Goal: Task Accomplishment & Management: Manage account settings

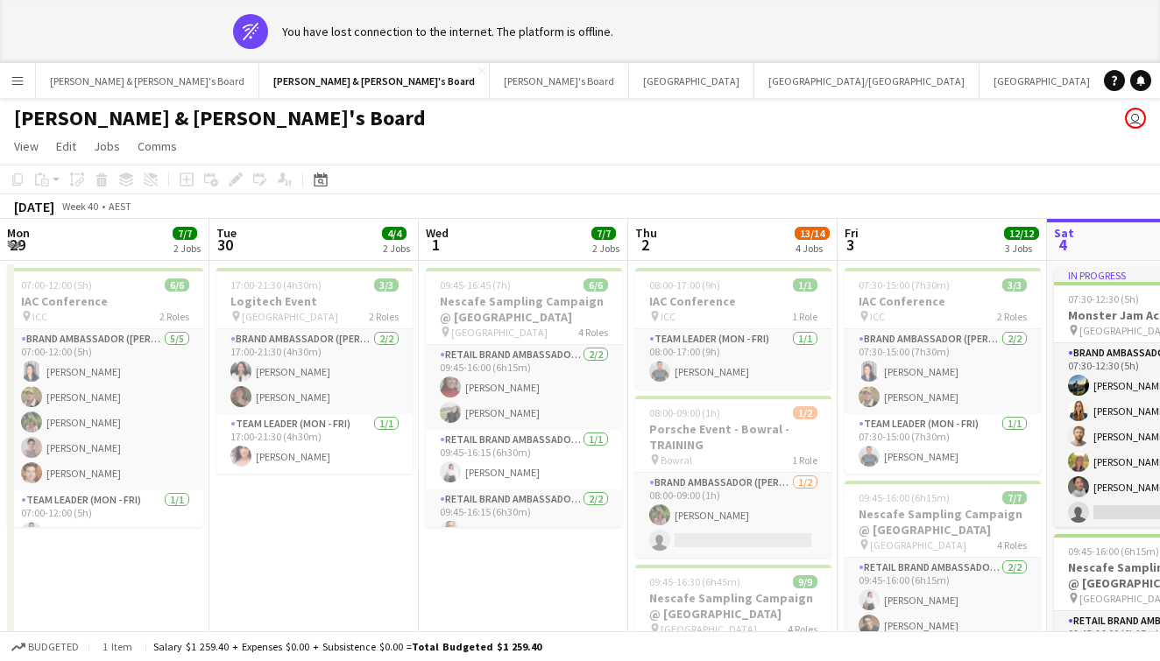
scroll to position [0, 755]
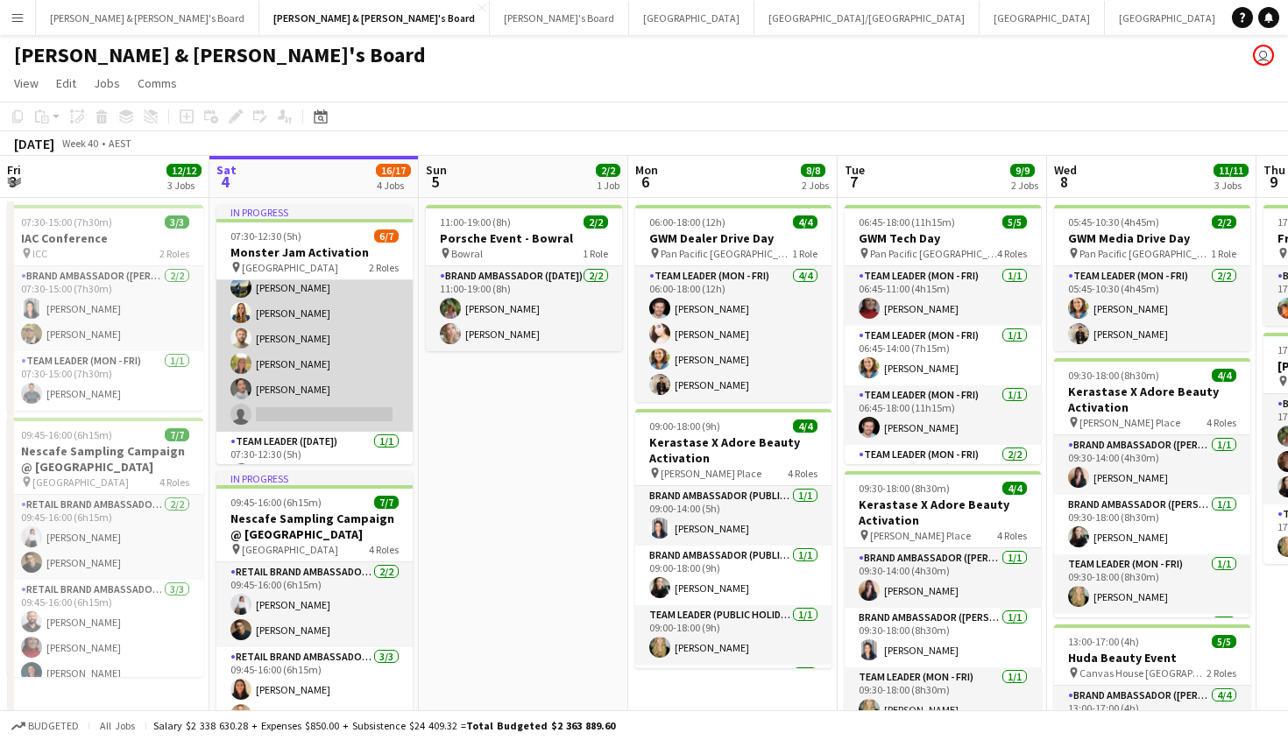
scroll to position [51, 0]
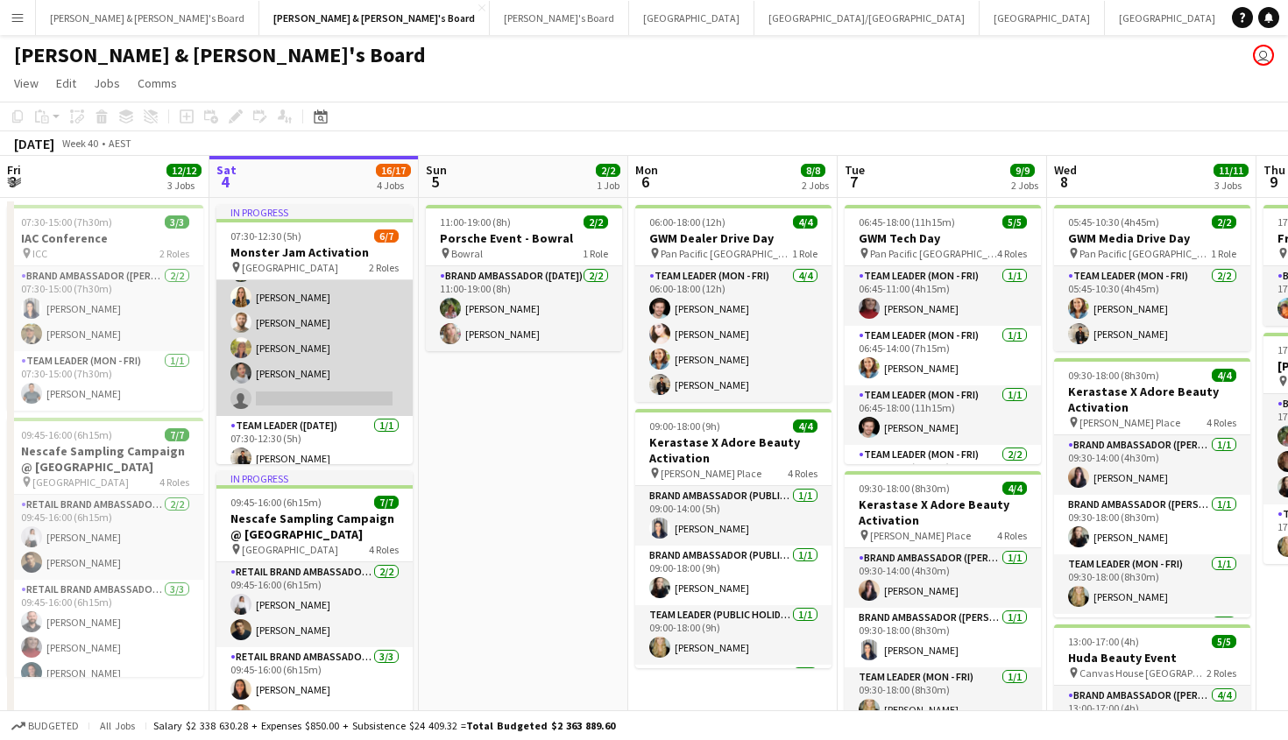
click at [289, 403] on app-card-role "Brand Ambassador ([DATE]) 18I [DATE] 07:30-12:30 (5h) [PERSON_NAME] [PERSON_NAM…" at bounding box center [314, 323] width 196 height 187
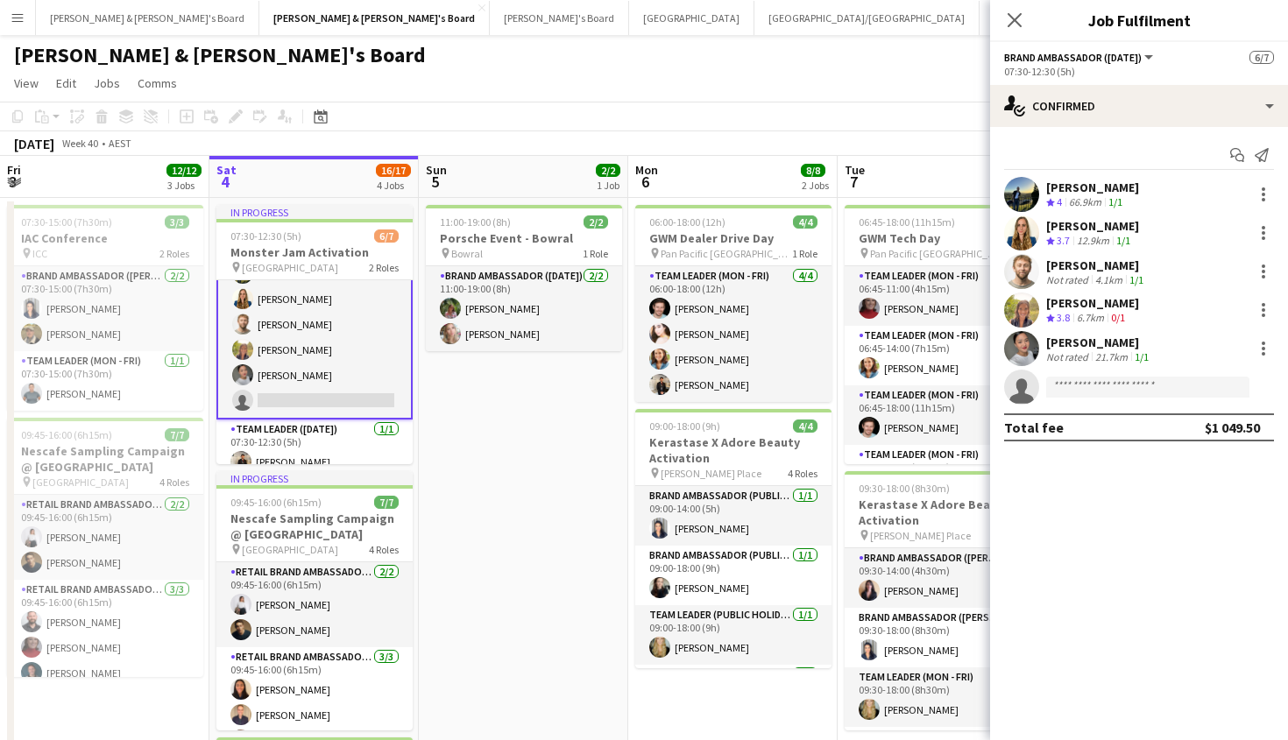
click at [1070, 77] on div "07:30-12:30 (5h)" at bounding box center [1139, 71] width 270 height 13
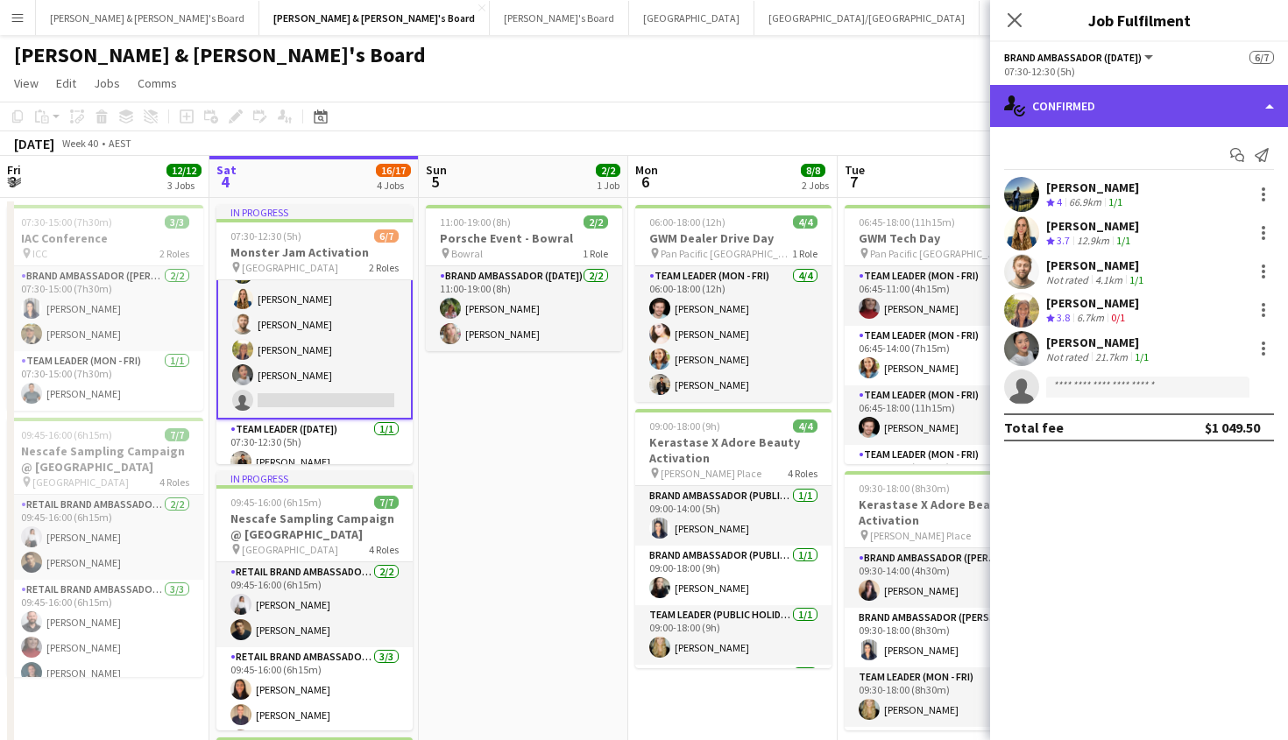
click at [1070, 96] on div "single-neutral-actions-check-2 Confirmed" at bounding box center [1139, 106] width 298 height 42
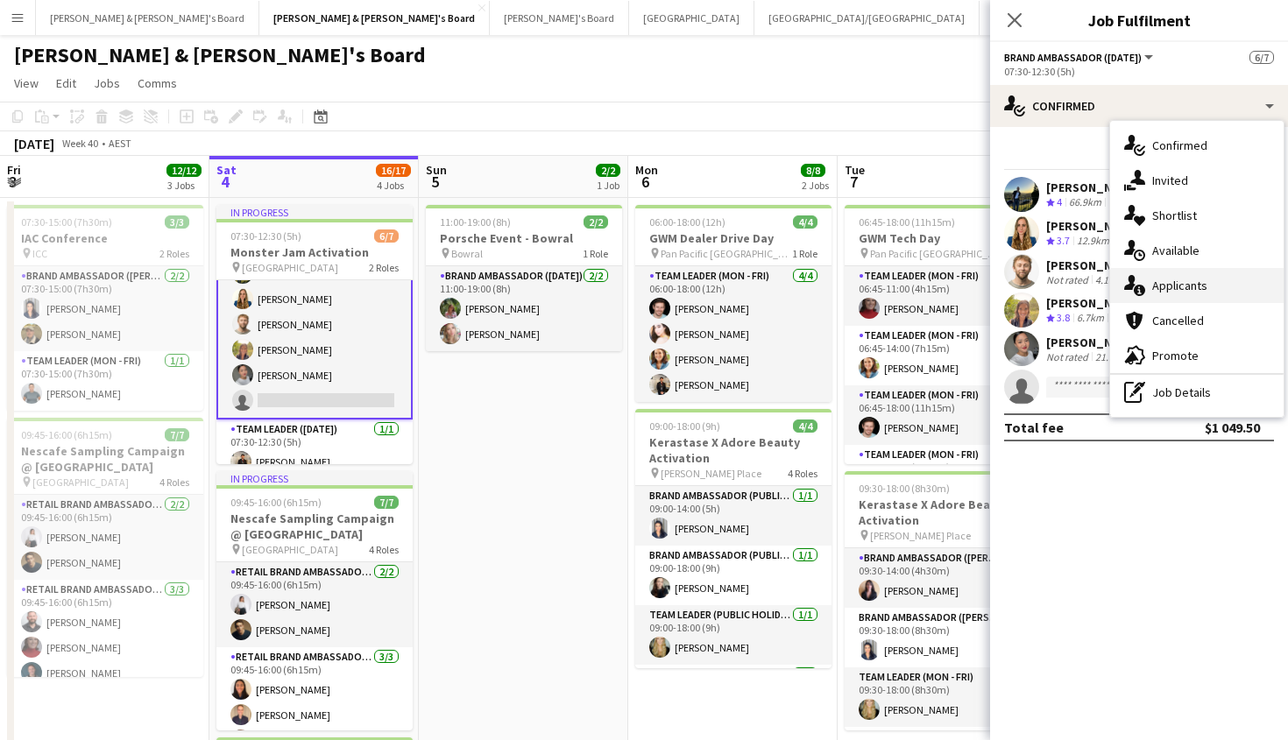
click at [1153, 302] on div "single-neutral-actions-information Applicants" at bounding box center [1196, 285] width 173 height 35
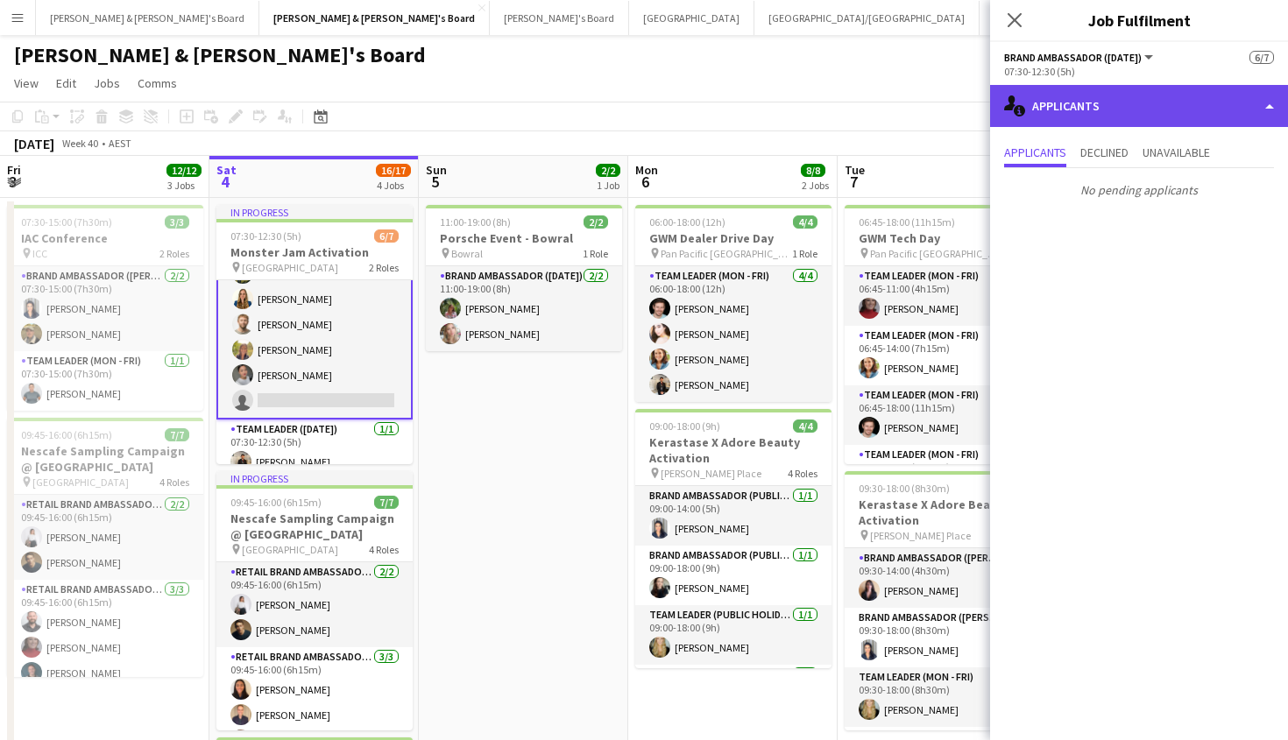
click at [1065, 116] on div "single-neutral-actions-information Applicants" at bounding box center [1139, 106] width 298 height 42
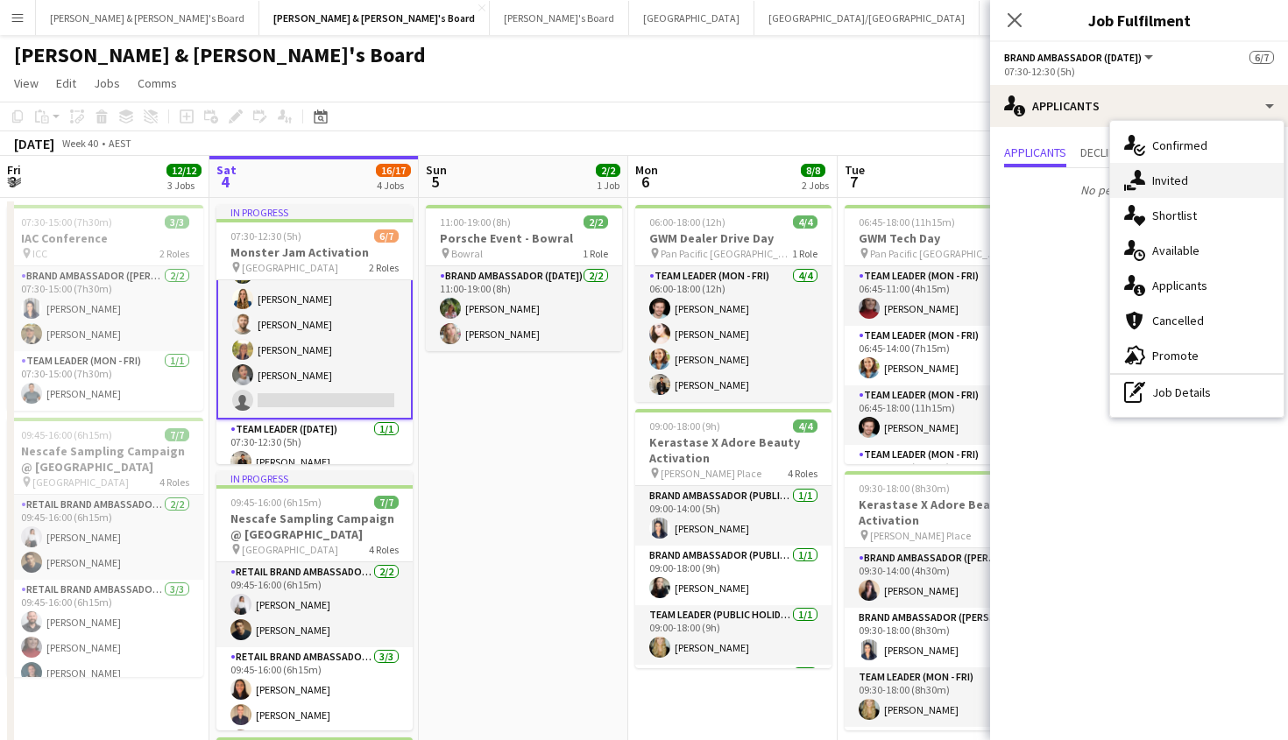
click at [1148, 188] on div "single-neutral-actions-share-1 Invited" at bounding box center [1196, 180] width 173 height 35
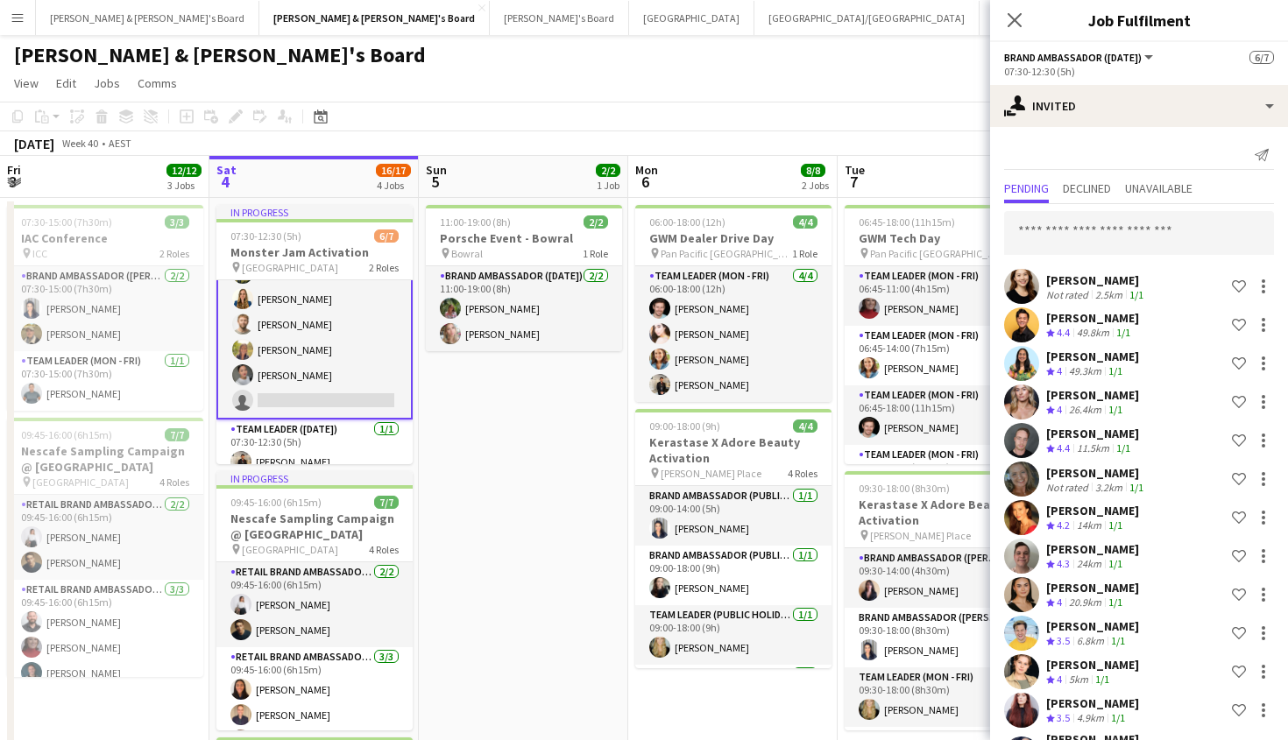
scroll to position [0, 0]
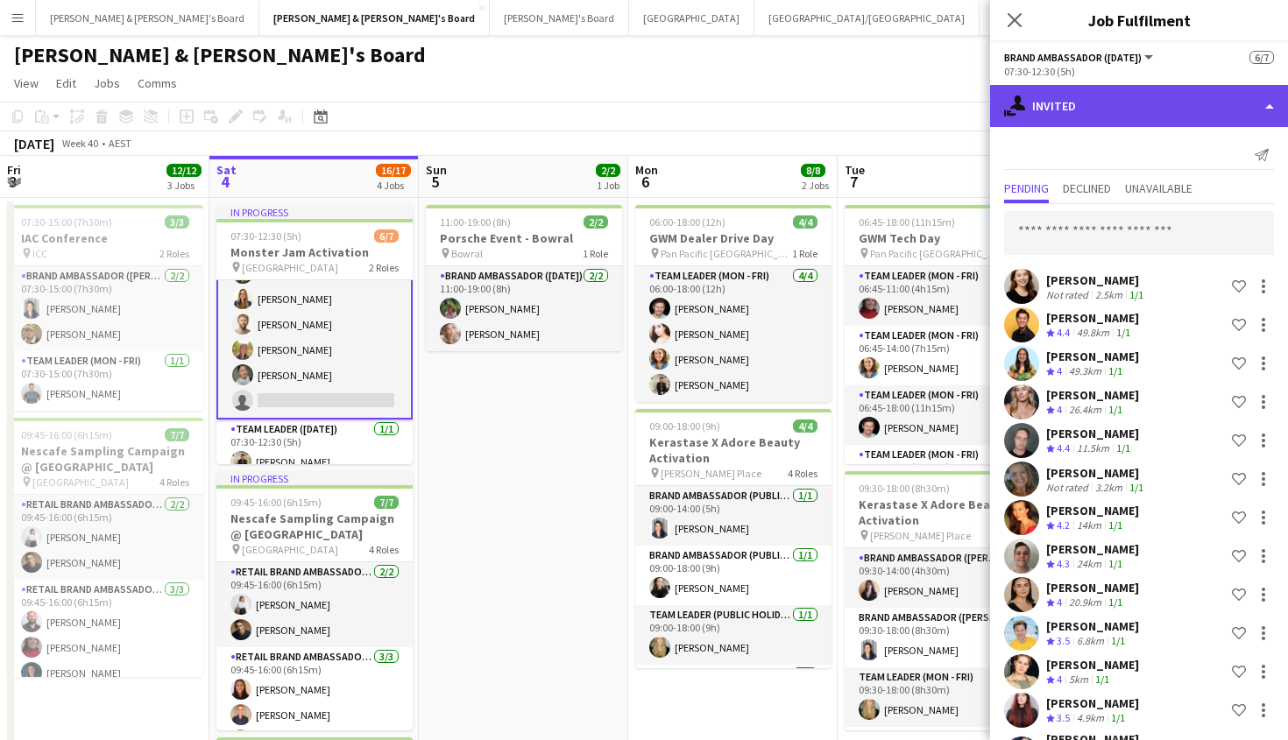
click at [1072, 105] on div "single-neutral-actions-share-1 Invited" at bounding box center [1139, 106] width 298 height 42
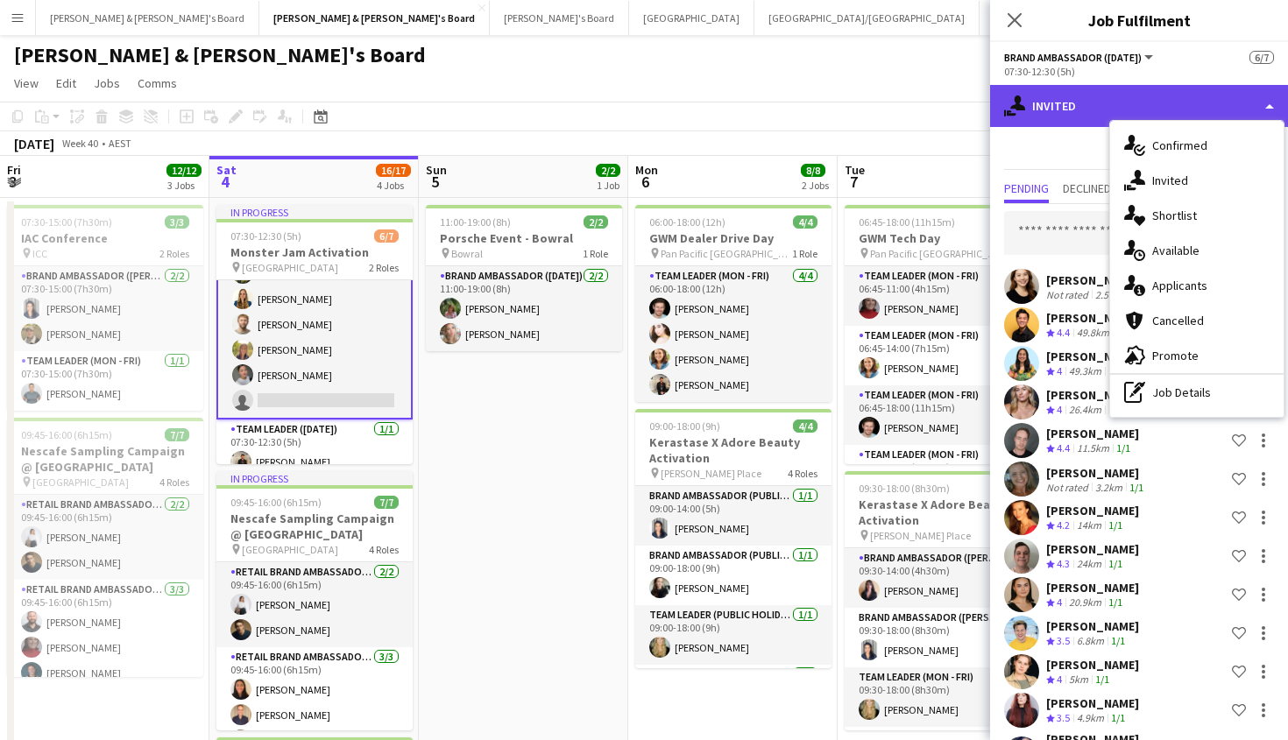
click at [1072, 107] on div "single-neutral-actions-share-1 Invited" at bounding box center [1139, 106] width 298 height 42
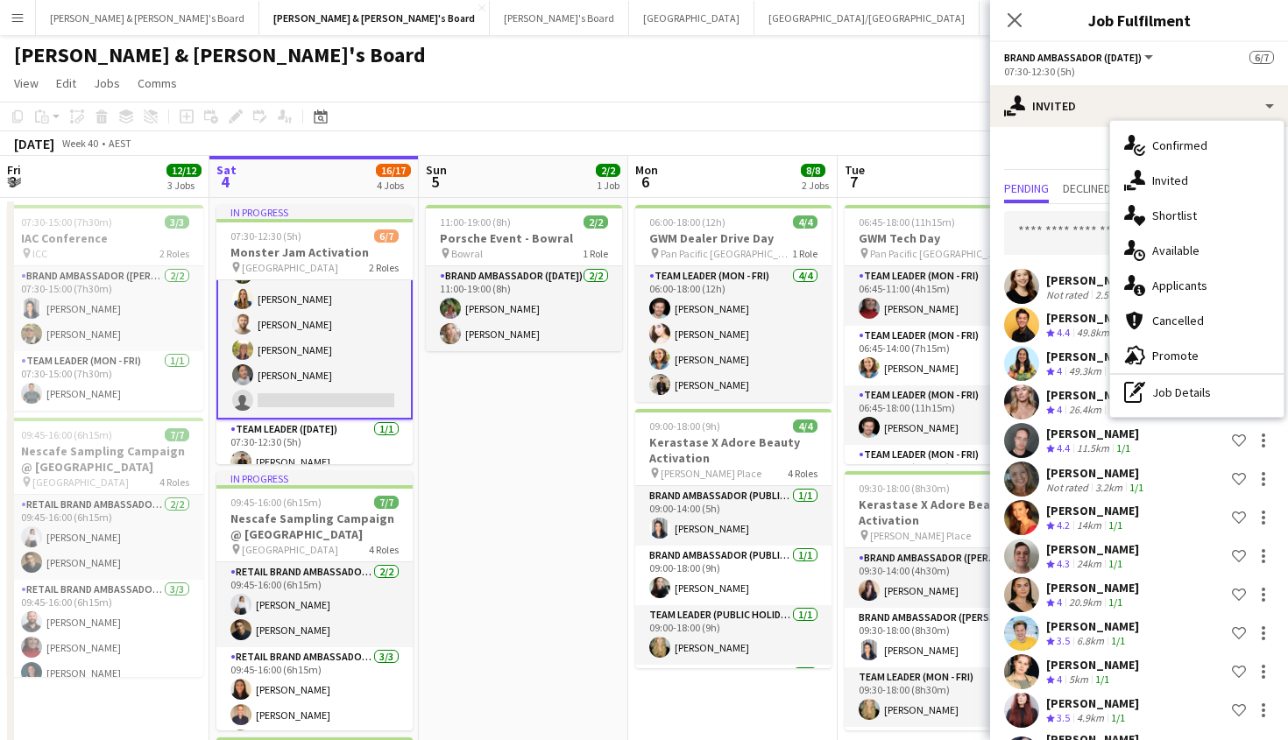
click at [1015, 34] on div "Close pop-in" at bounding box center [1014, 20] width 49 height 40
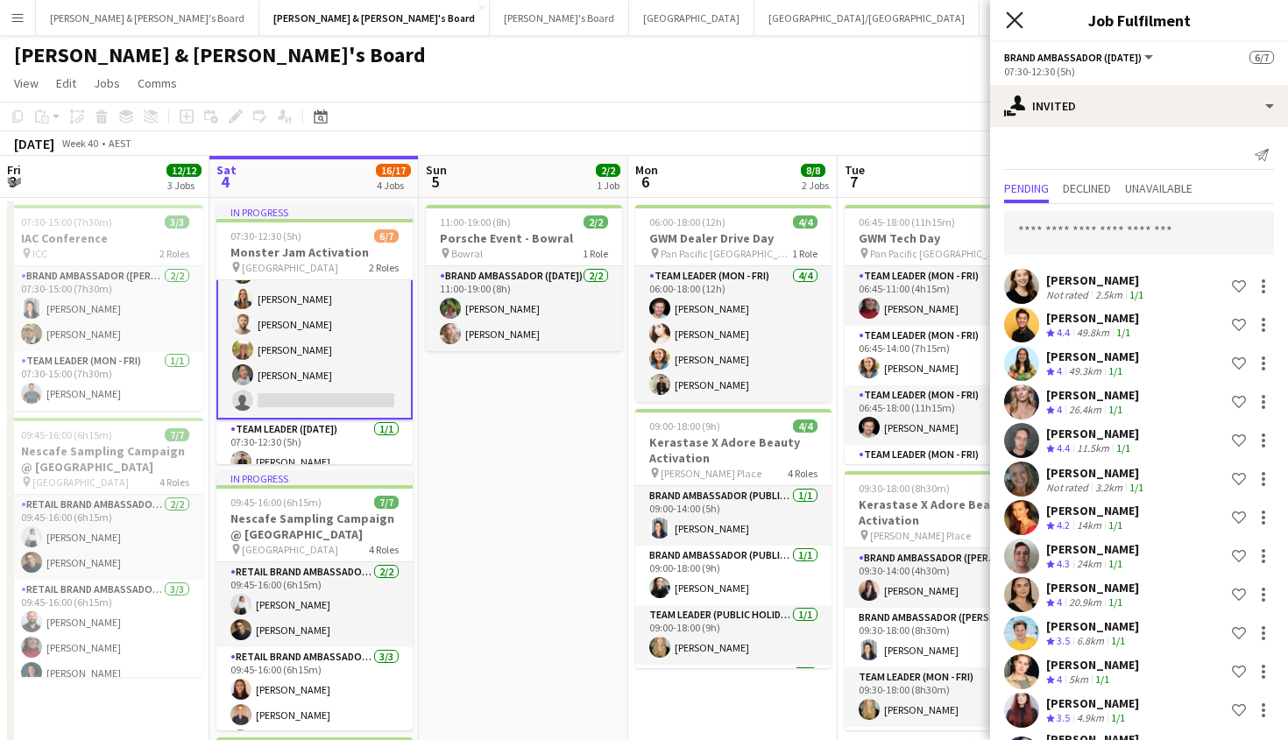
click at [1015, 22] on icon at bounding box center [1014, 19] width 17 height 17
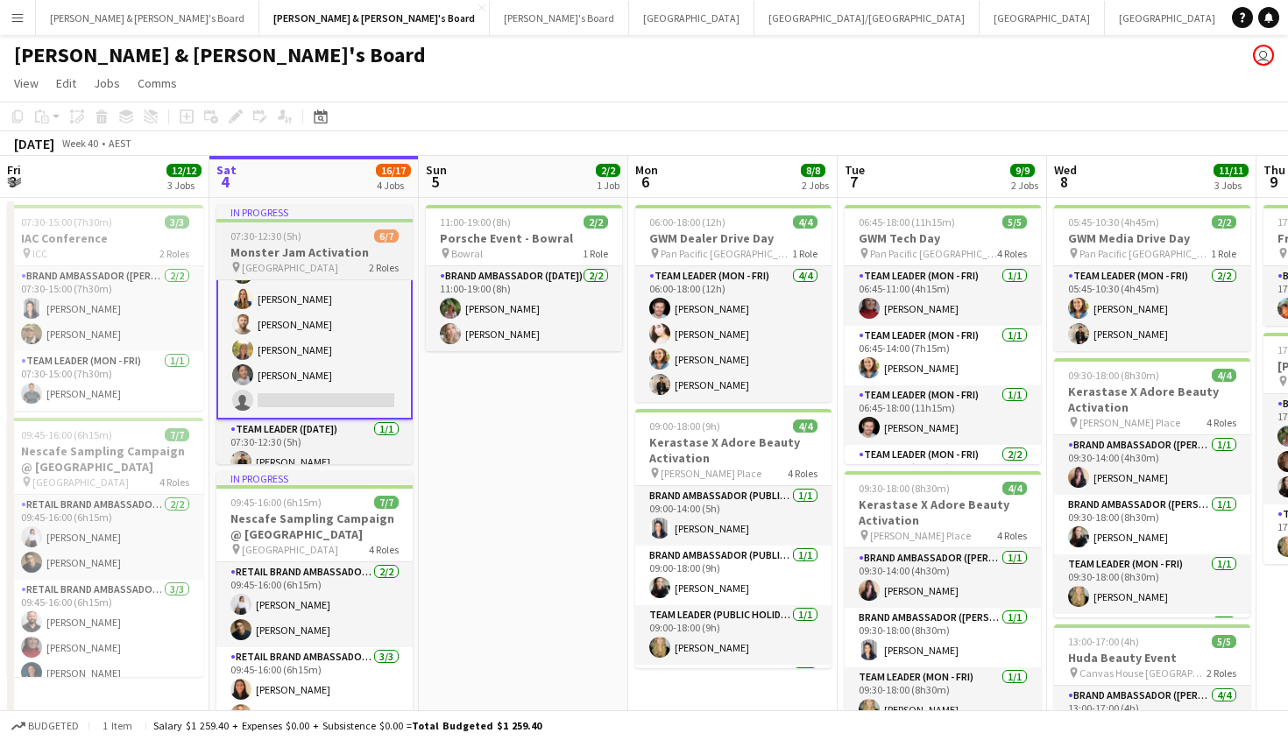
click at [350, 265] on div "pin [GEOGRAPHIC_DATA] 2 Roles" at bounding box center [314, 267] width 196 height 14
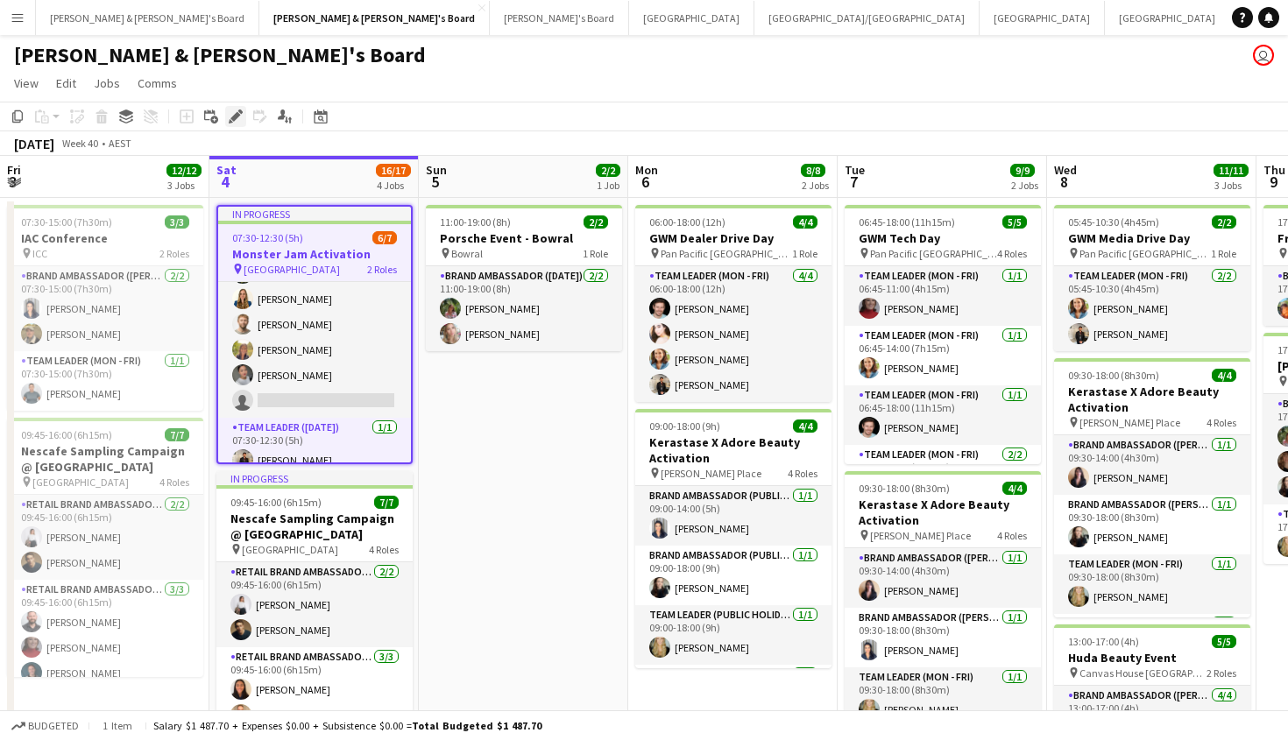
click at [237, 118] on icon at bounding box center [235, 117] width 10 height 10
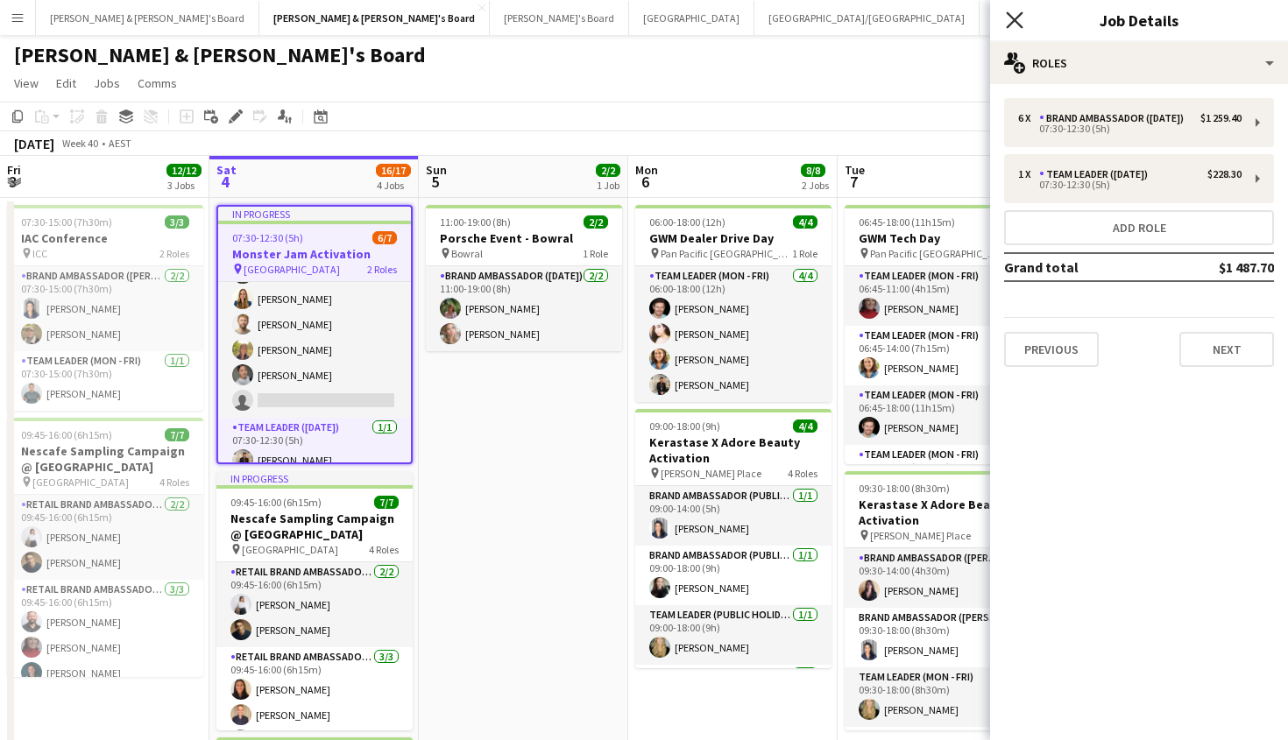
click at [1017, 24] on icon at bounding box center [1014, 19] width 17 height 17
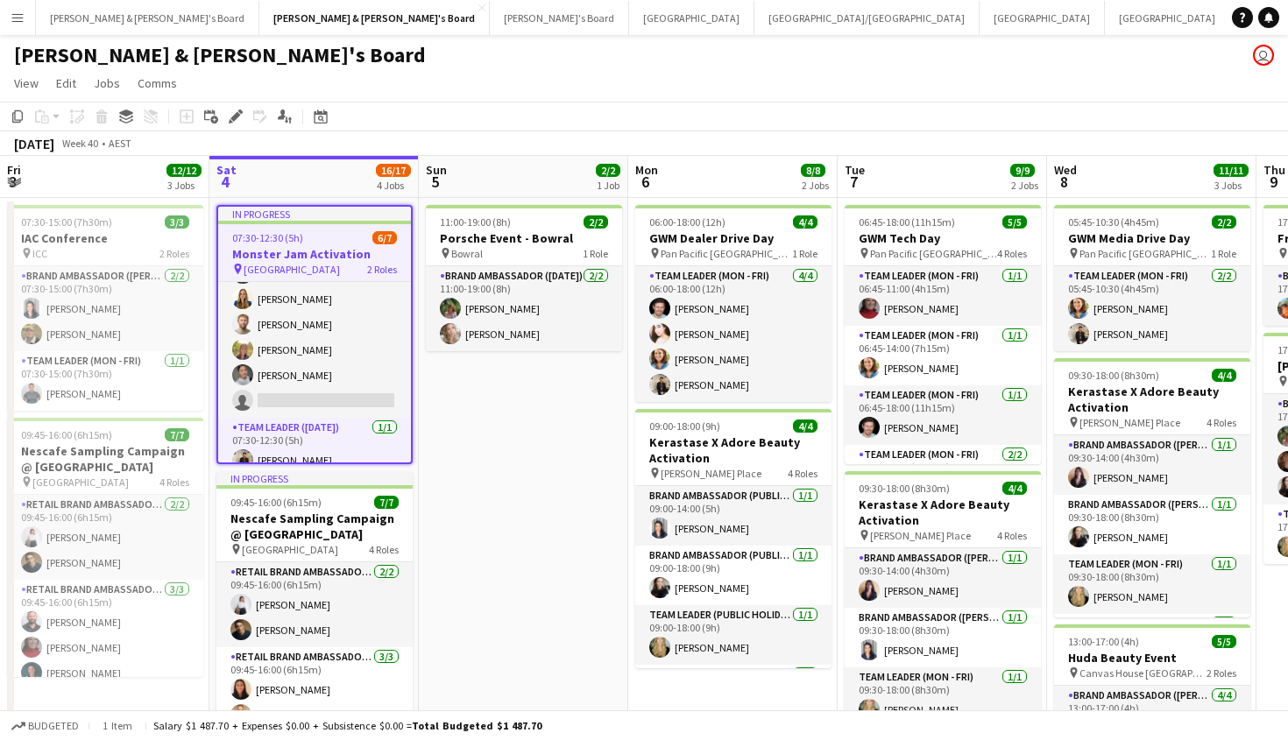
click at [723, 99] on app-page-menu "View Day view expanded Day view collapsed Month view Date picker Jump to [DATE]…" at bounding box center [644, 84] width 1288 height 33
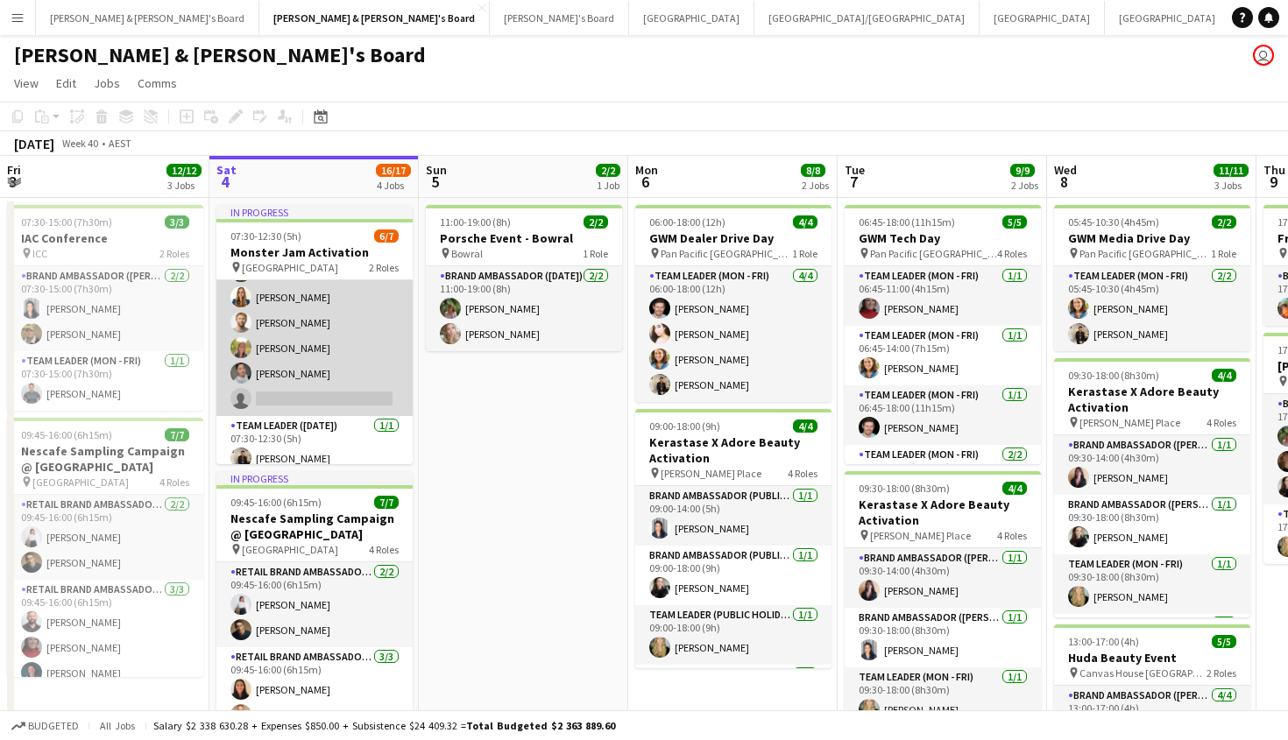
click at [349, 380] on app-card-role "Brand Ambassador ([DATE]) 18I [DATE] 07:30-12:30 (5h) [PERSON_NAME] [PERSON_NAM…" at bounding box center [314, 323] width 196 height 187
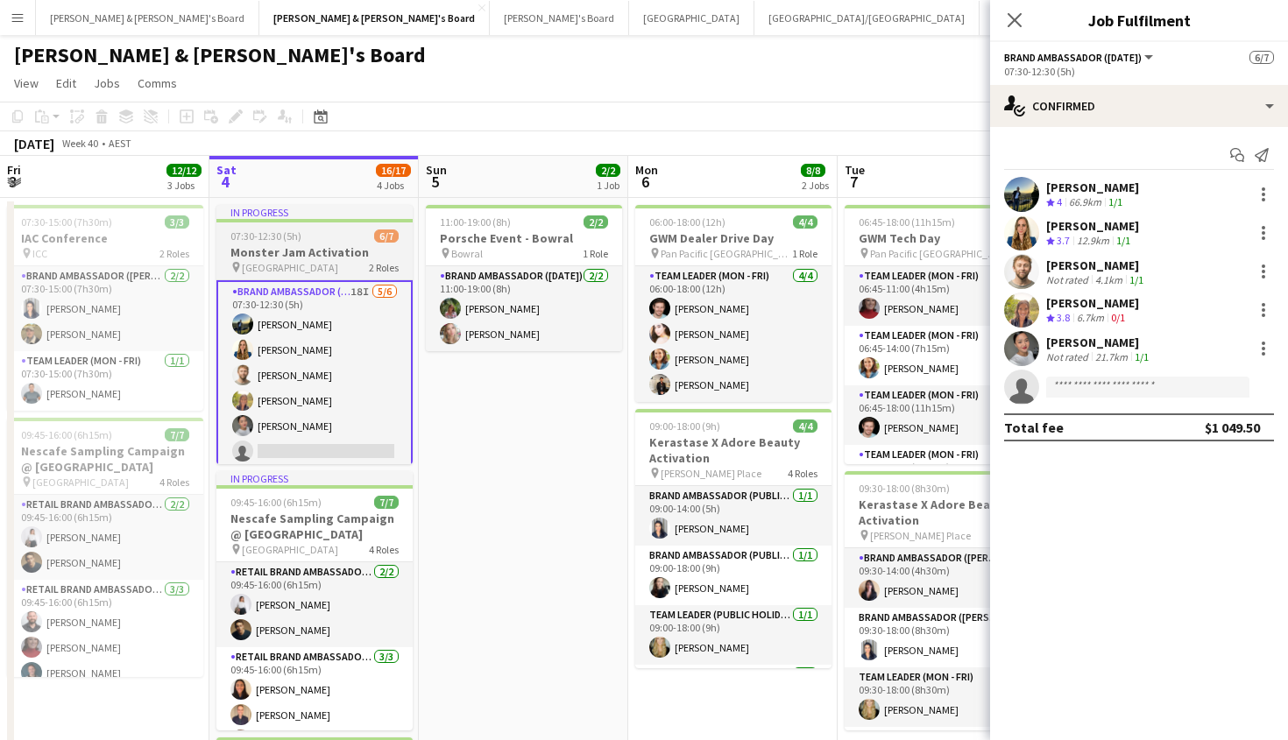
click at [364, 234] on div "07:30-12:30 (5h) 6/7" at bounding box center [314, 236] width 196 height 13
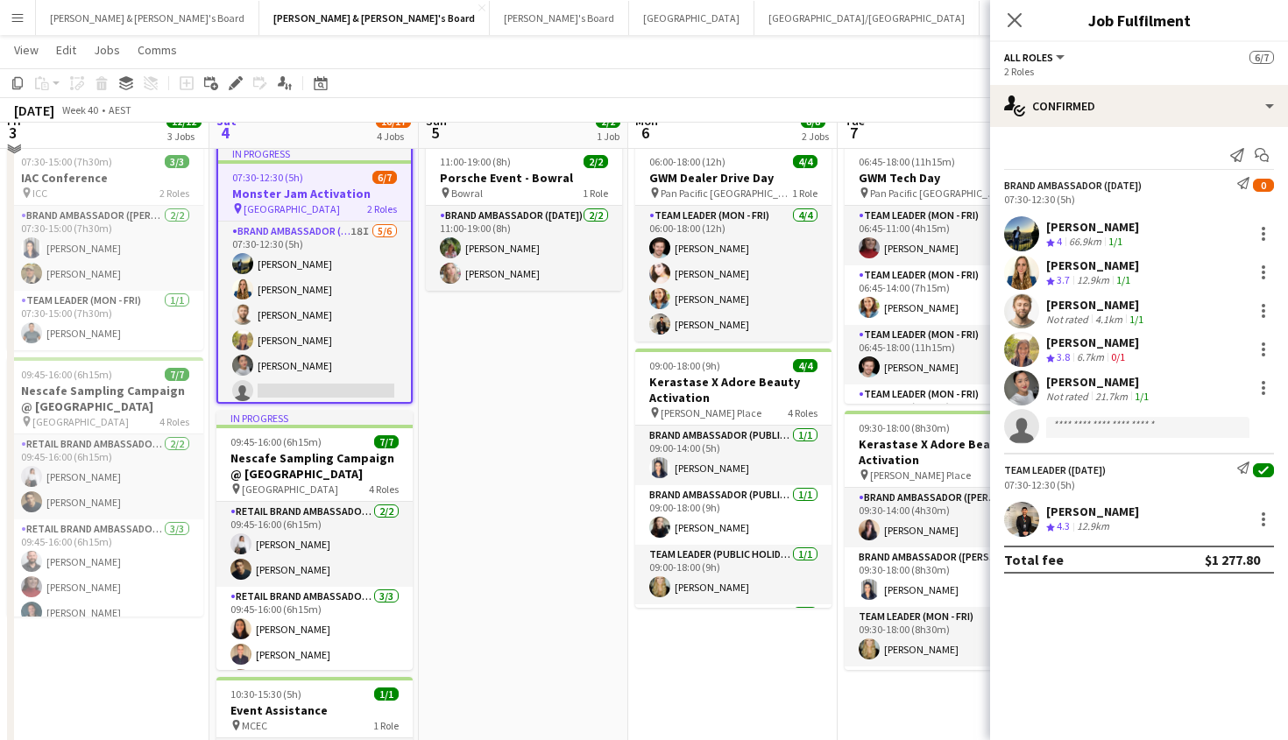
scroll to position [63, 0]
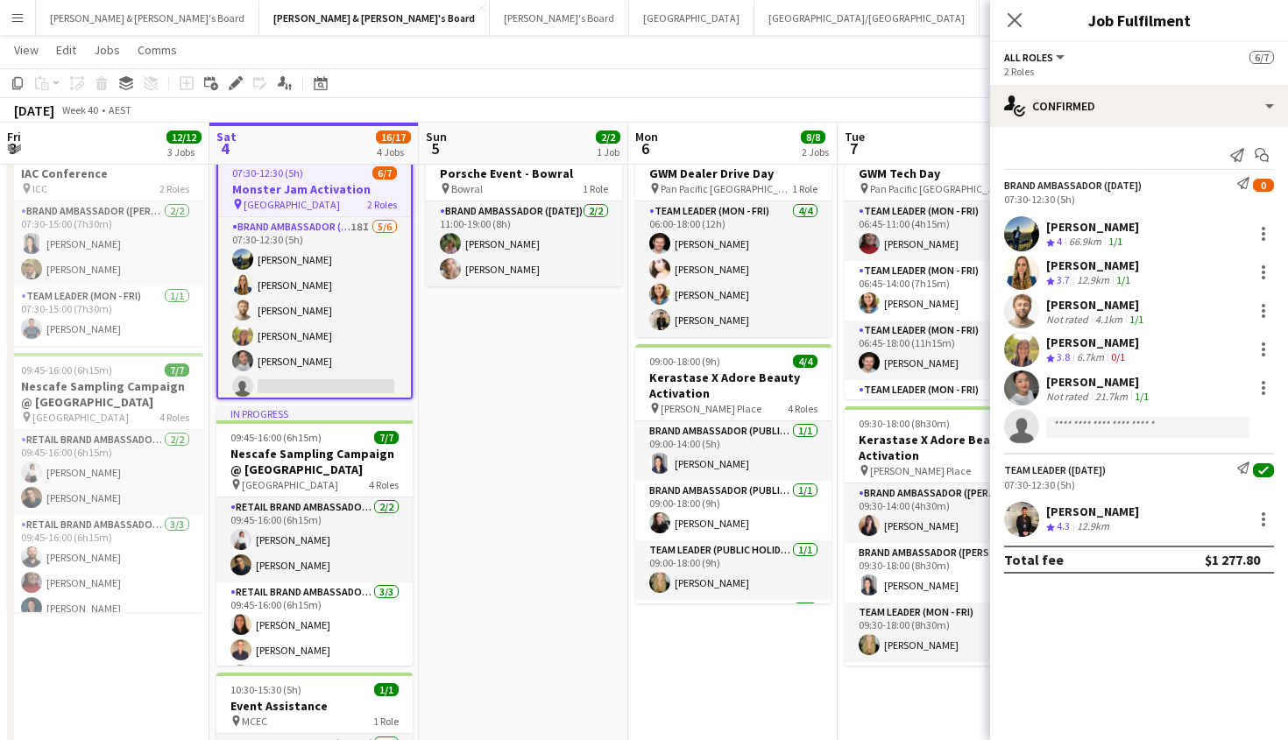
click at [1029, 524] on app-user-avatar at bounding box center [1021, 519] width 35 height 35
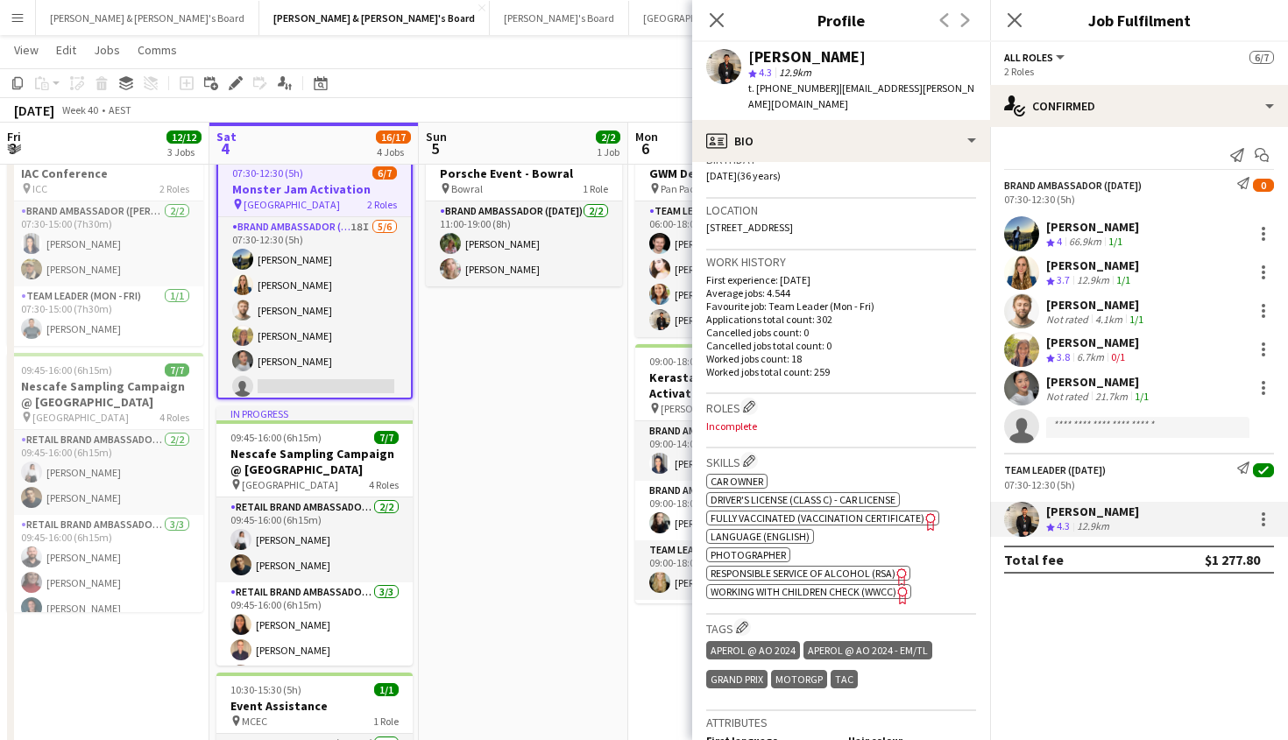
scroll to position [340, 0]
click at [1008, 16] on icon "Close pop-in" at bounding box center [1014, 19] width 17 height 17
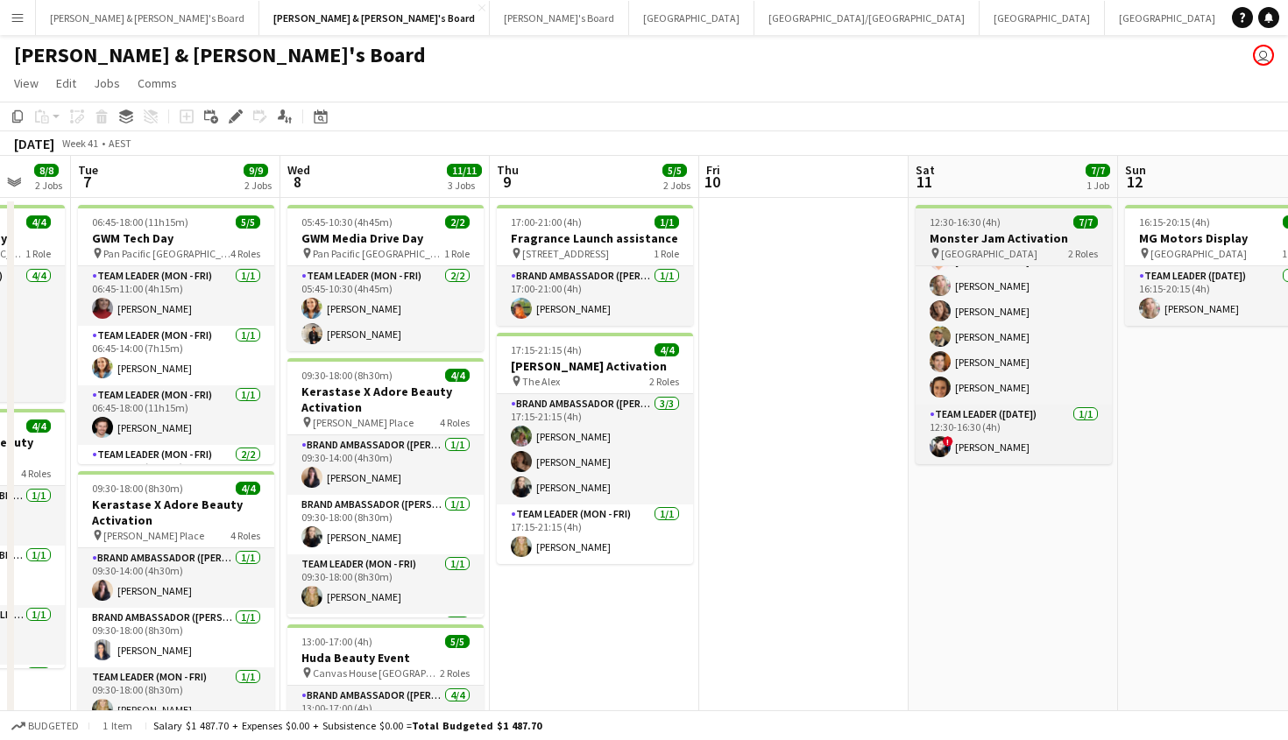
scroll to position [0, 768]
click at [1001, 236] on h3 "Monster Jam Activation" at bounding box center [1013, 238] width 196 height 16
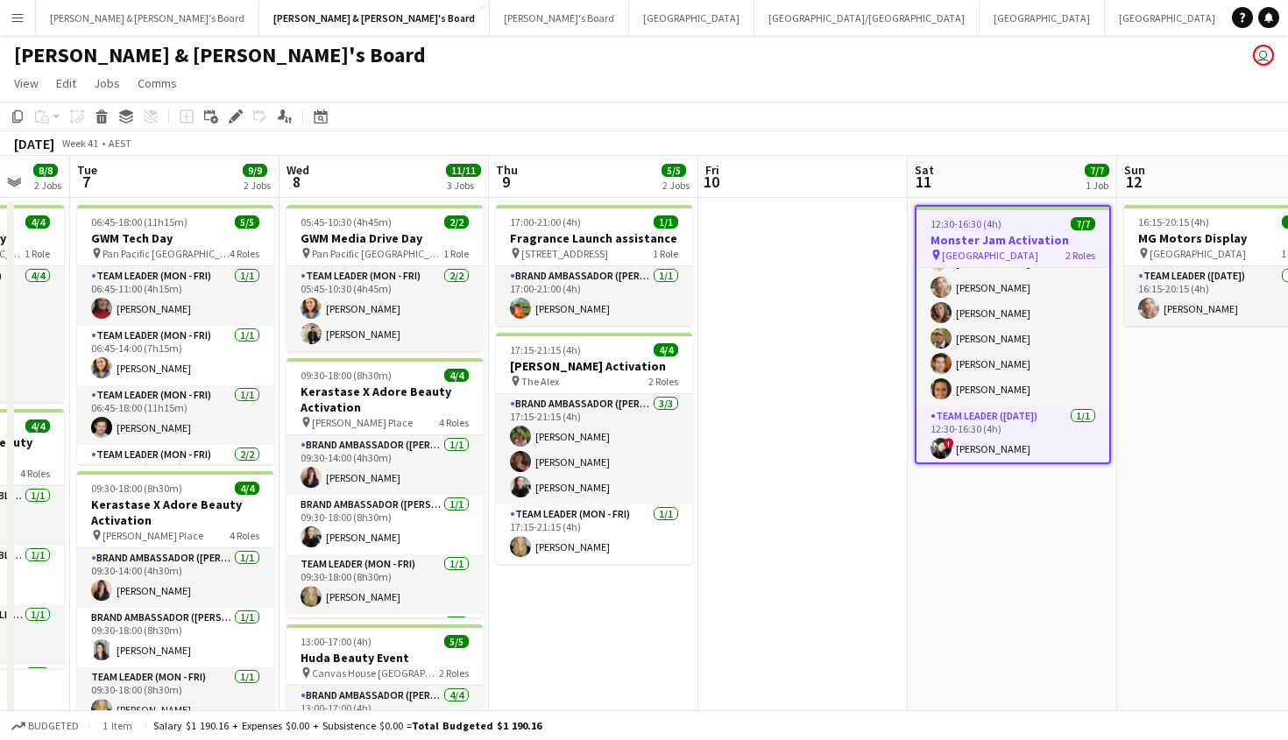
click at [1110, 332] on app-job-card "12:30-16:30 (4h) 7/7 Monster Jam Activation pin Accor Stadium 2 Roles Brand Amb…" at bounding box center [1013, 334] width 196 height 259
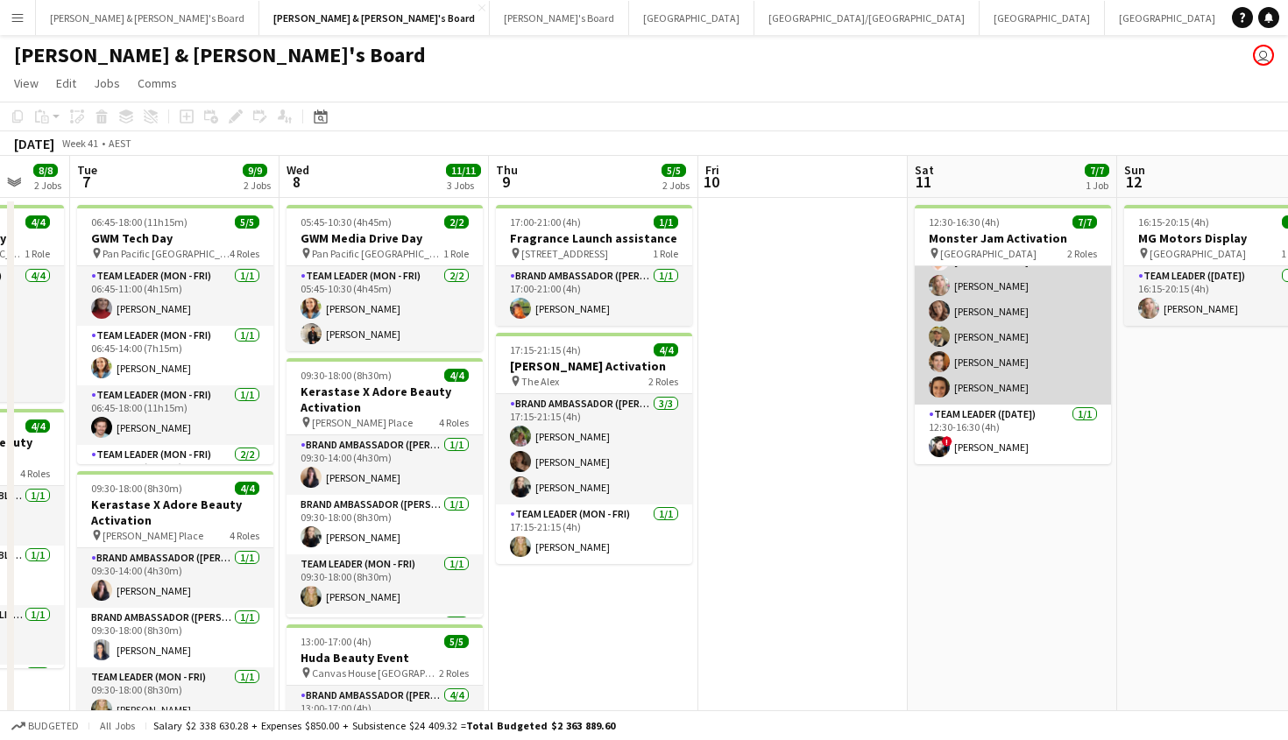
click at [1080, 330] on app-card-role "Brand Ambassador ([DATE]) [DATE] 12:30-16:30 (4h) [PERSON_NAME] [PERSON_NAME] […" at bounding box center [1013, 311] width 196 height 187
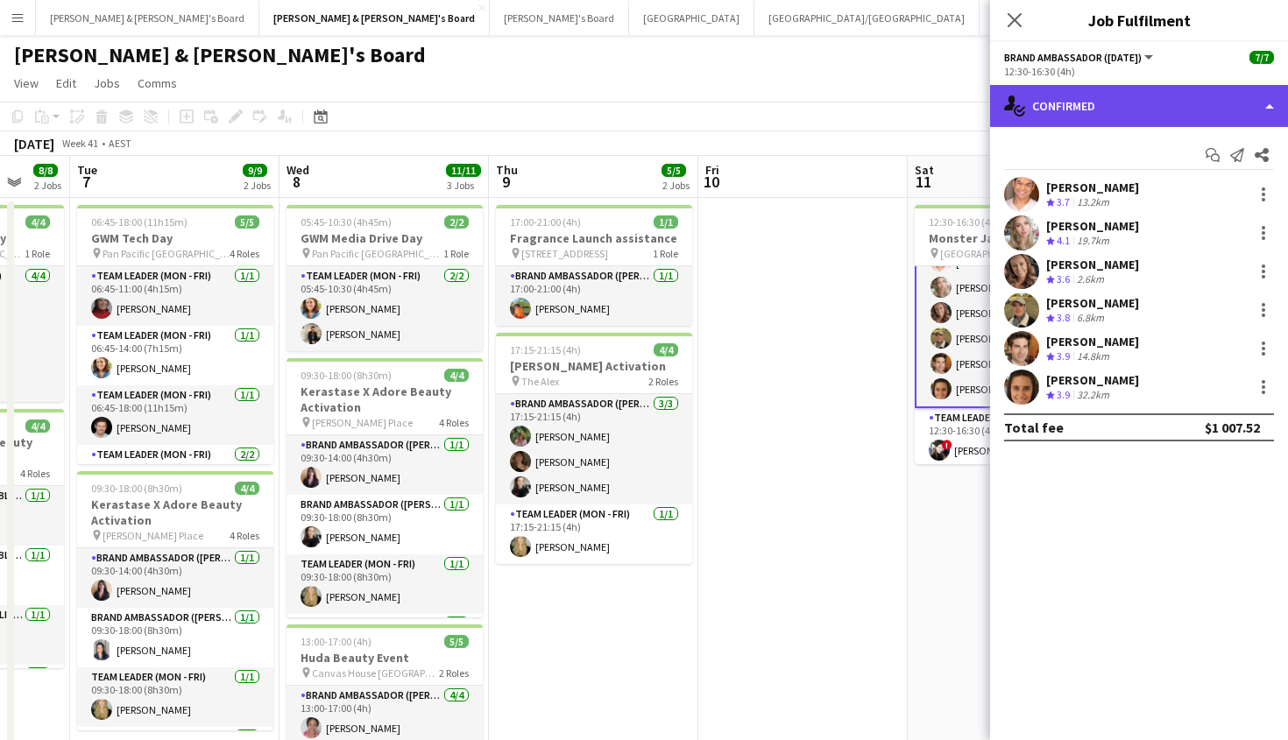
click at [1134, 94] on div "single-neutral-actions-check-2 Confirmed" at bounding box center [1139, 106] width 298 height 42
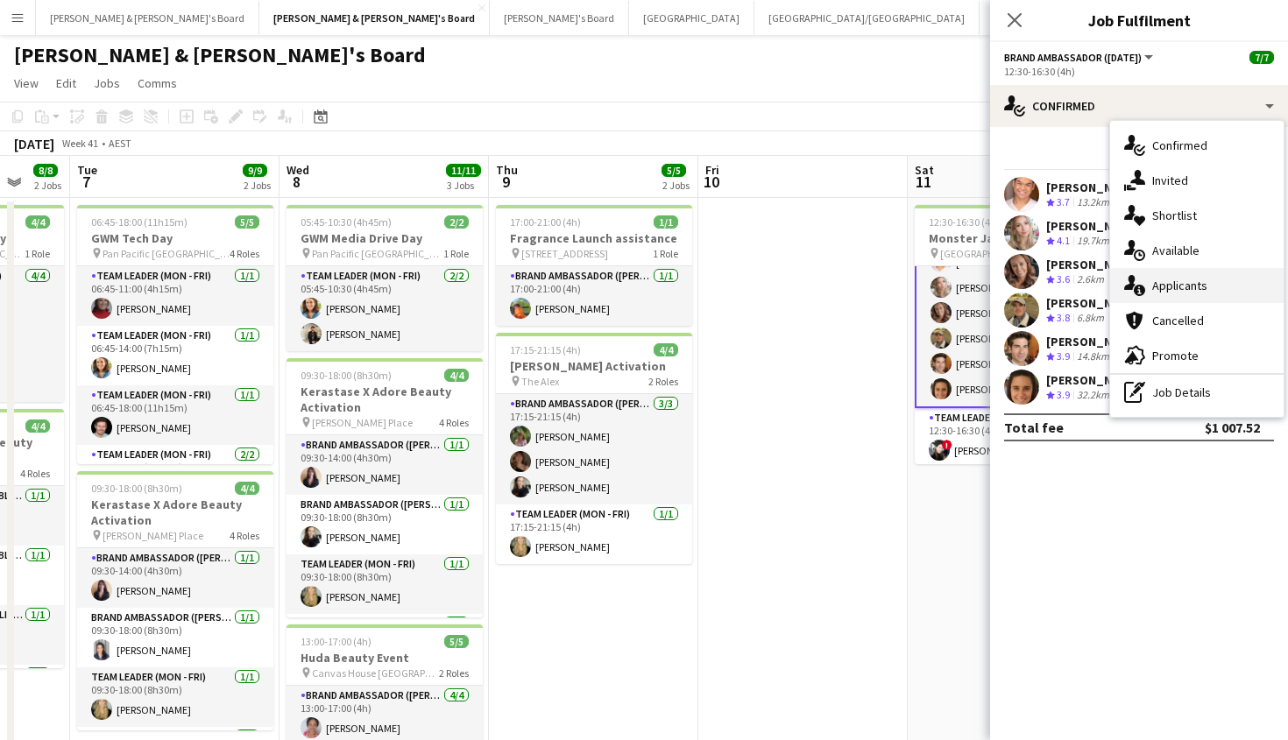
click at [1159, 295] on div "single-neutral-actions-information Applicants" at bounding box center [1196, 285] width 173 height 35
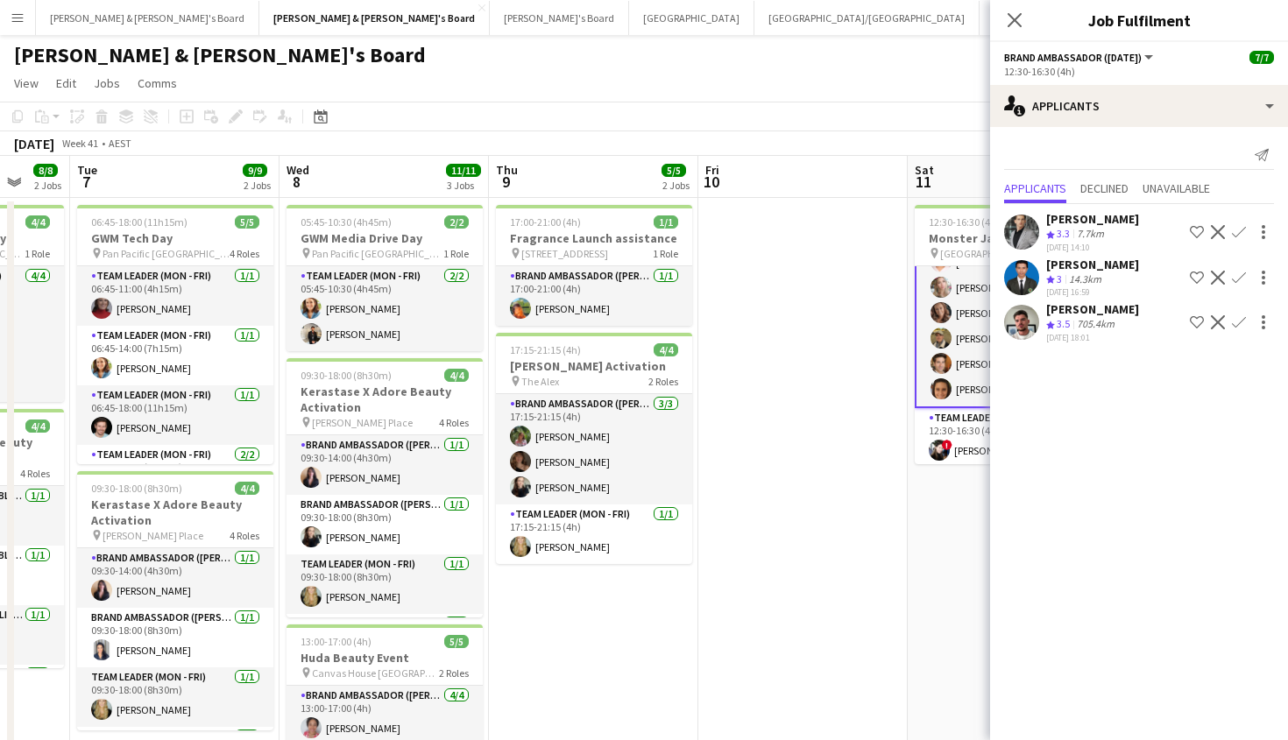
click at [959, 120] on app-toolbar "Copy Paste Paste Command V Paste with crew Command Shift V Paste linked Job [GE…" at bounding box center [644, 117] width 1288 height 30
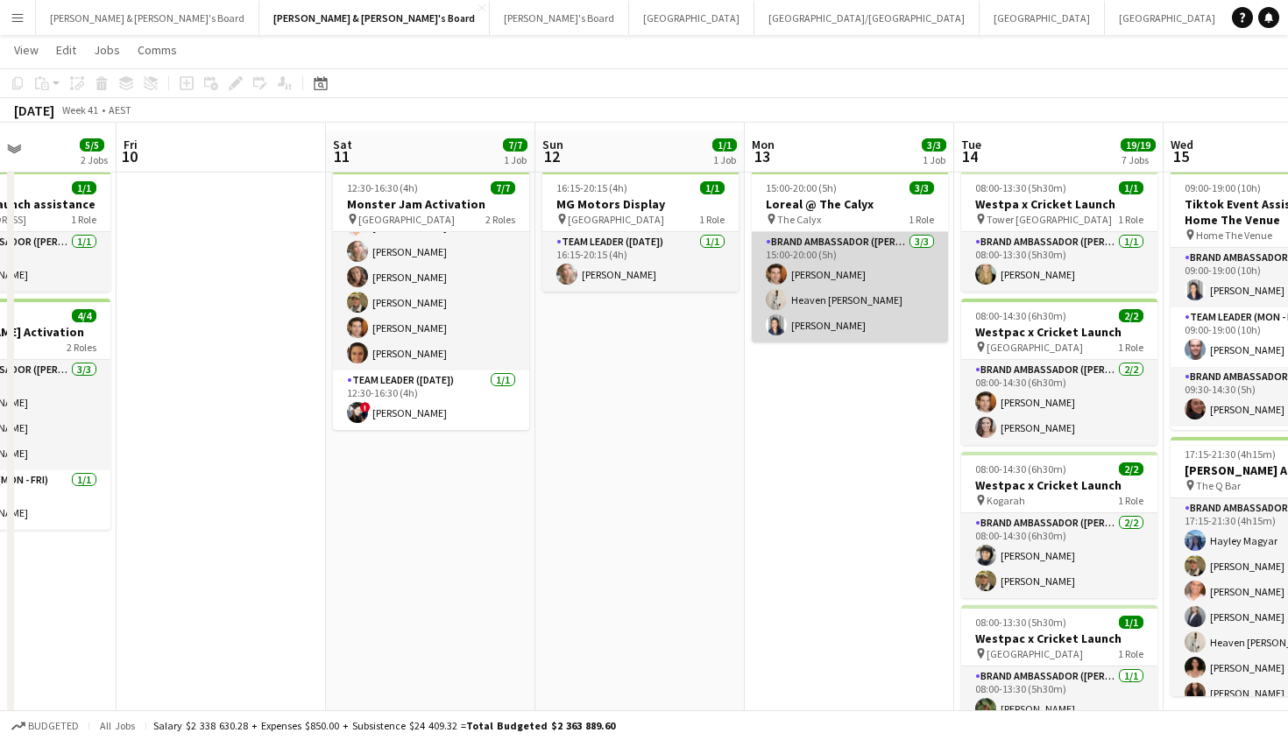
scroll to position [41, 0]
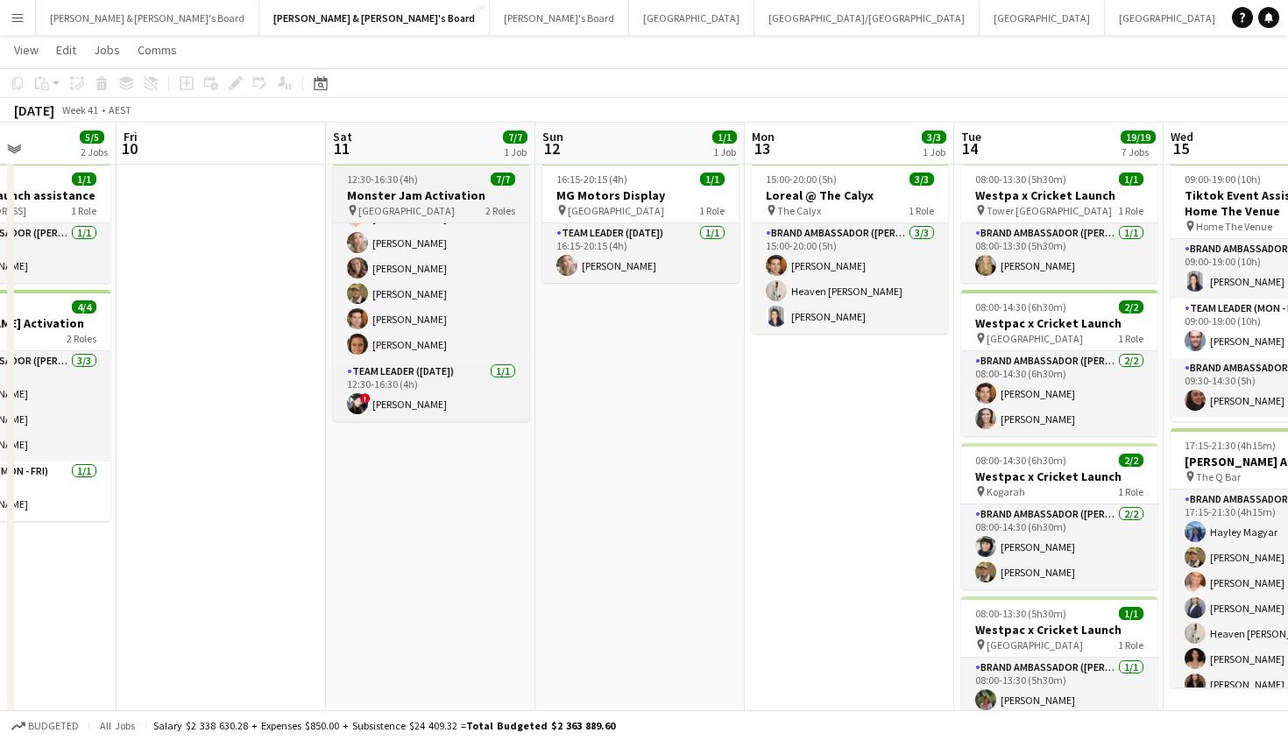
click at [467, 215] on div "pin [GEOGRAPHIC_DATA] 2 Roles" at bounding box center [431, 210] width 196 height 14
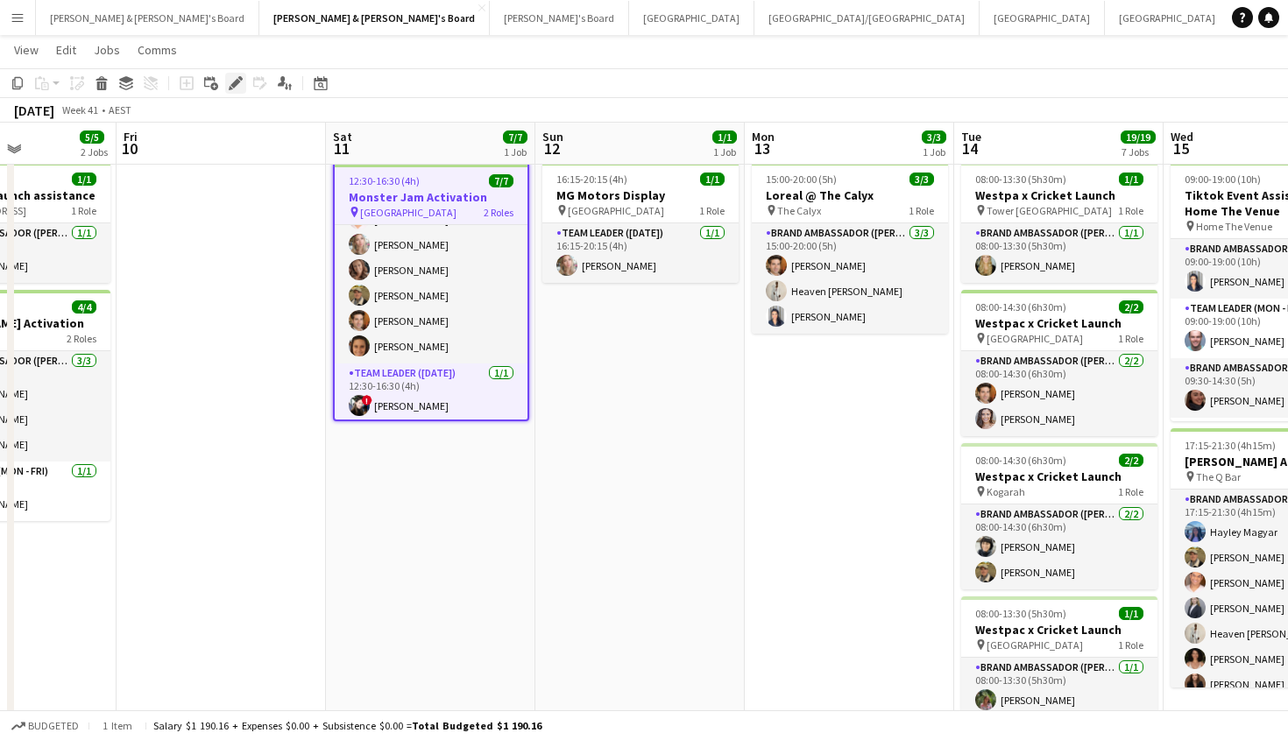
click at [237, 89] on icon "Edit" at bounding box center [236, 83] width 14 height 14
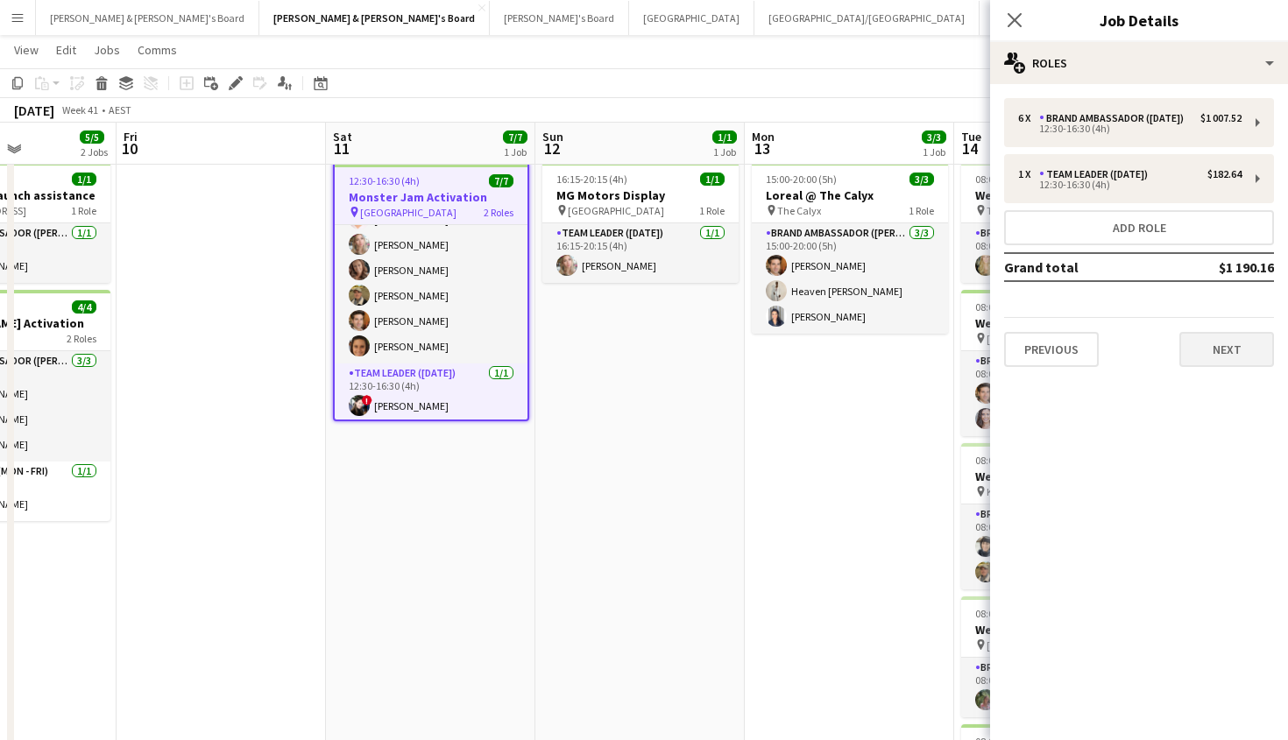
click at [1159, 360] on button "Next" at bounding box center [1226, 349] width 95 height 35
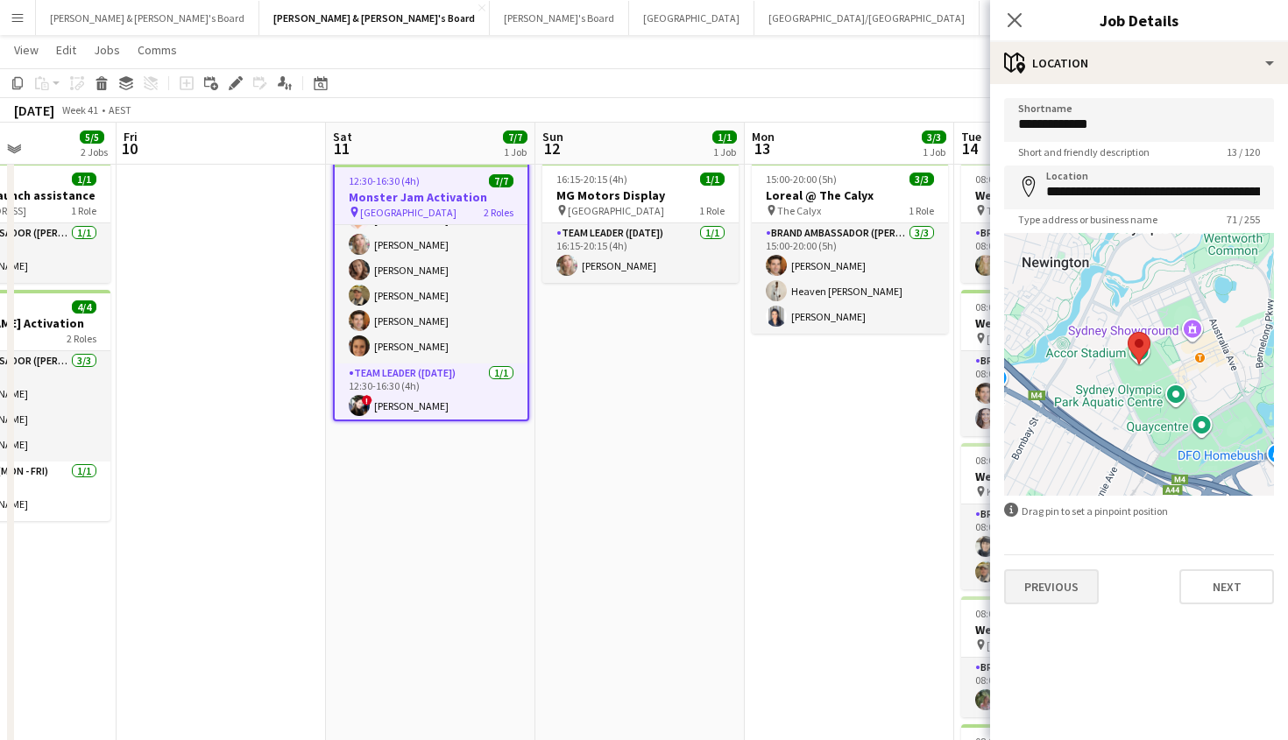
click at [1079, 601] on button "Previous" at bounding box center [1051, 587] width 95 height 35
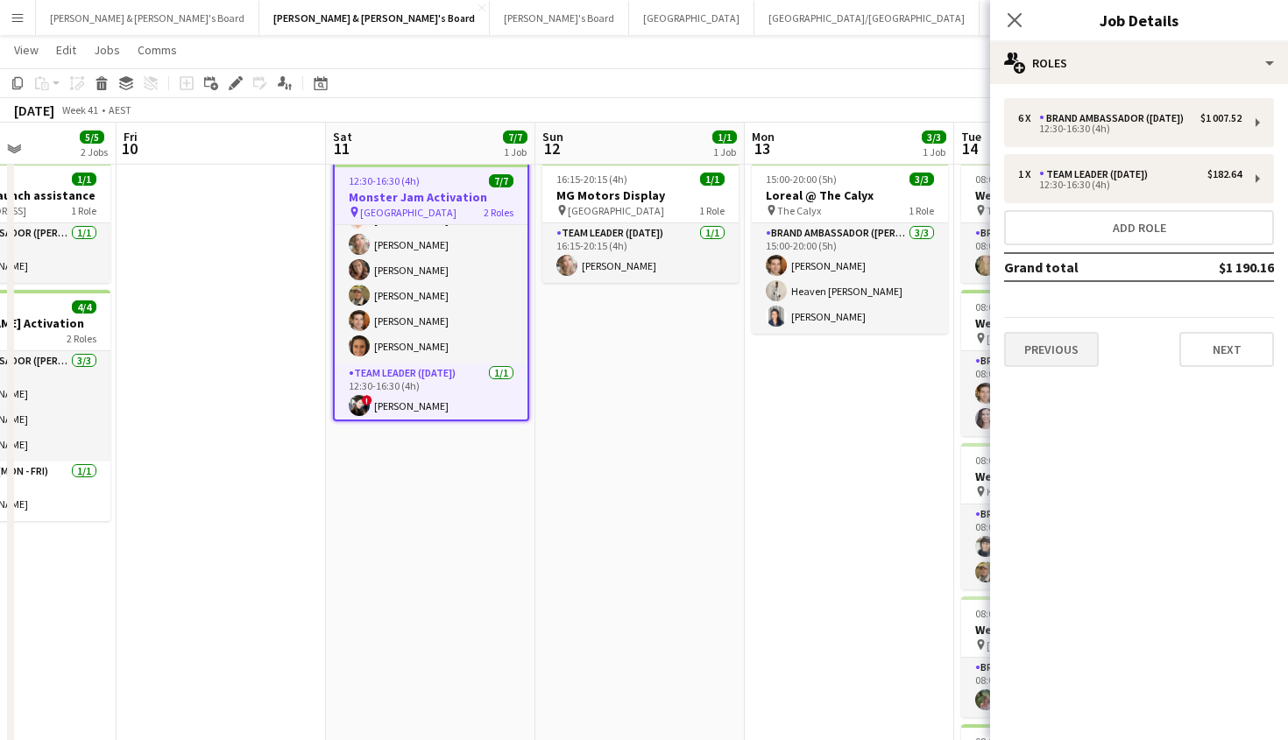
click at [1073, 357] on button "Previous" at bounding box center [1051, 349] width 95 height 35
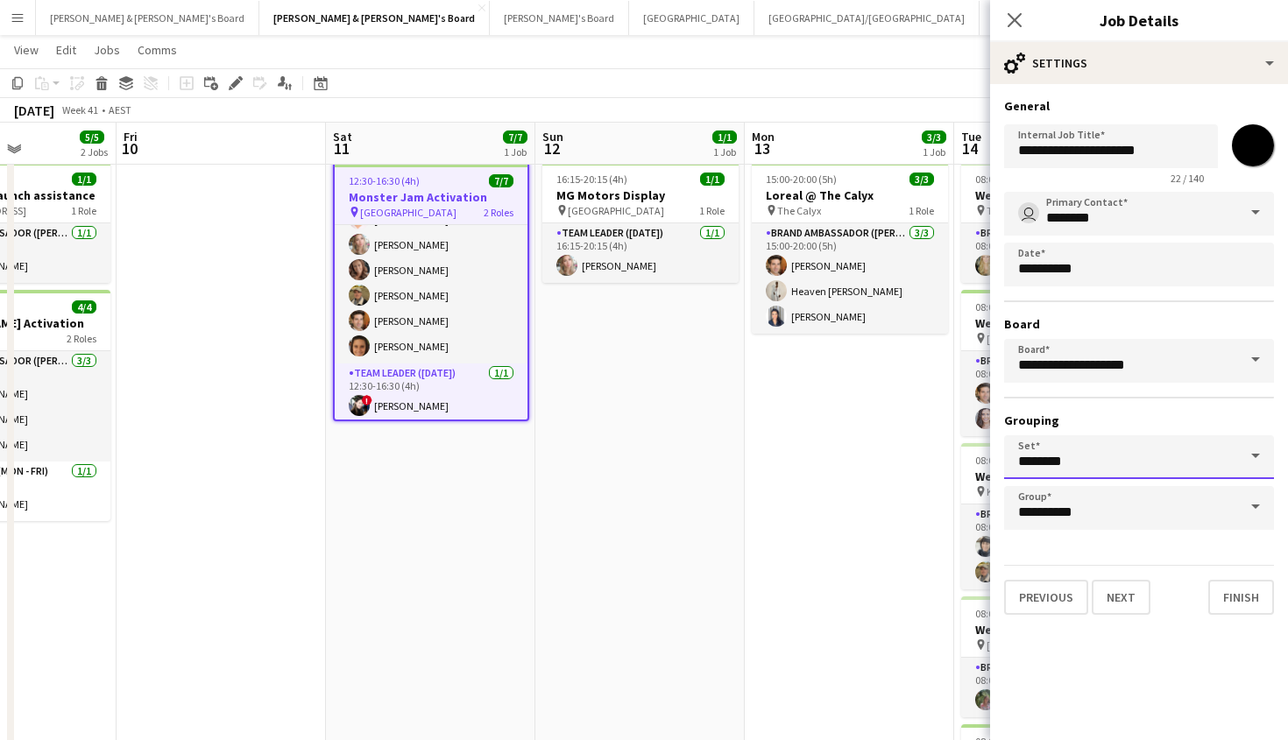
click at [1139, 465] on input "********" at bounding box center [1139, 457] width 270 height 44
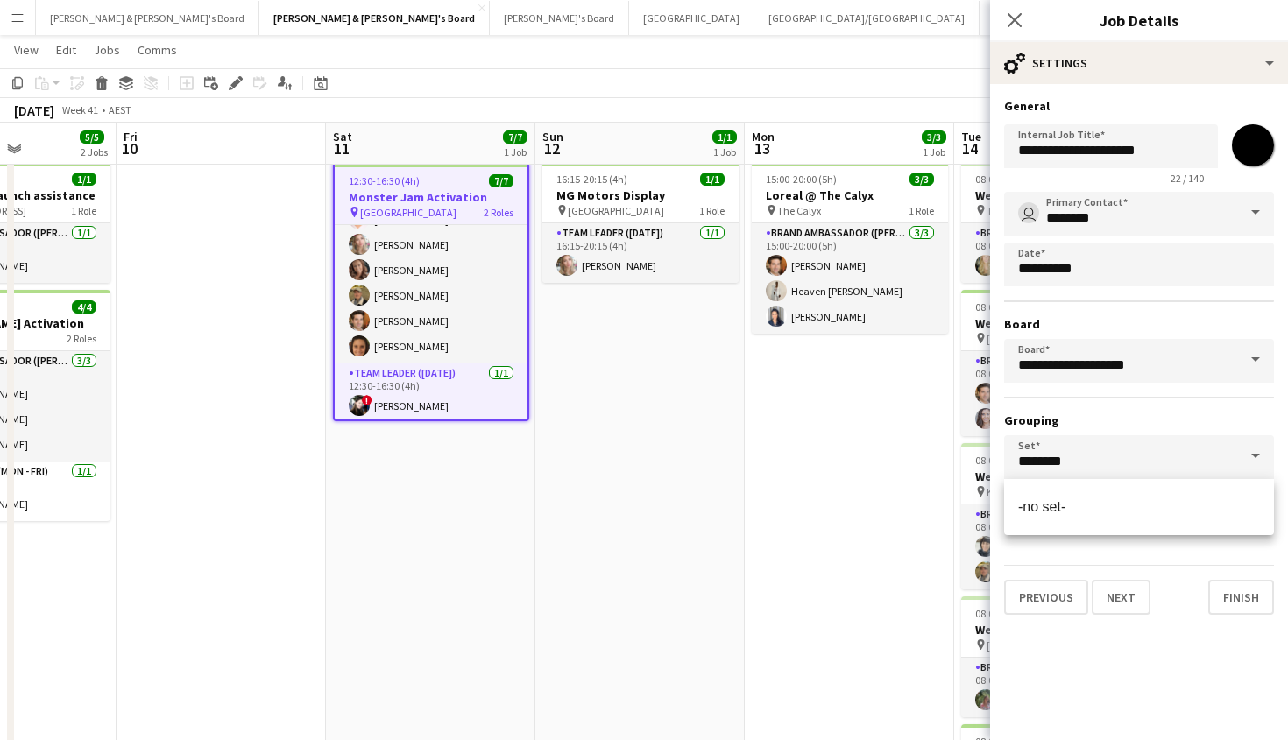
click at [1112, 619] on div "**********" at bounding box center [1139, 356] width 298 height 545
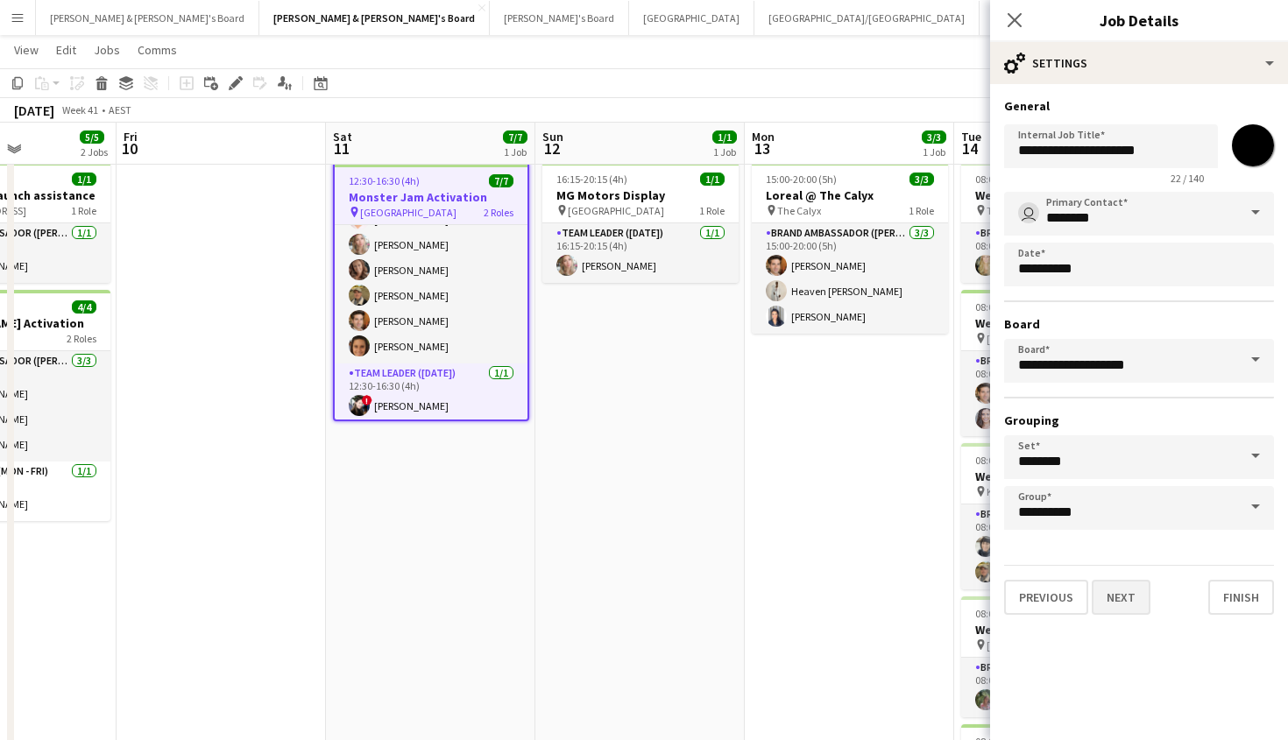
click at [1114, 602] on button "Next" at bounding box center [1121, 597] width 59 height 35
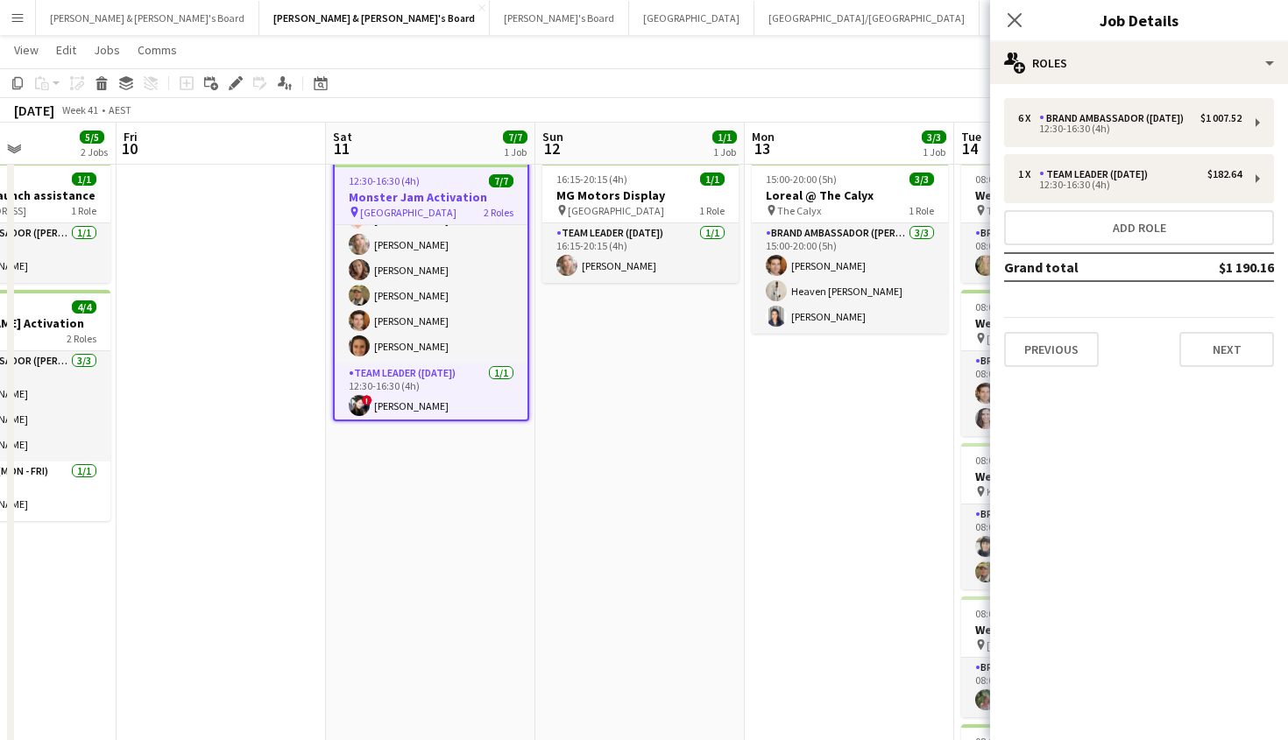
click at [1159, 379] on div "6 x Brand Ambassador ([DATE]) $1 007.52 12:30-16:30 (4h) 1 x Team Leader ([DATE…" at bounding box center [1139, 232] width 298 height 297
click at [1159, 367] on button "Next" at bounding box center [1226, 349] width 95 height 35
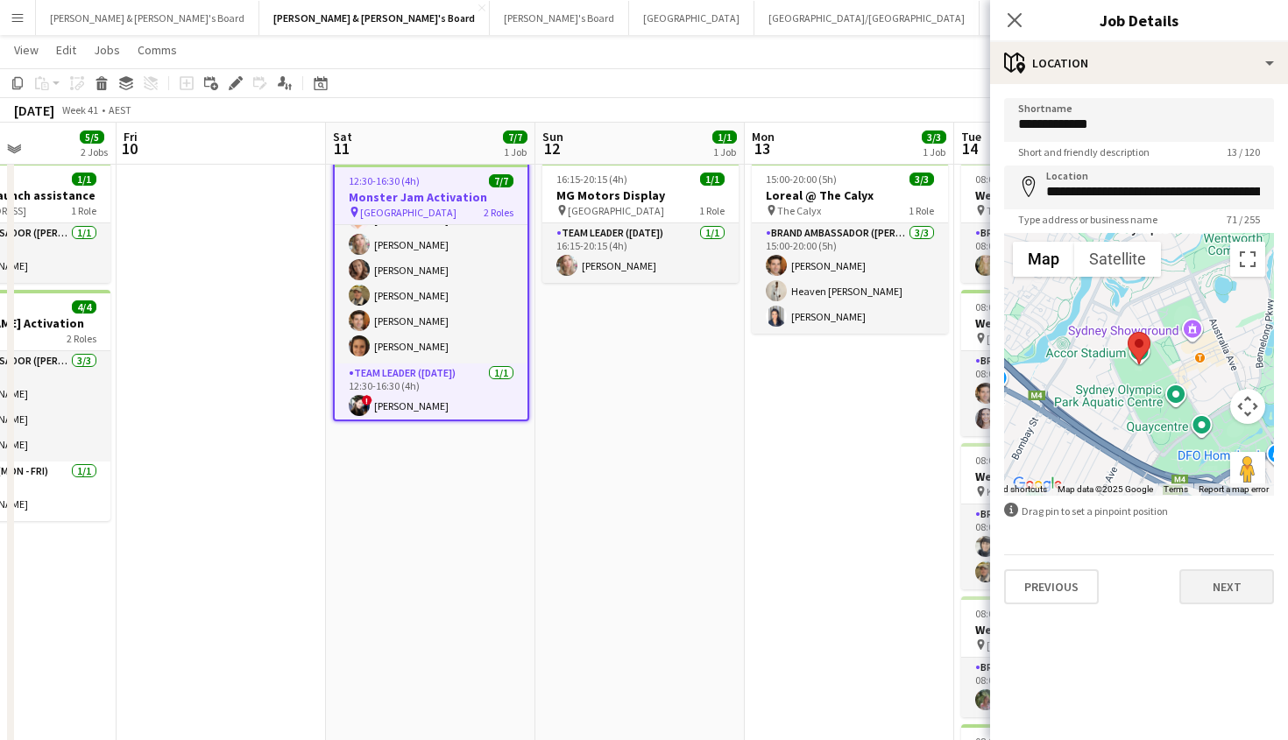
click at [1159, 591] on button "Next" at bounding box center [1226, 587] width 95 height 35
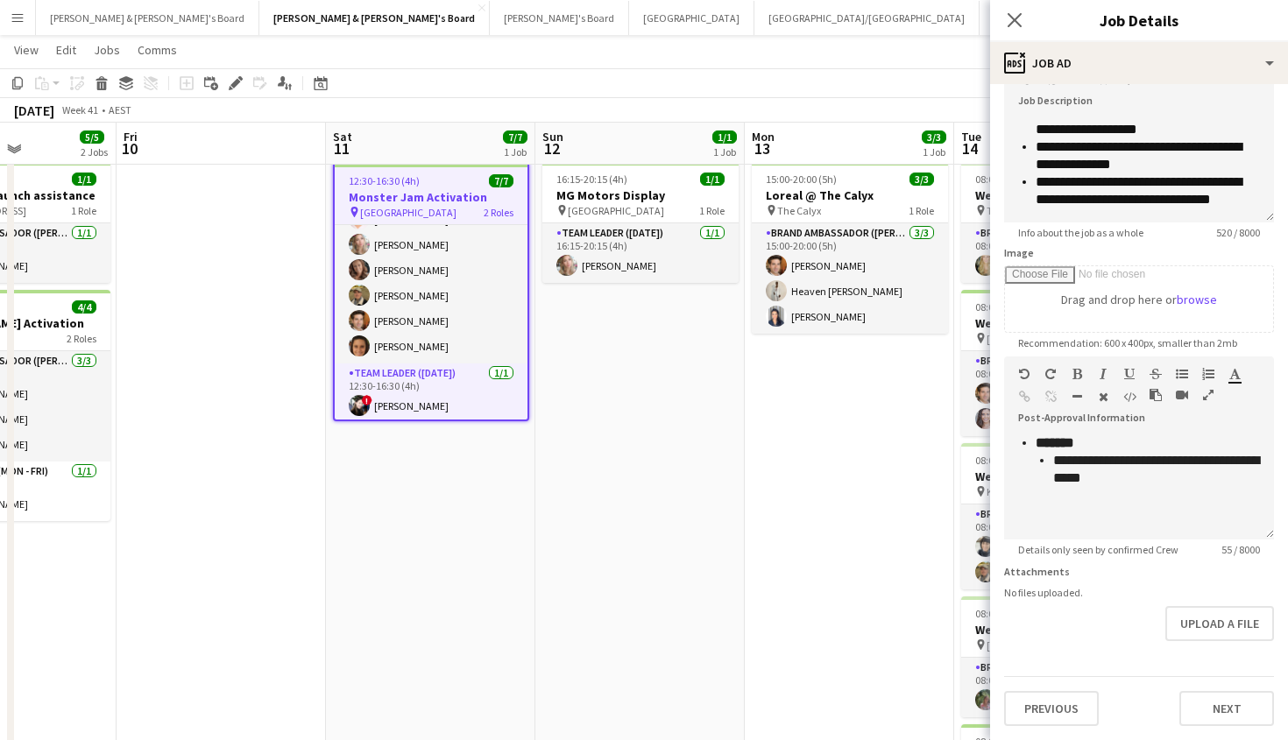
scroll to position [126, 0]
click at [1159, 661] on button "Next" at bounding box center [1226, 708] width 95 height 35
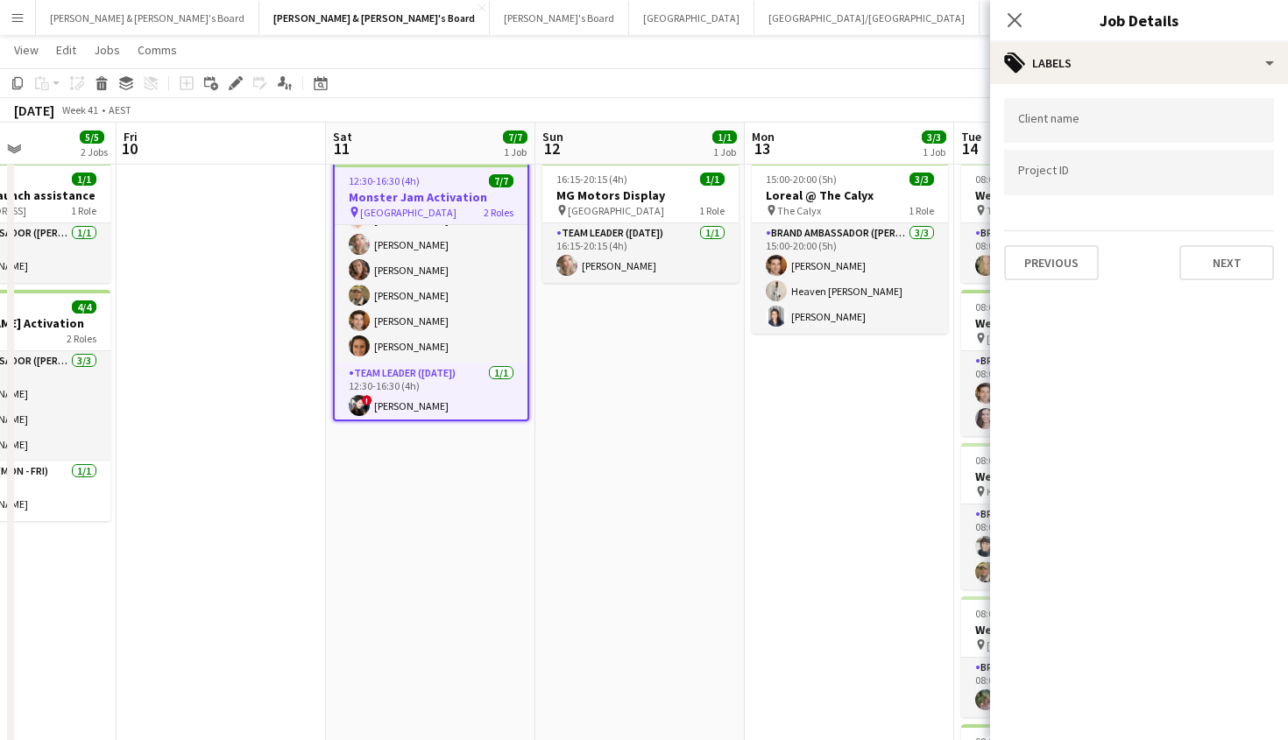
scroll to position [0, 0]
click at [1159, 278] on button "Next" at bounding box center [1226, 262] width 95 height 35
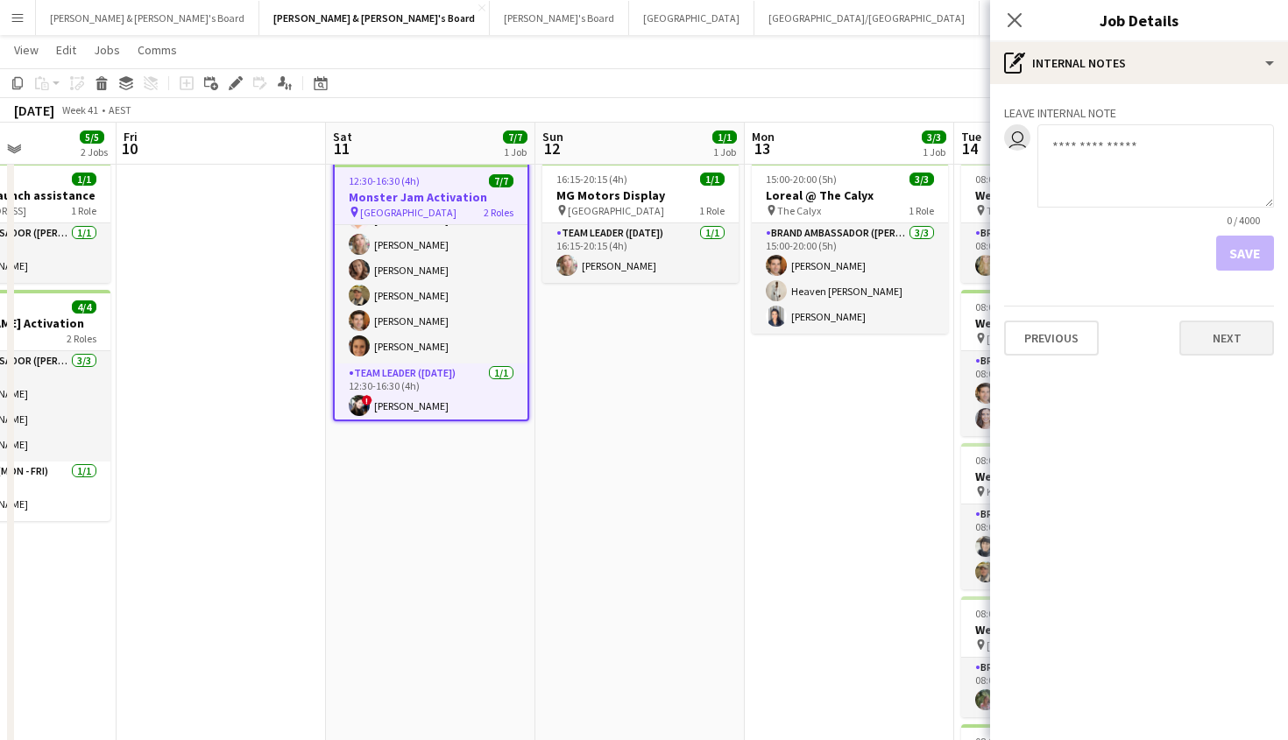
click at [1159, 348] on button "Next" at bounding box center [1226, 338] width 95 height 35
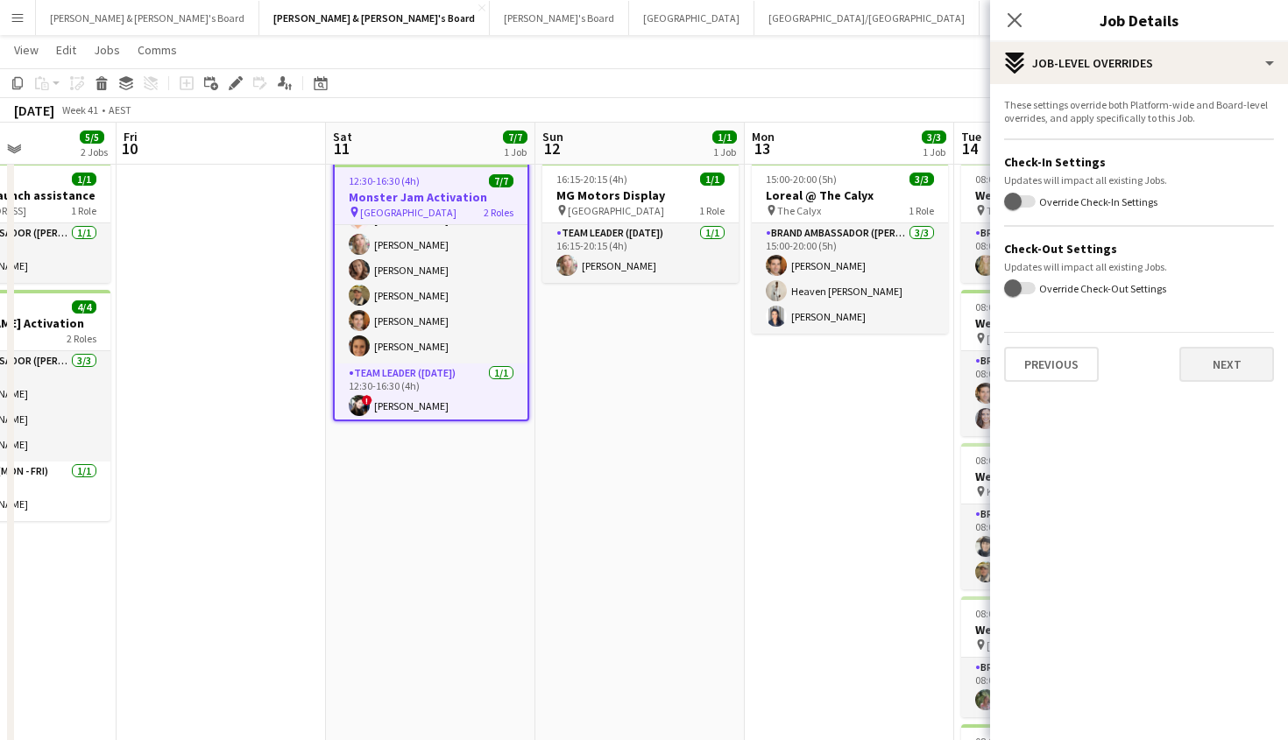
click at [1159, 367] on button "Next" at bounding box center [1226, 364] width 95 height 35
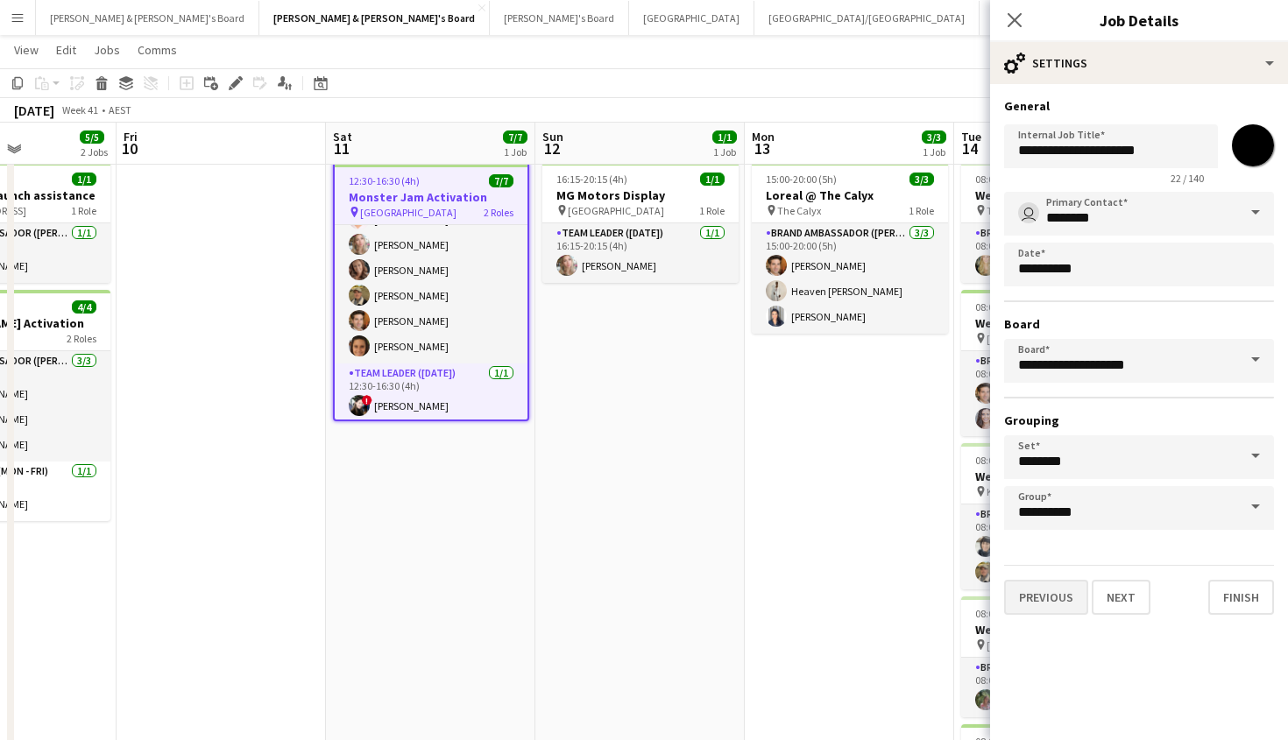
click at [1035, 592] on button "Previous" at bounding box center [1046, 597] width 84 height 35
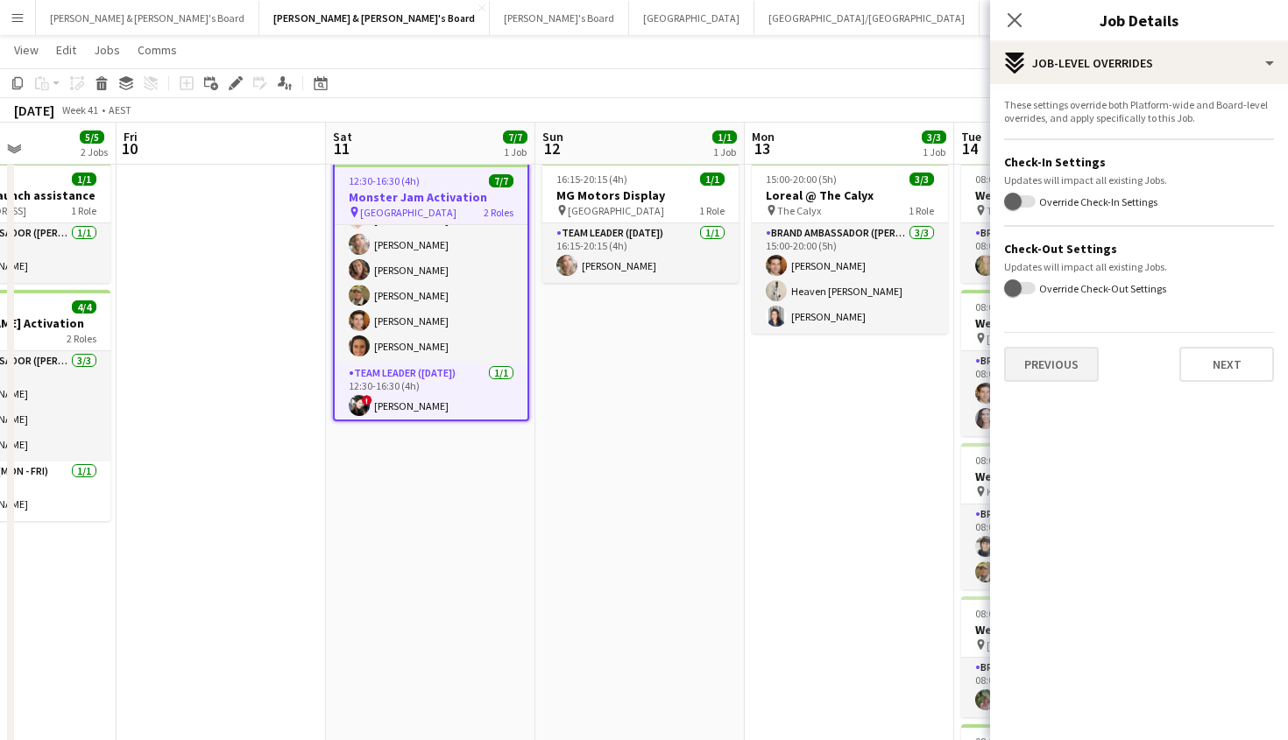
click at [1051, 357] on button "Previous" at bounding box center [1051, 364] width 95 height 35
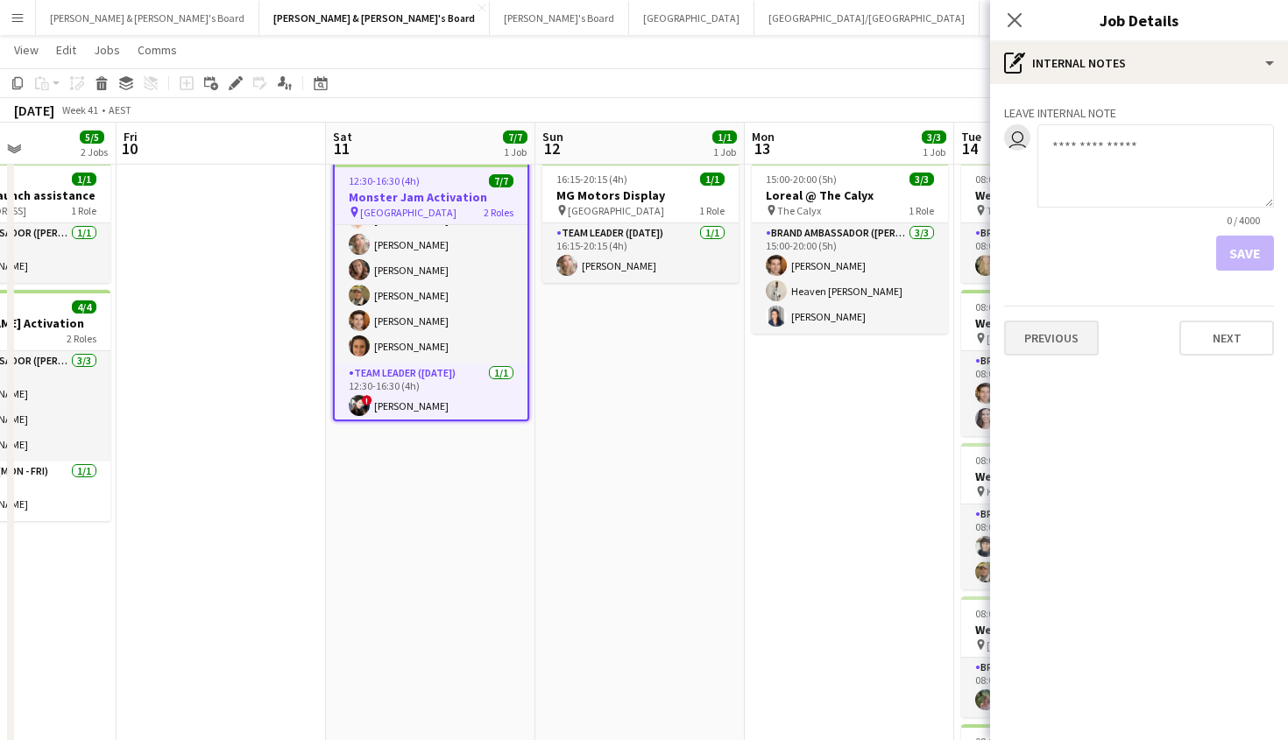
click at [1071, 327] on button "Previous" at bounding box center [1051, 338] width 95 height 35
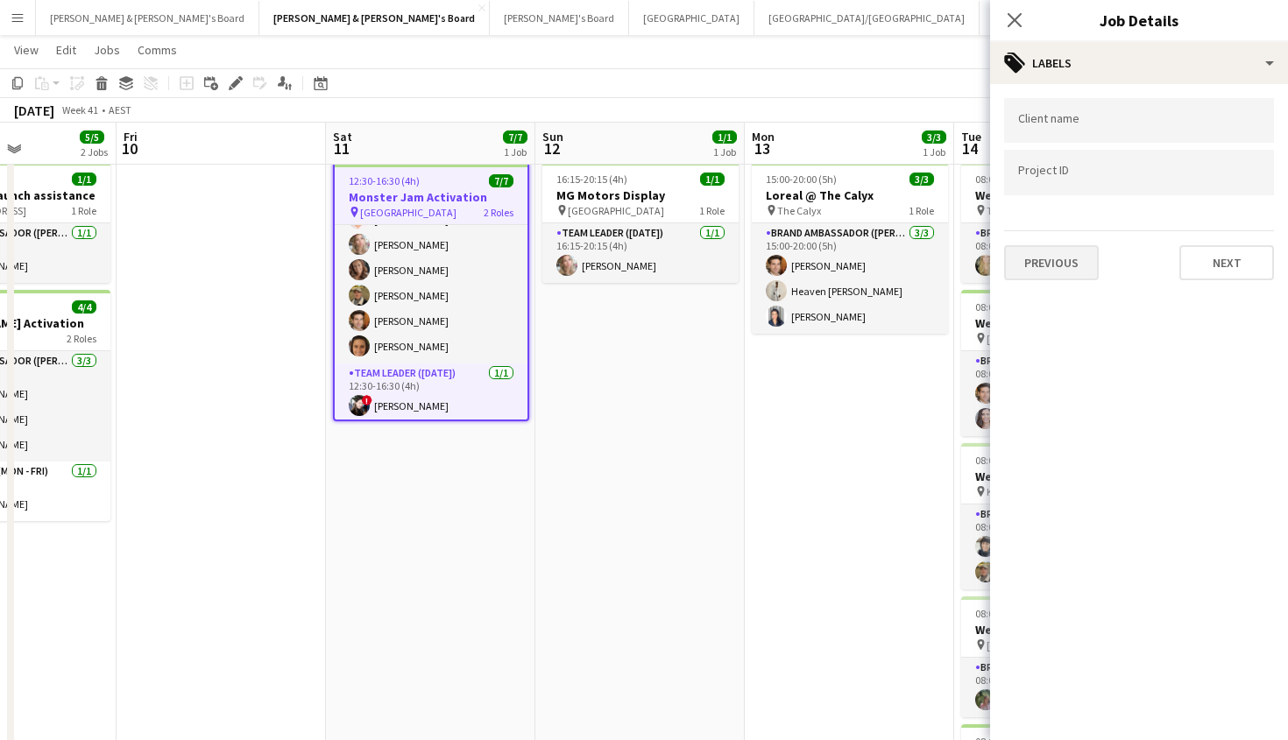
click at [1045, 256] on button "Previous" at bounding box center [1051, 262] width 95 height 35
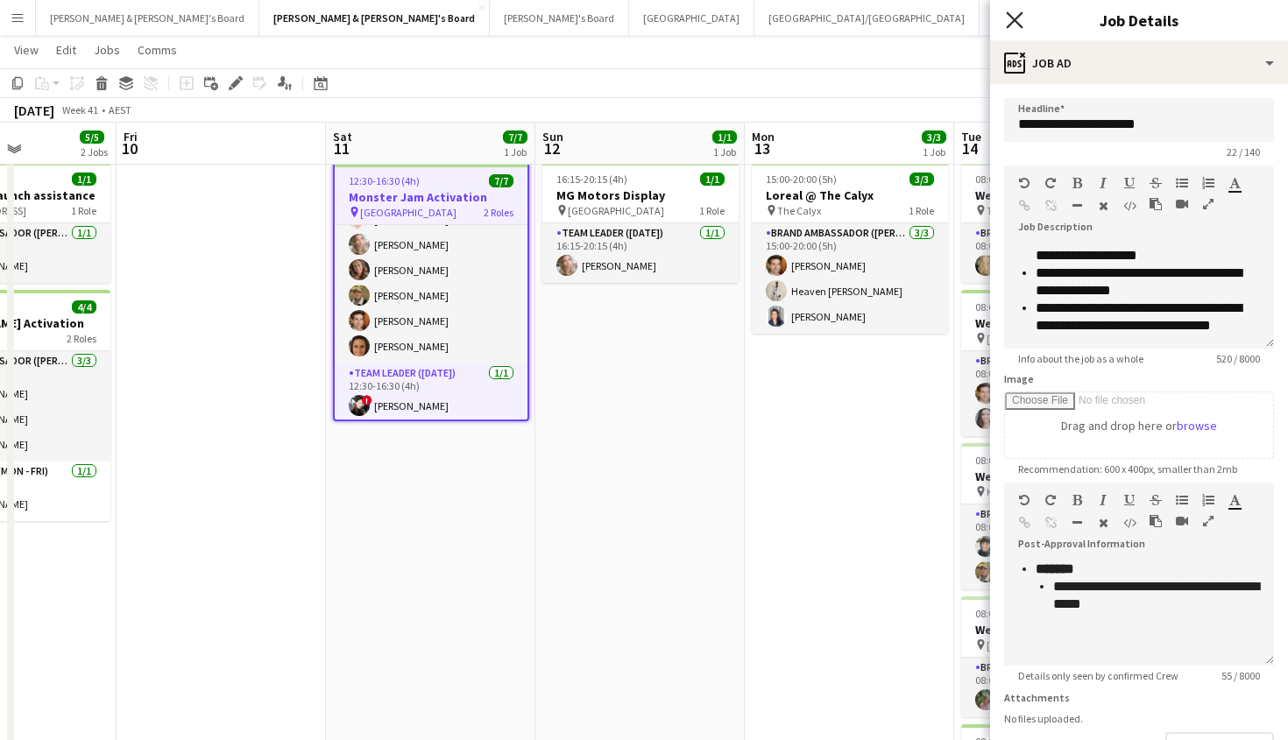
click at [1013, 13] on icon "Close pop-in" at bounding box center [1014, 19] width 17 height 17
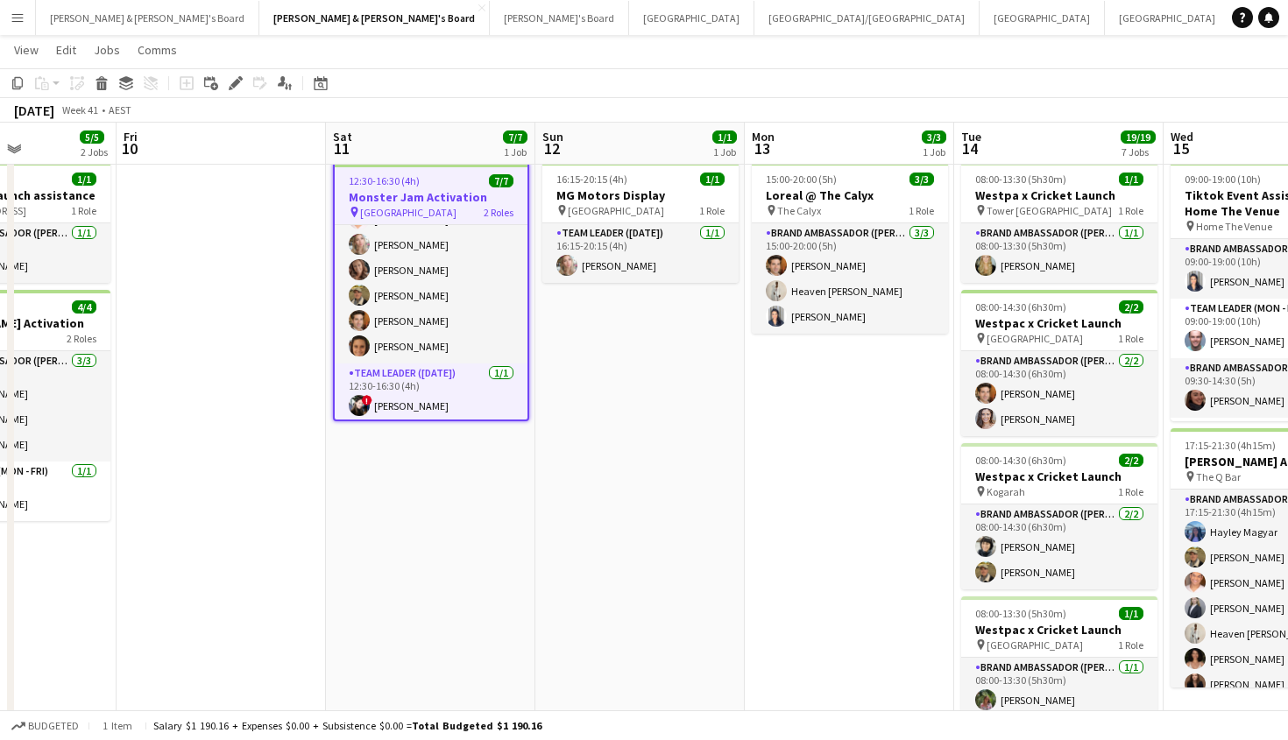
click at [860, 67] on app-page-menu "View Day view expanded Day view collapsed Month view Date picker Jump to [DATE]…" at bounding box center [644, 51] width 1288 height 33
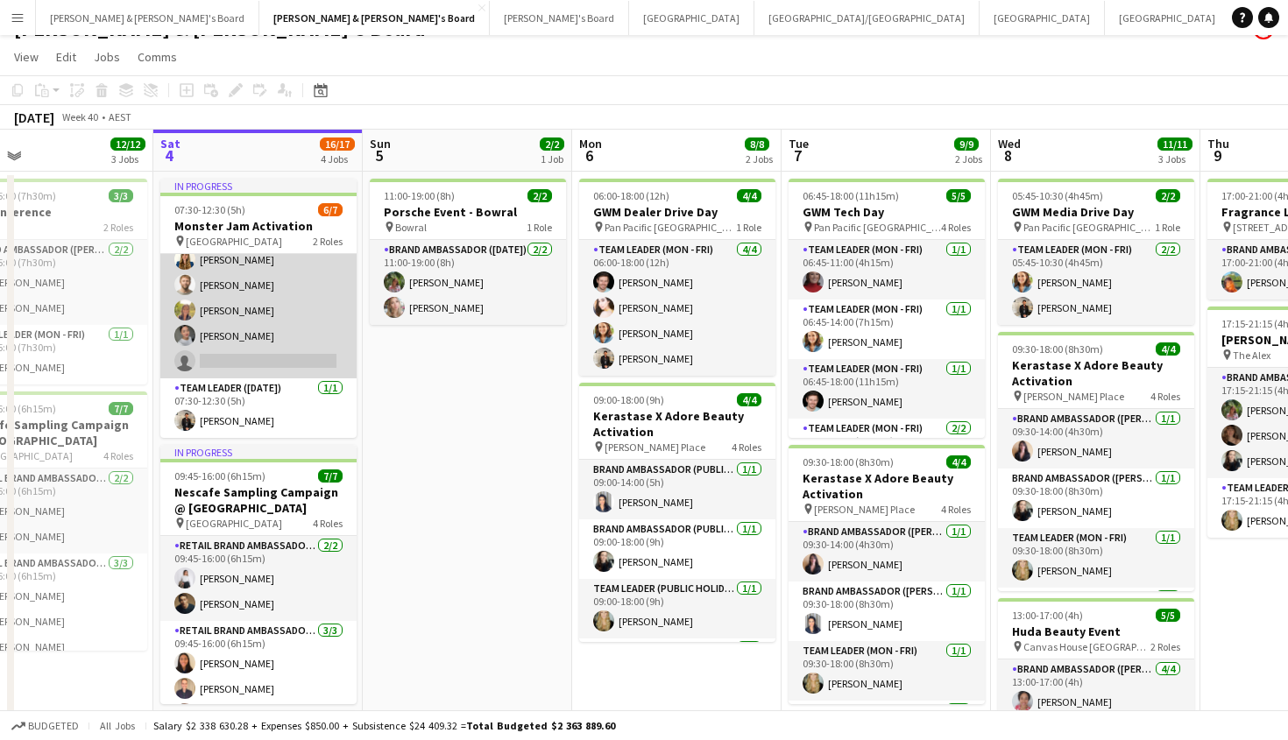
scroll to position [22, 0]
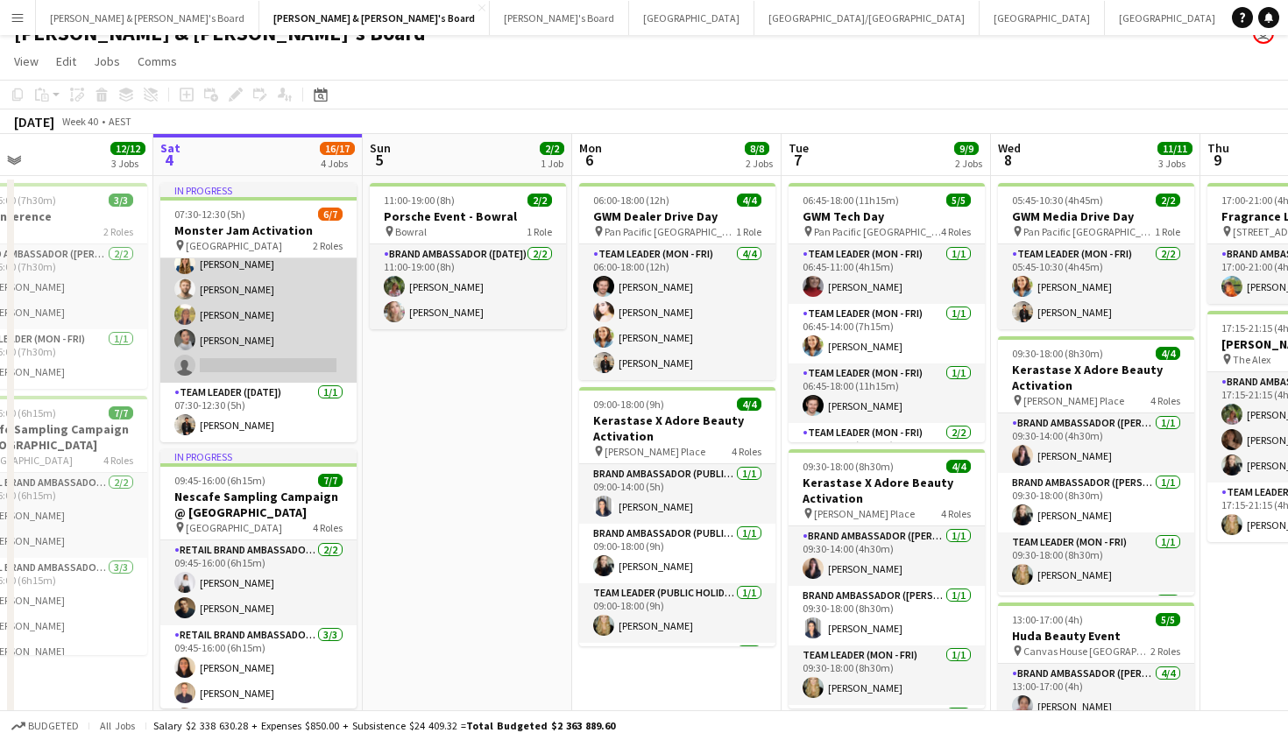
click at [272, 308] on app-card-role "Brand Ambassador ([DATE]) 18I [DATE] 07:30-12:30 (5h) [PERSON_NAME] [PERSON_NAM…" at bounding box center [258, 289] width 196 height 187
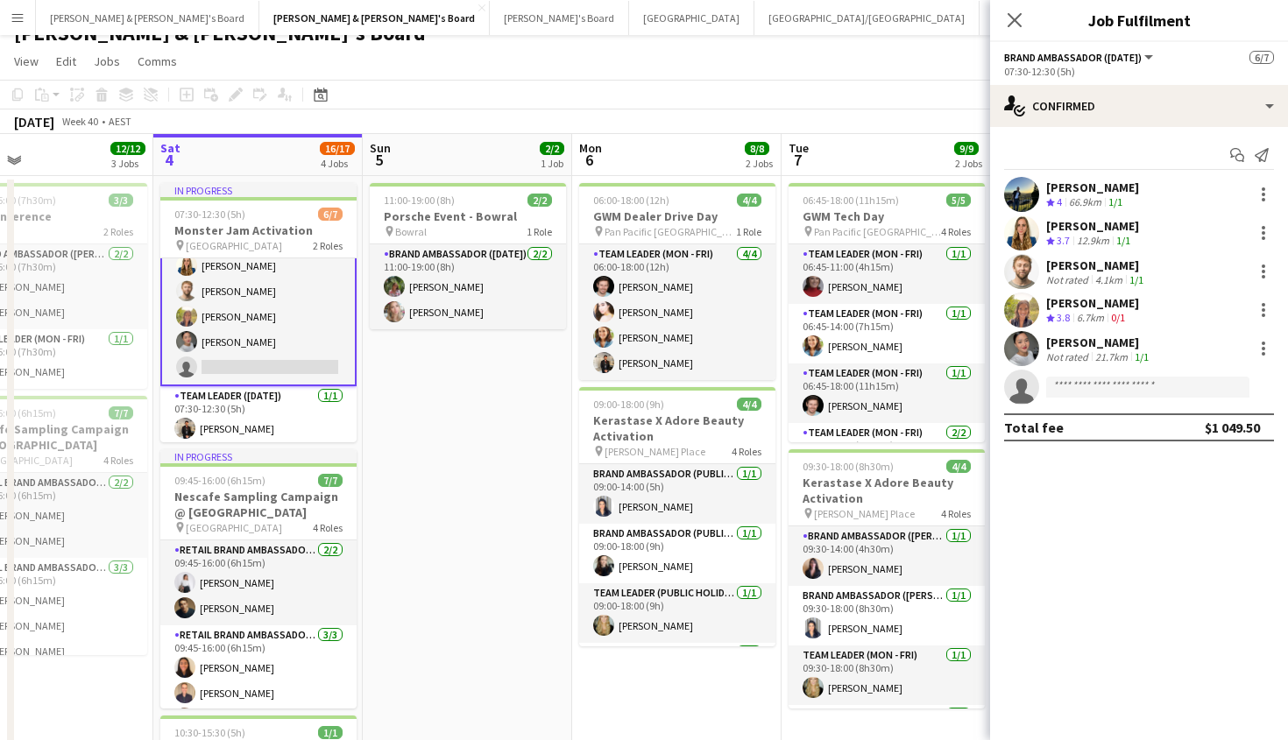
click at [1033, 302] on app-user-avatar at bounding box center [1021, 310] width 35 height 35
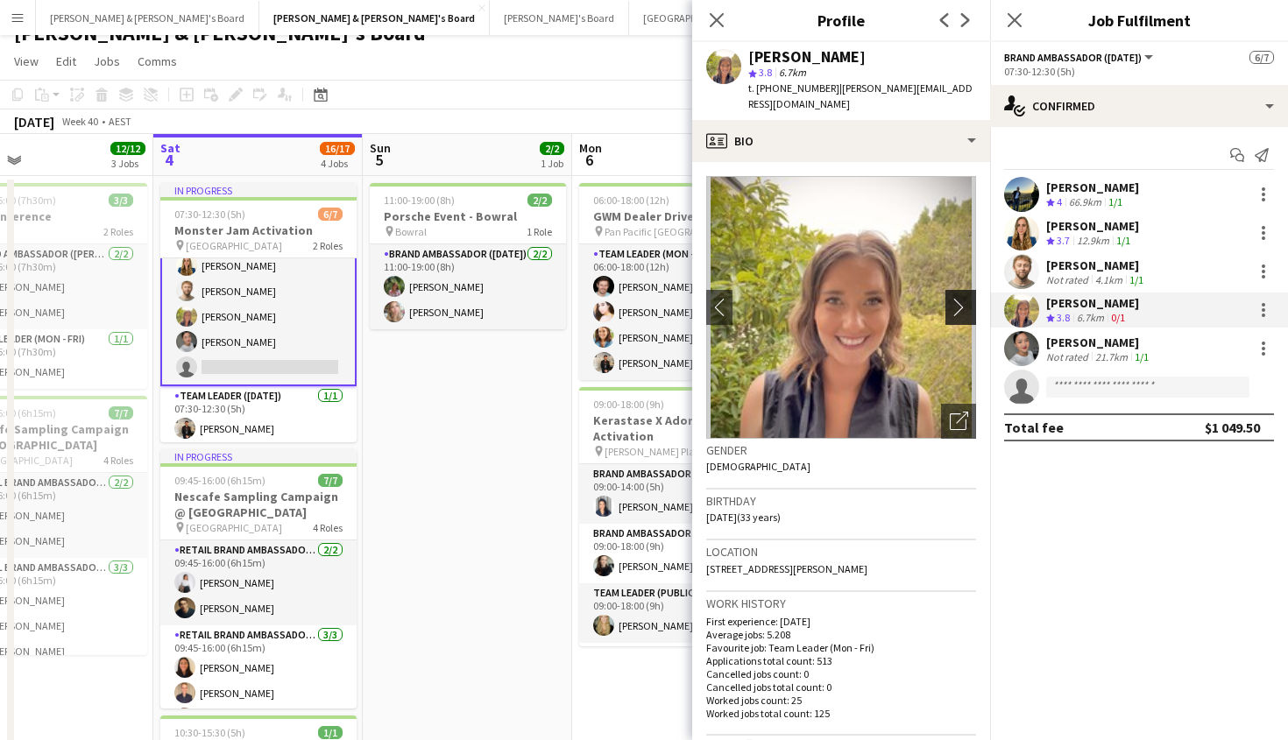
click at [966, 298] on app-icon "chevron-right" at bounding box center [963, 307] width 27 height 18
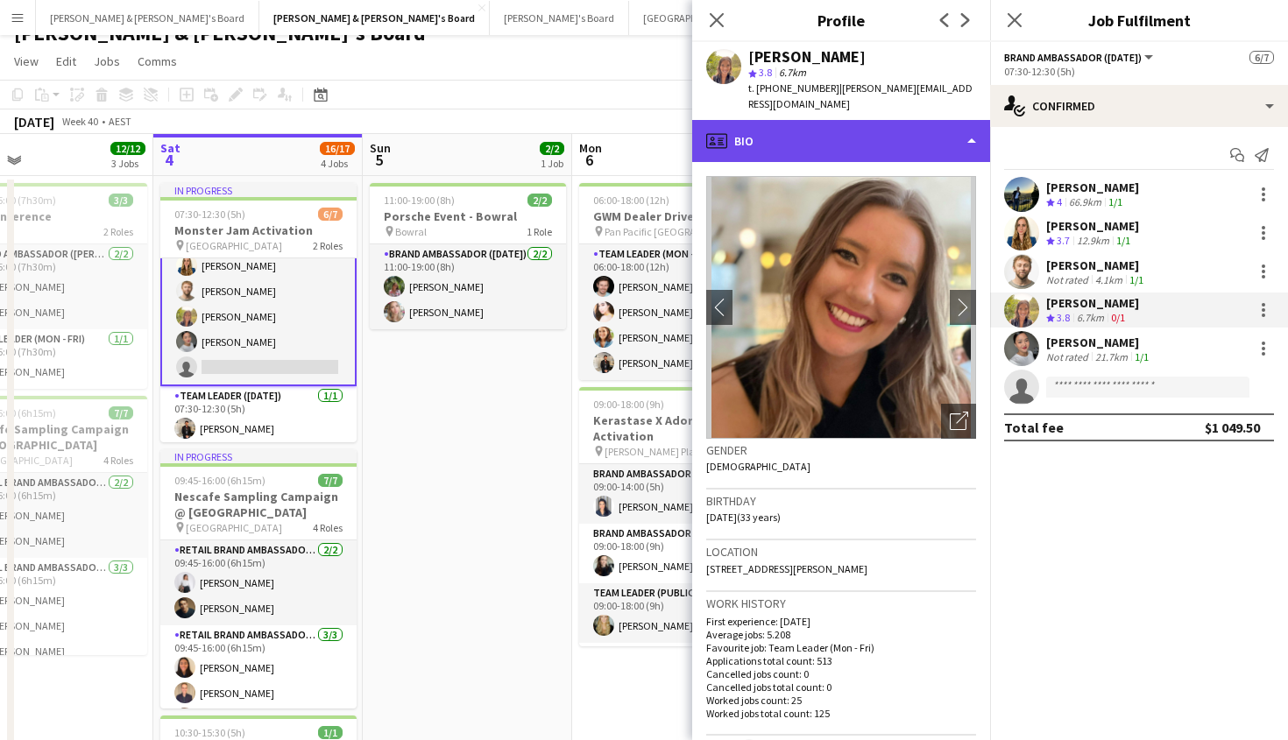
click at [906, 120] on div "profile Bio" at bounding box center [841, 141] width 298 height 42
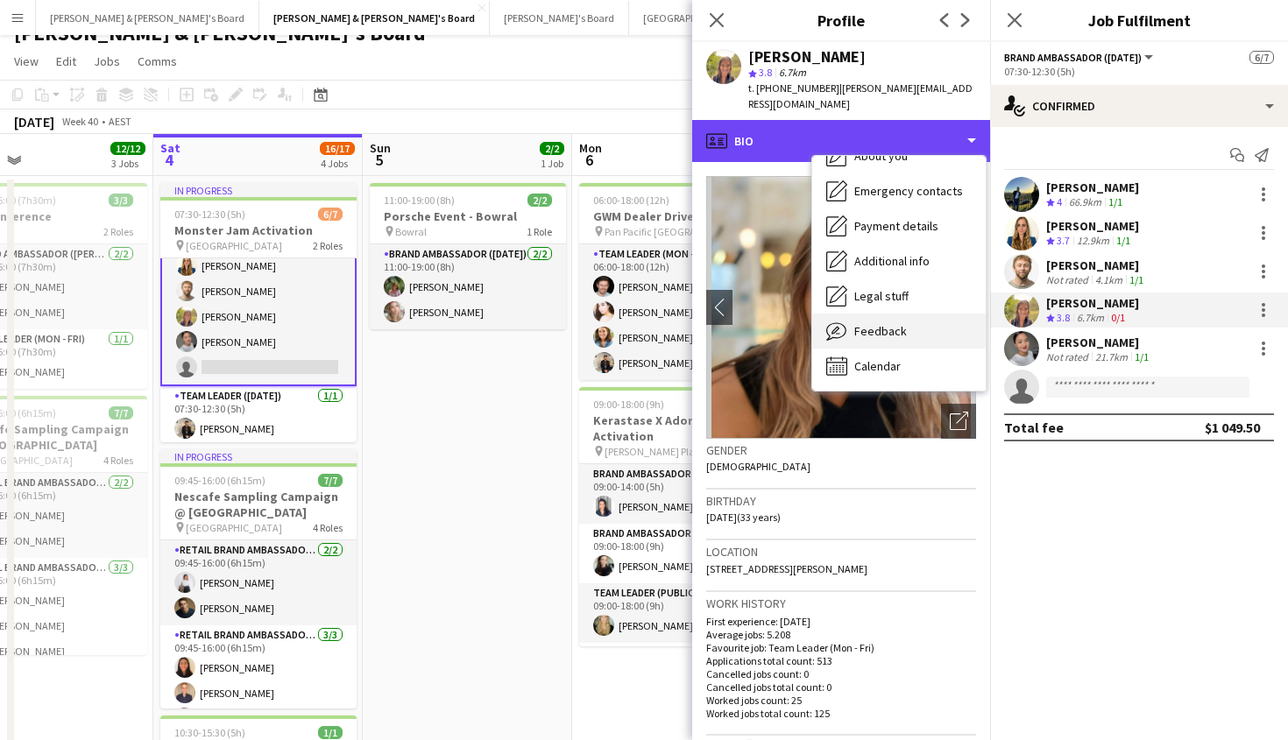
scroll to position [130, 0]
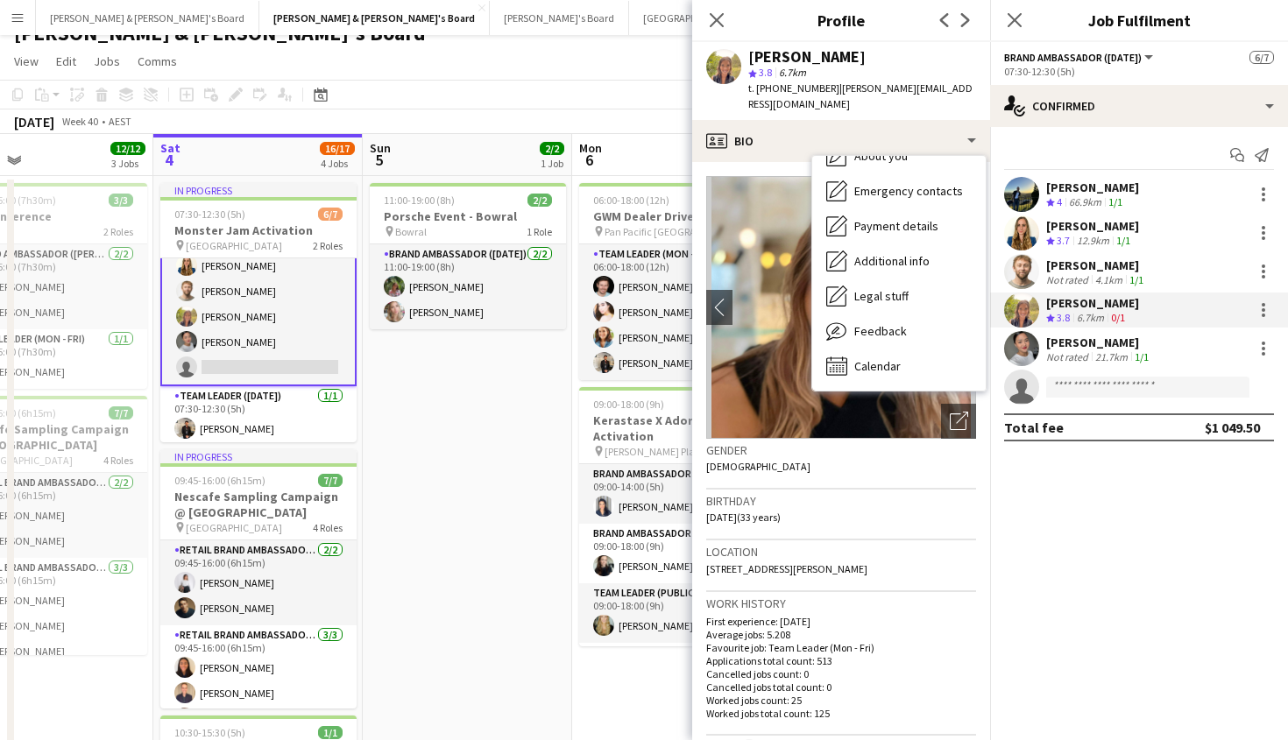
click at [947, 442] on h3 "Gender" at bounding box center [841, 450] width 270 height 16
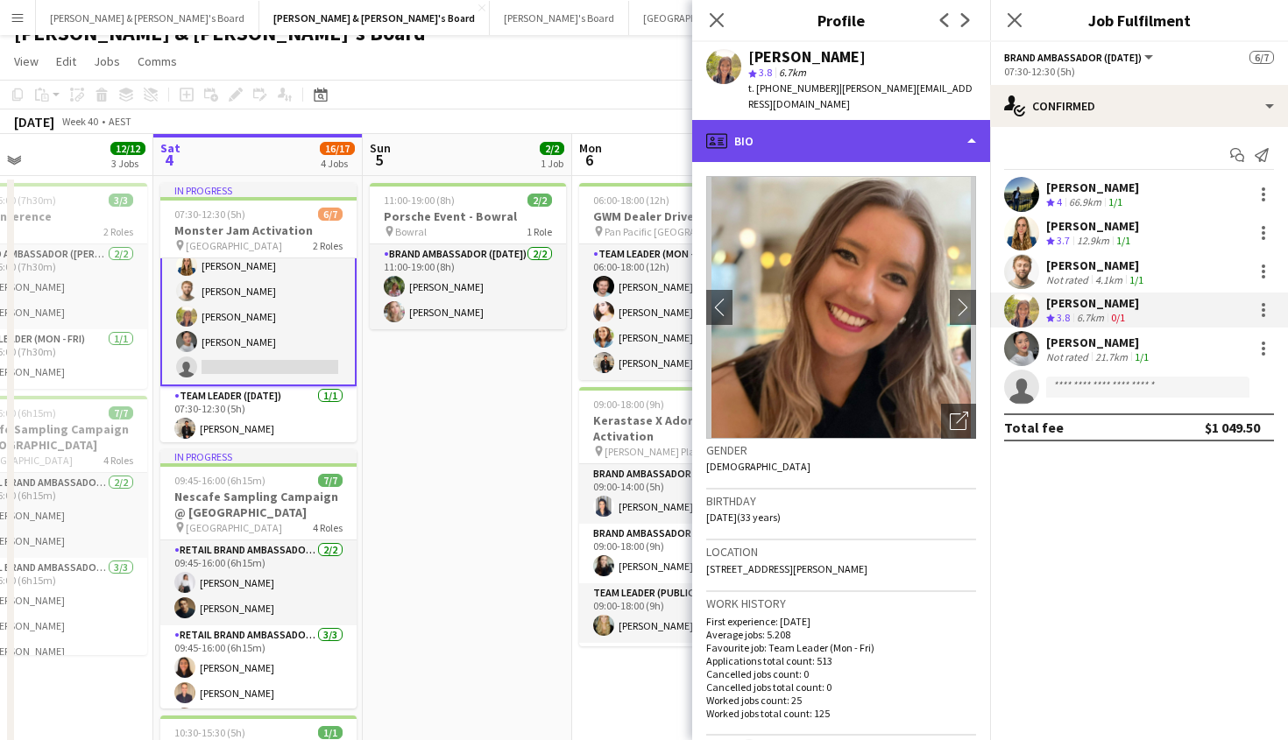
click at [934, 120] on div "profile Bio" at bounding box center [841, 141] width 298 height 42
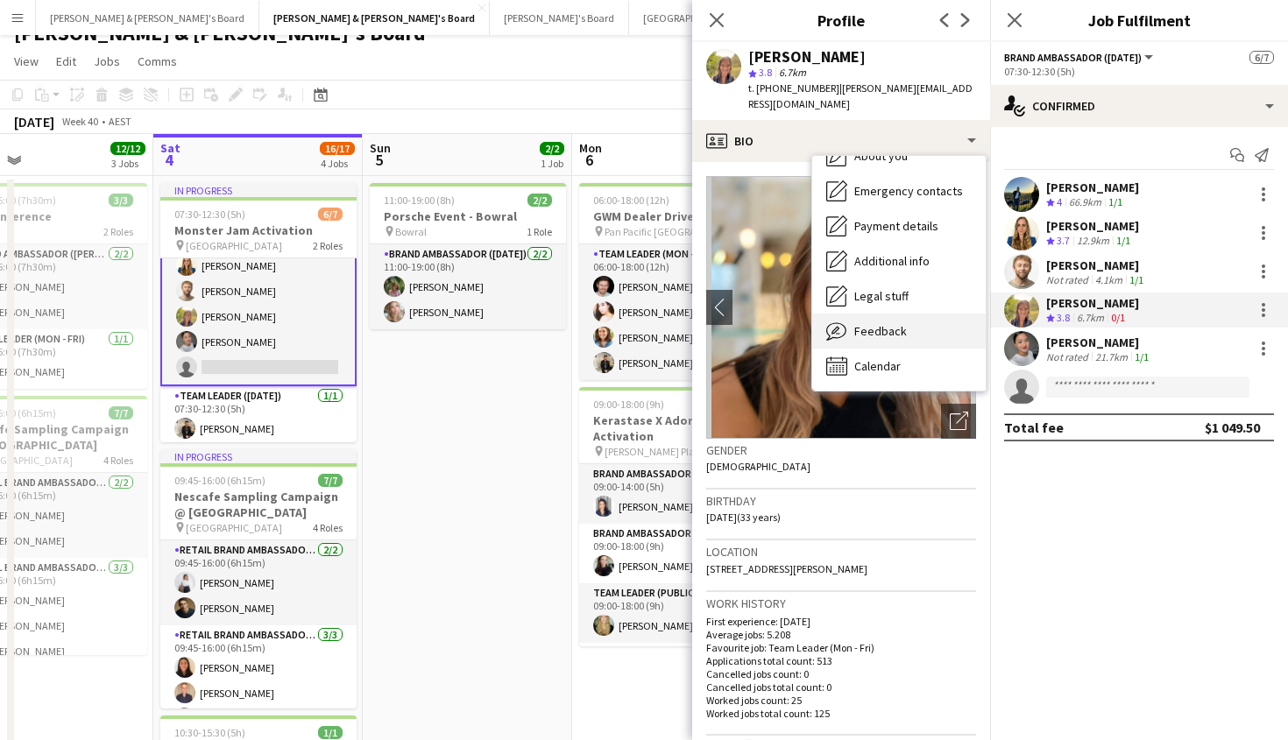
click at [867, 323] on span "Feedback" at bounding box center [880, 331] width 53 height 16
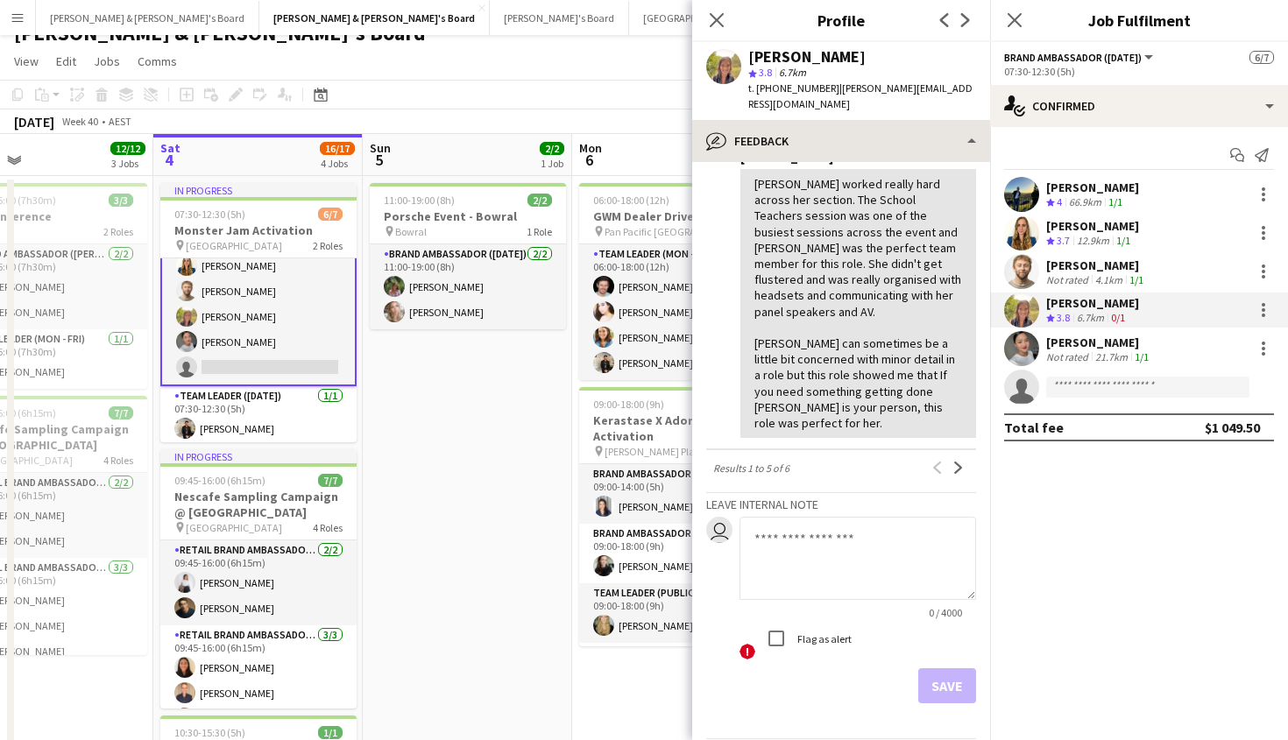
scroll to position [682, 0]
click at [951, 458] on button "Next" at bounding box center [958, 468] width 21 height 21
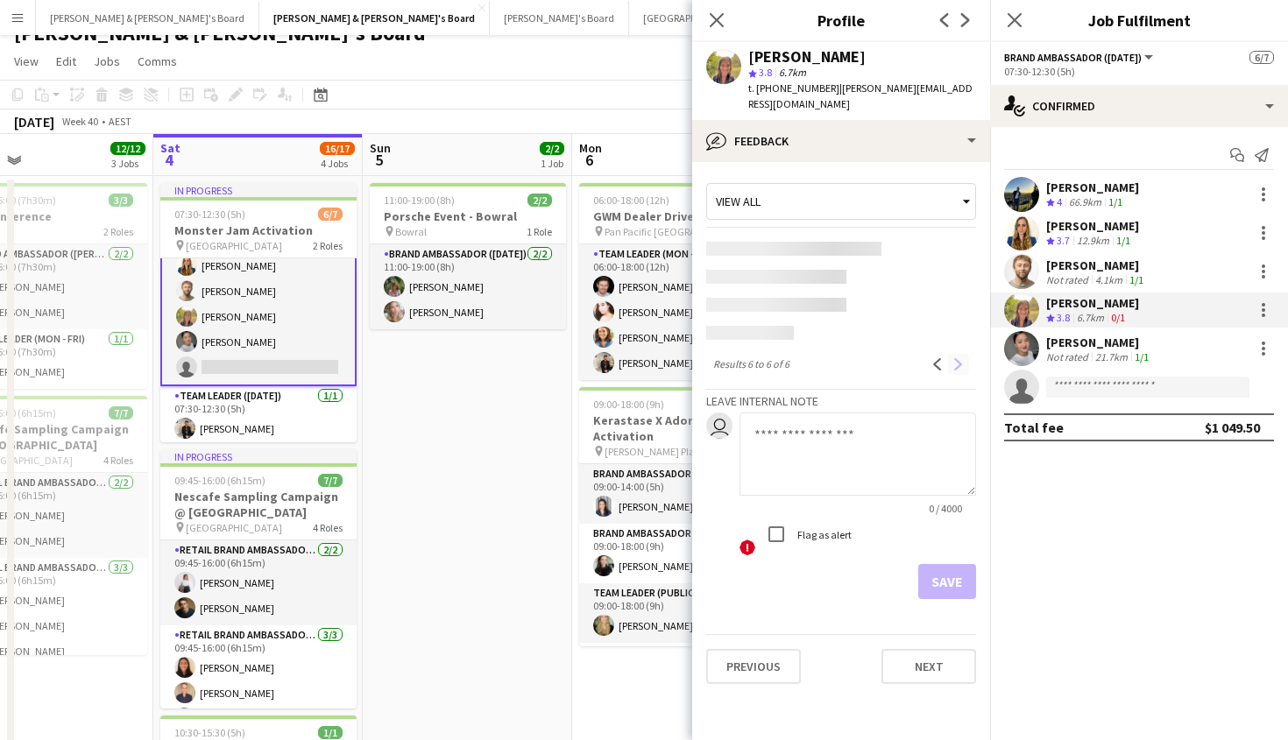
scroll to position [0, 0]
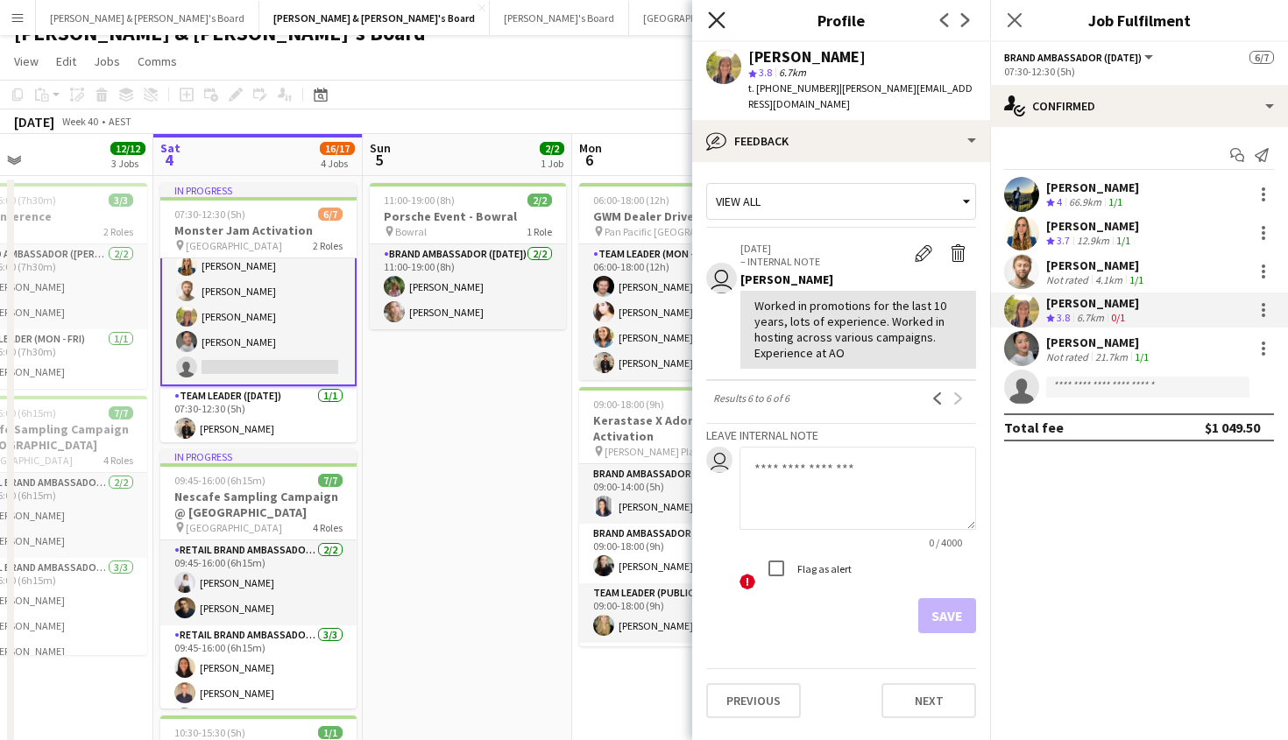
click at [718, 21] on icon at bounding box center [716, 19] width 17 height 17
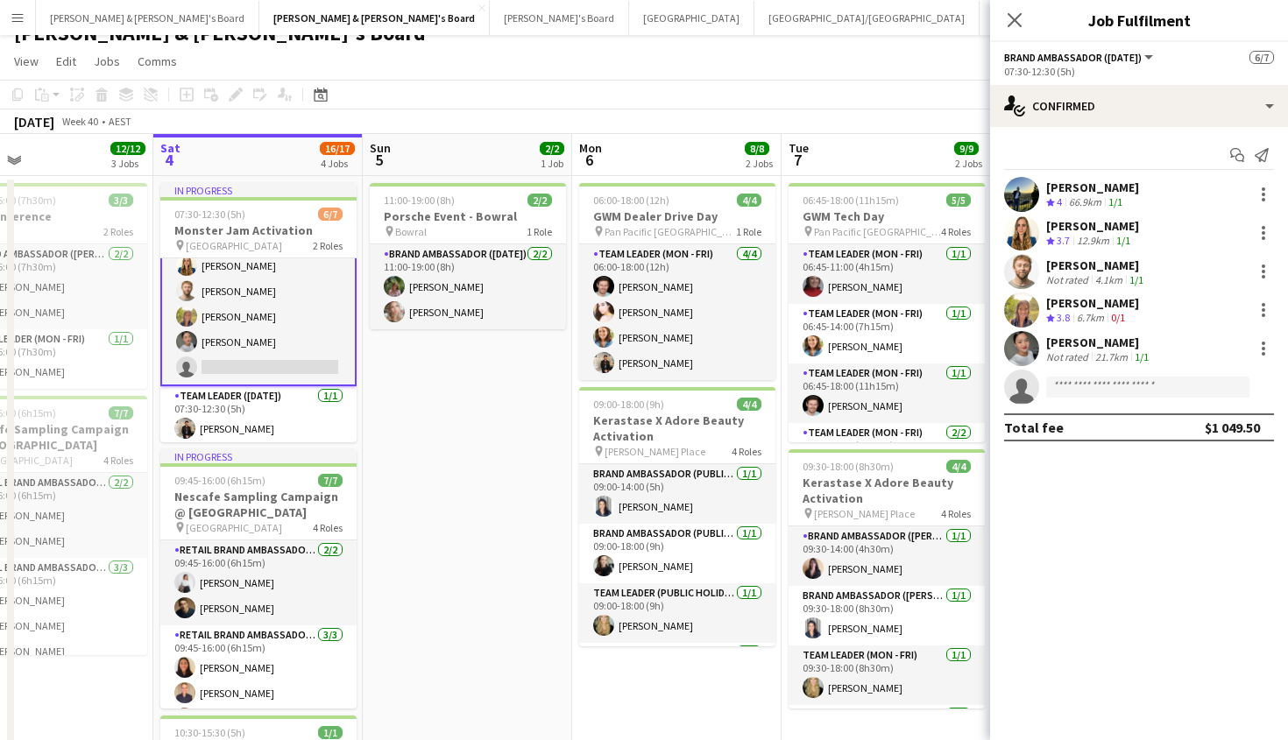
click at [1003, 17] on div "Close pop-in" at bounding box center [1014, 20] width 49 height 40
click at [1020, 18] on icon "Close pop-in" at bounding box center [1014, 19] width 17 height 17
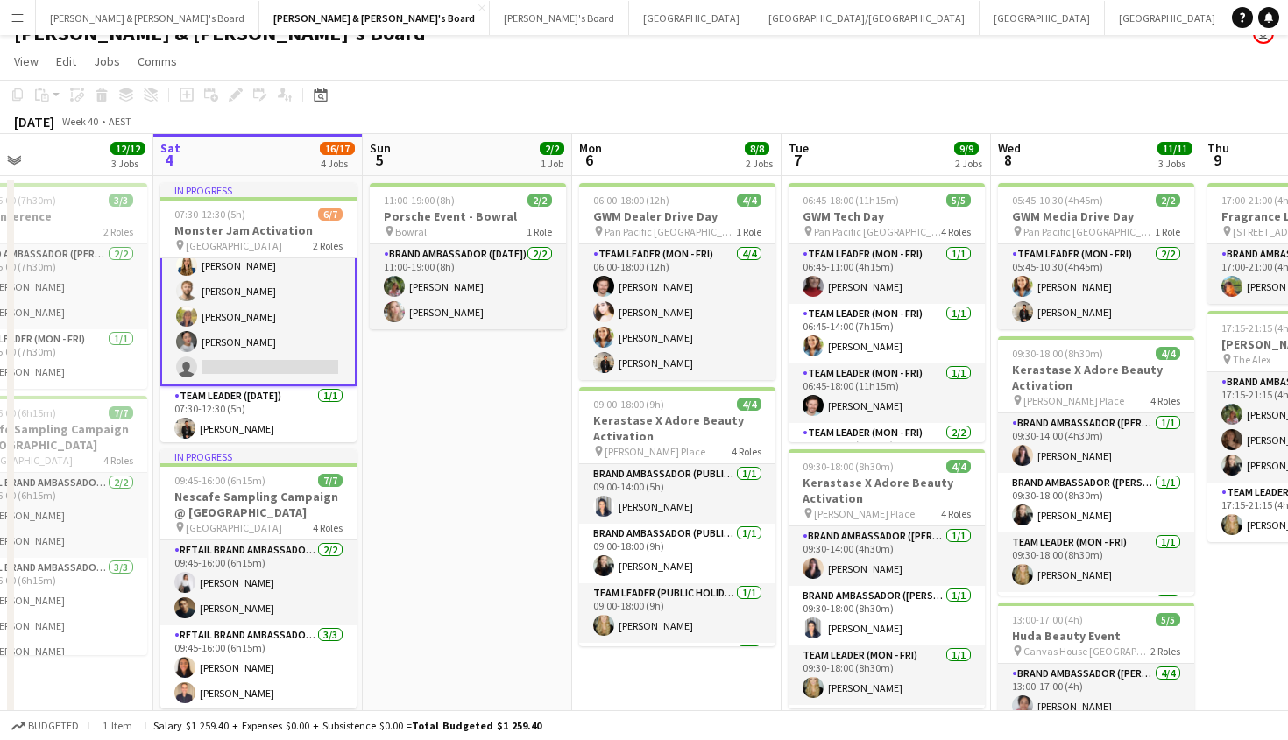
click at [467, 121] on div "[DATE] Week 40 • AEST" at bounding box center [644, 122] width 1288 height 25
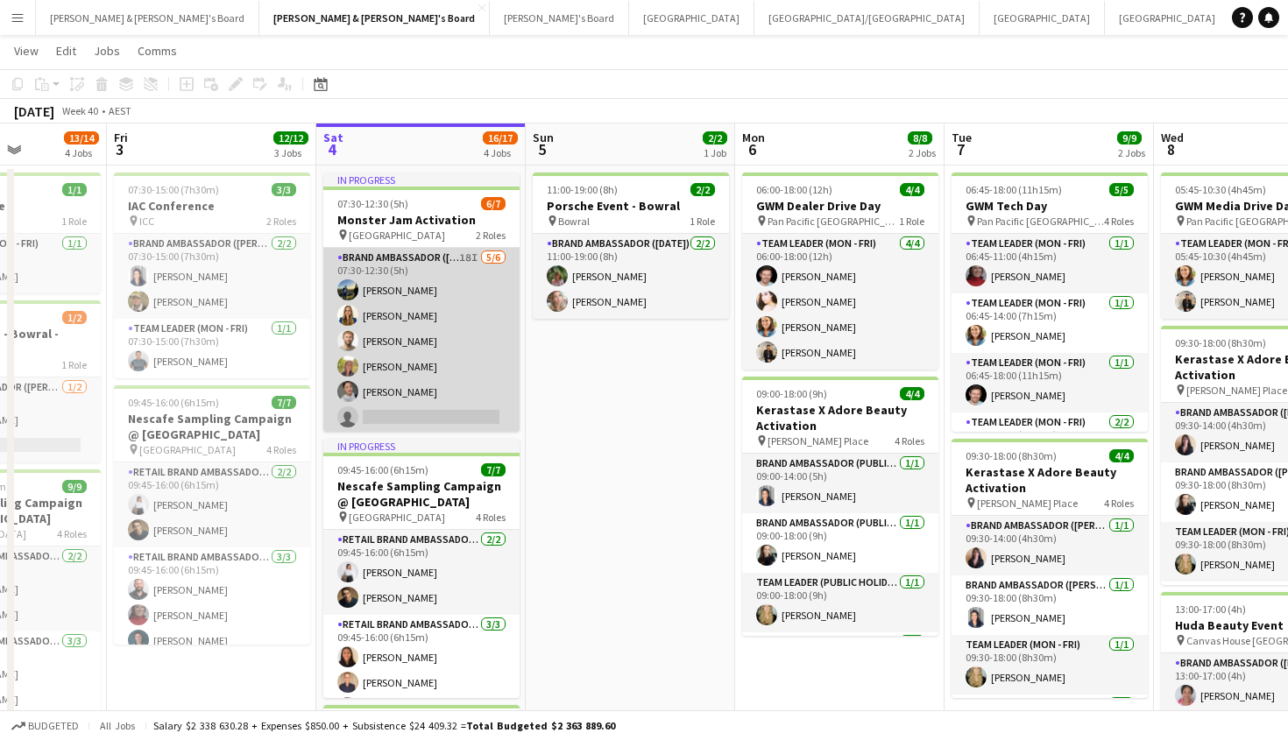
click at [465, 257] on app-card-role "Brand Ambassador ([DATE]) 18I [DATE] 07:30-12:30 (5h) [PERSON_NAME] [PERSON_NAM…" at bounding box center [421, 341] width 196 height 187
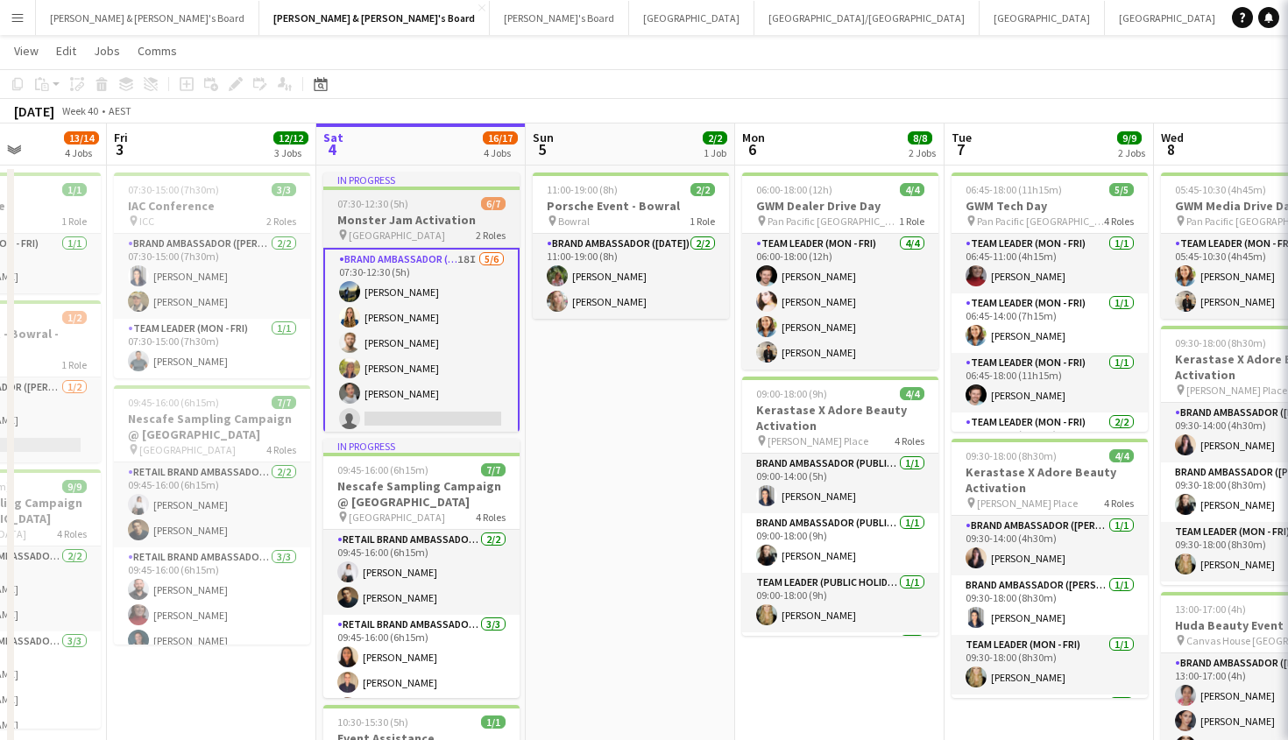
click at [456, 206] on div "07:30-12:30 (5h) 6/7" at bounding box center [421, 203] width 196 height 13
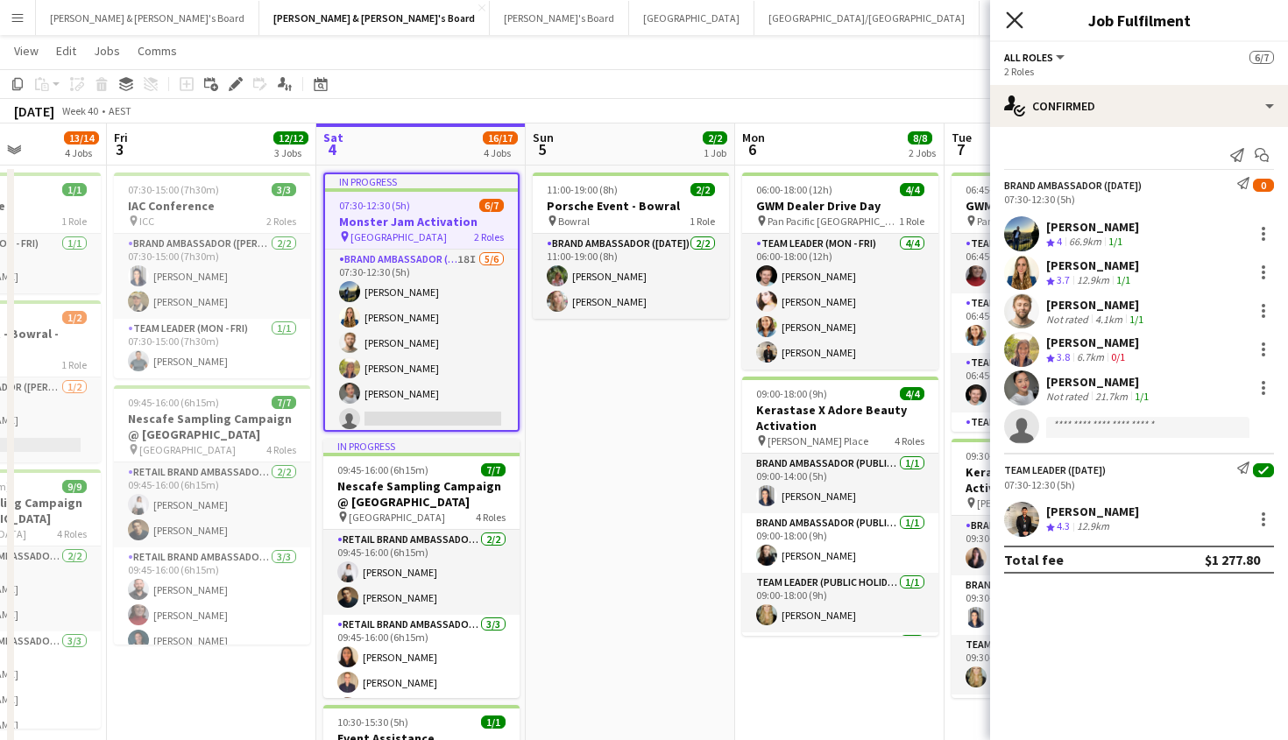
click at [1012, 18] on icon at bounding box center [1014, 19] width 17 height 17
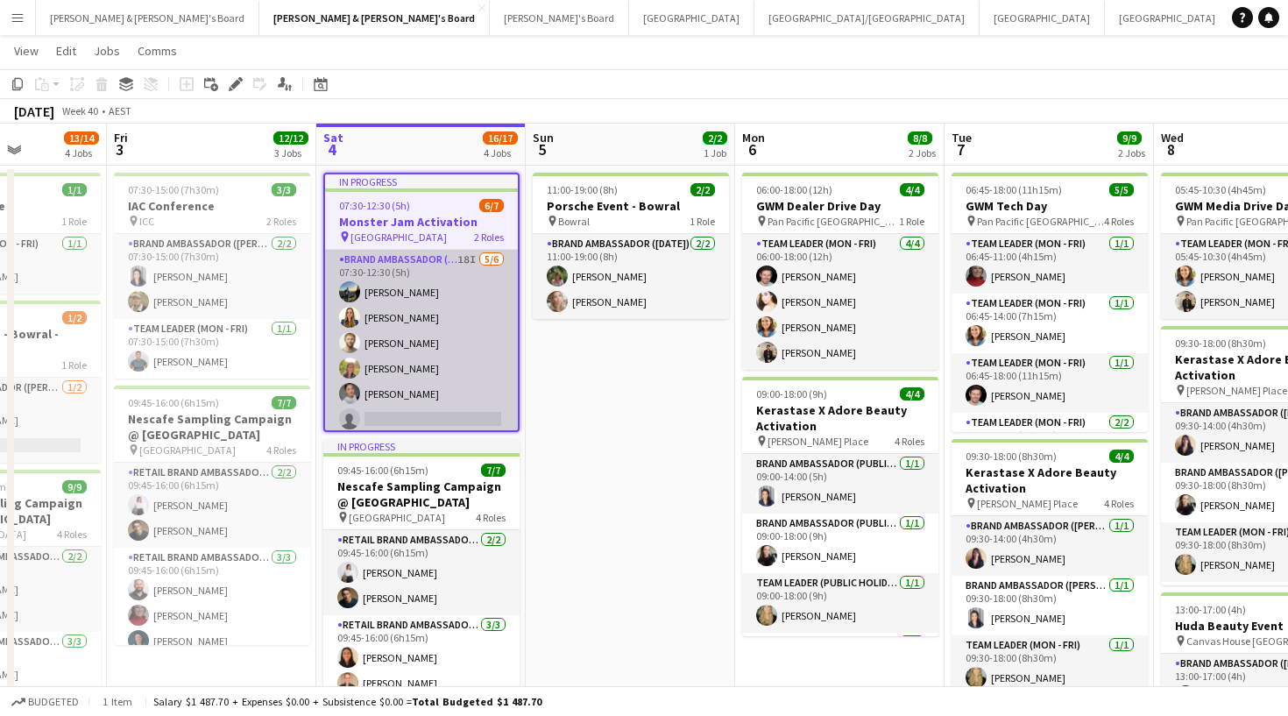
click at [404, 304] on app-card-role "Brand Ambassador ([DATE]) 18I [DATE] 07:30-12:30 (5h) [PERSON_NAME] [PERSON_NAM…" at bounding box center [421, 343] width 193 height 187
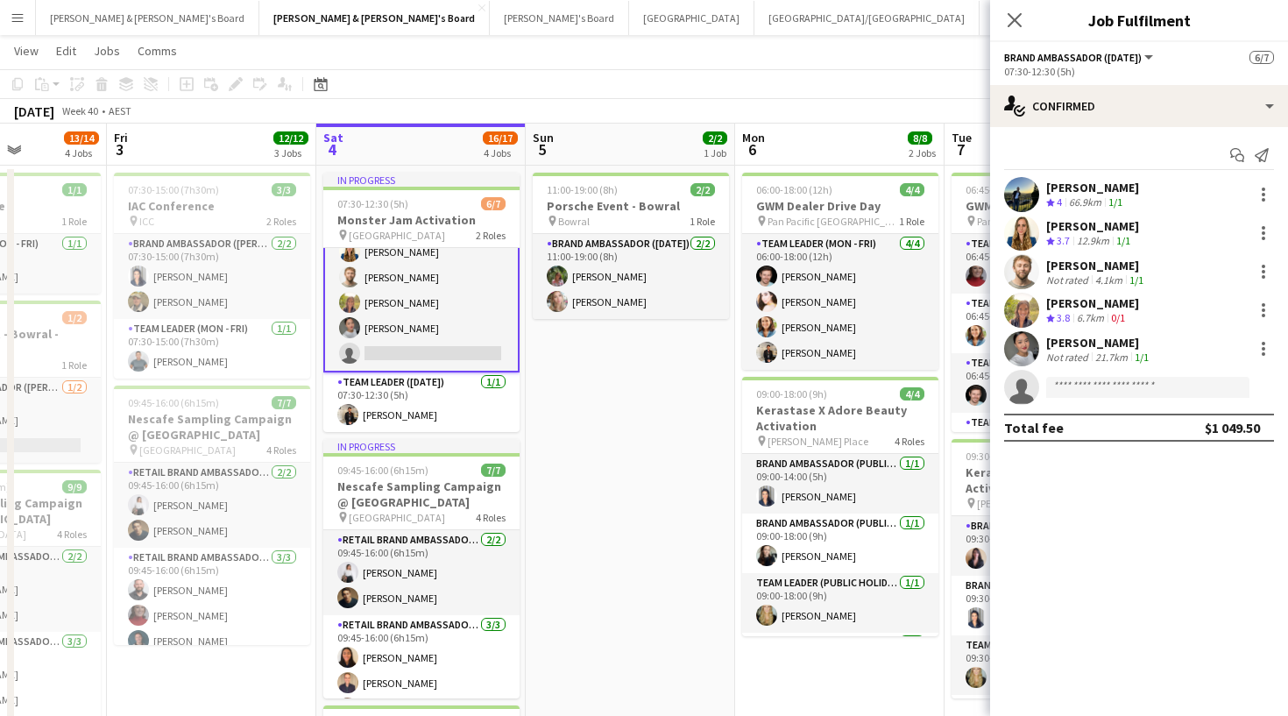
scroll to position [66, 0]
click at [430, 410] on app-card-role "Team Leader ([DATE]) [DATE] 07:30-12:30 (5h) [PERSON_NAME]" at bounding box center [421, 402] width 196 height 60
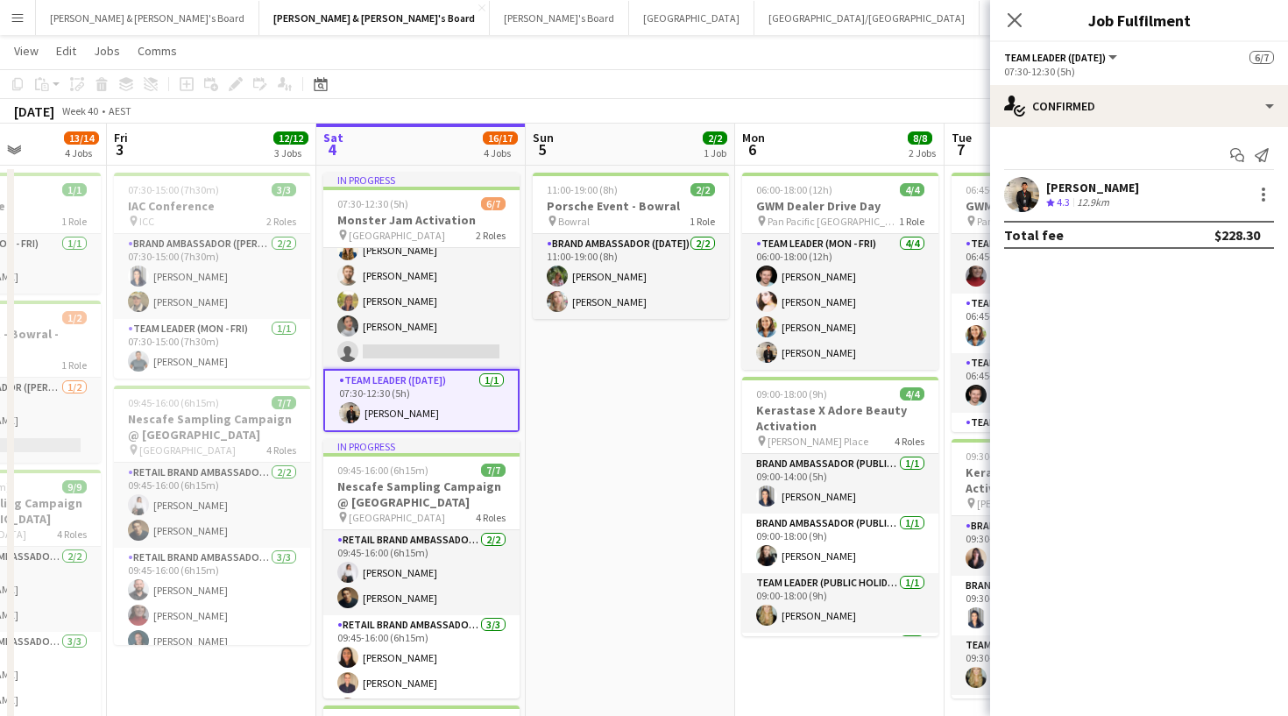
click at [1028, 188] on app-user-avatar at bounding box center [1021, 194] width 35 height 35
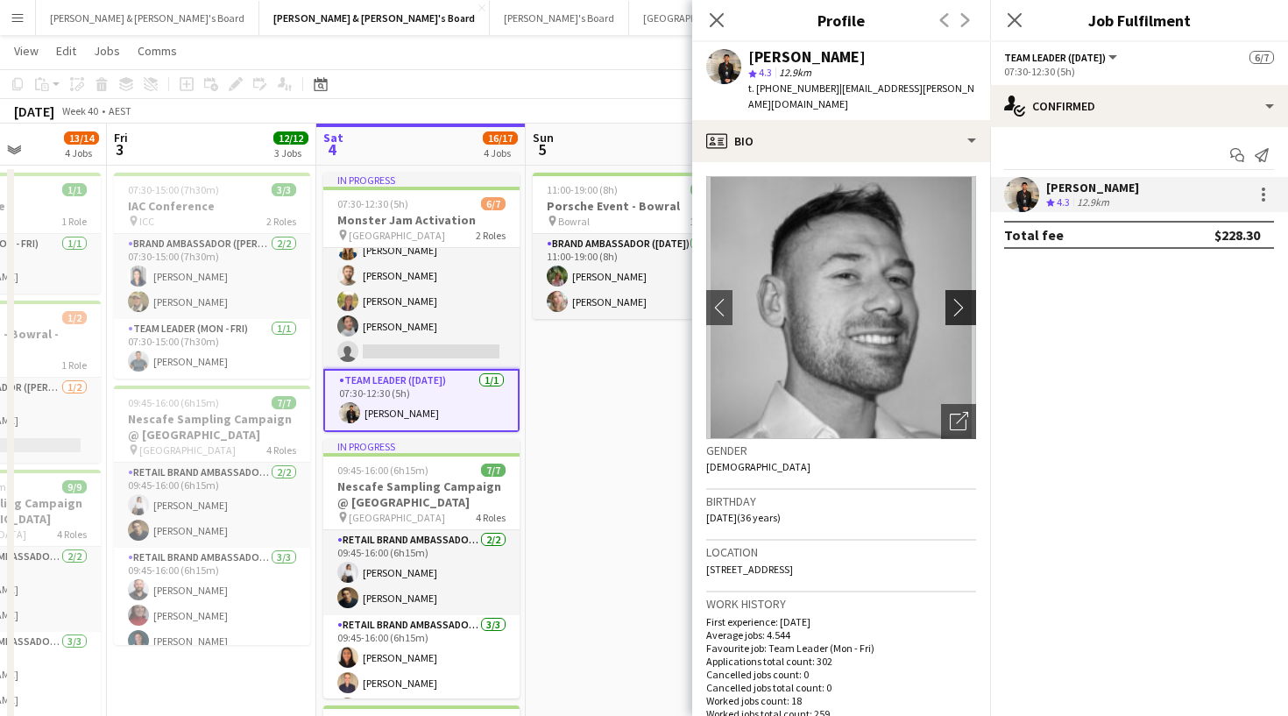
click at [966, 298] on app-icon "chevron-right" at bounding box center [963, 307] width 27 height 18
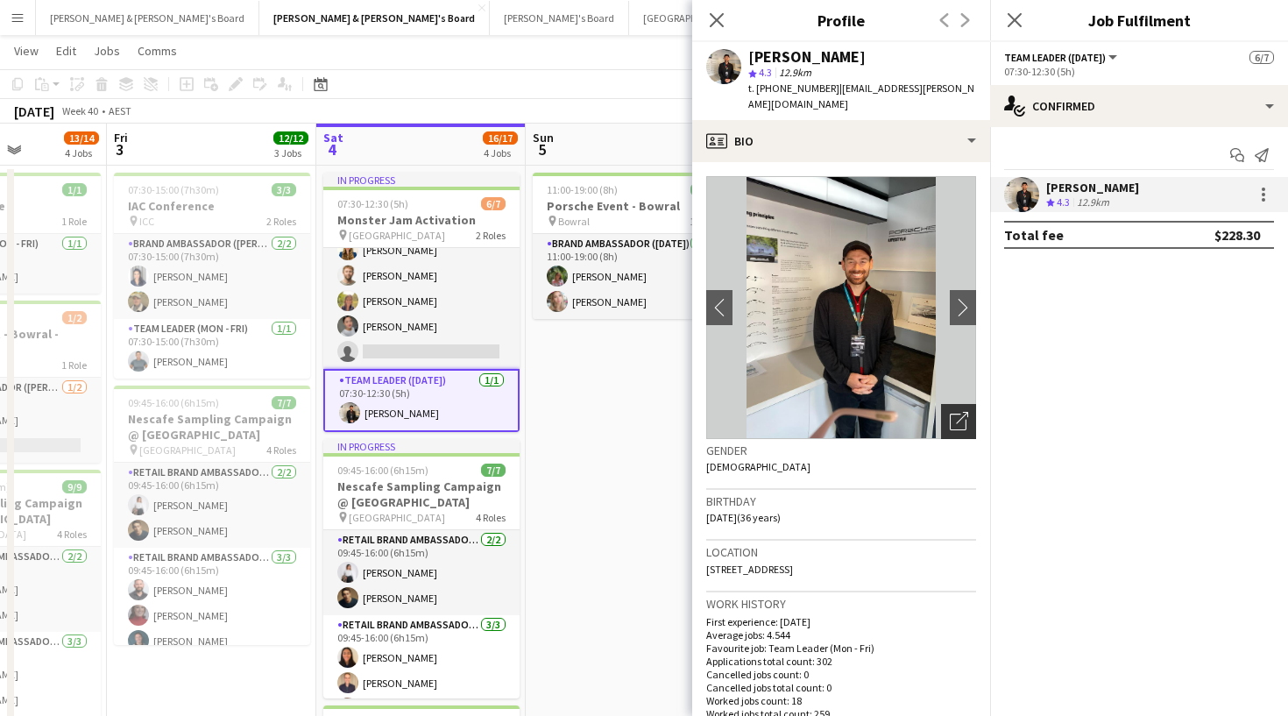
click at [965, 412] on icon "Open photos pop-in" at bounding box center [959, 421] width 18 height 18
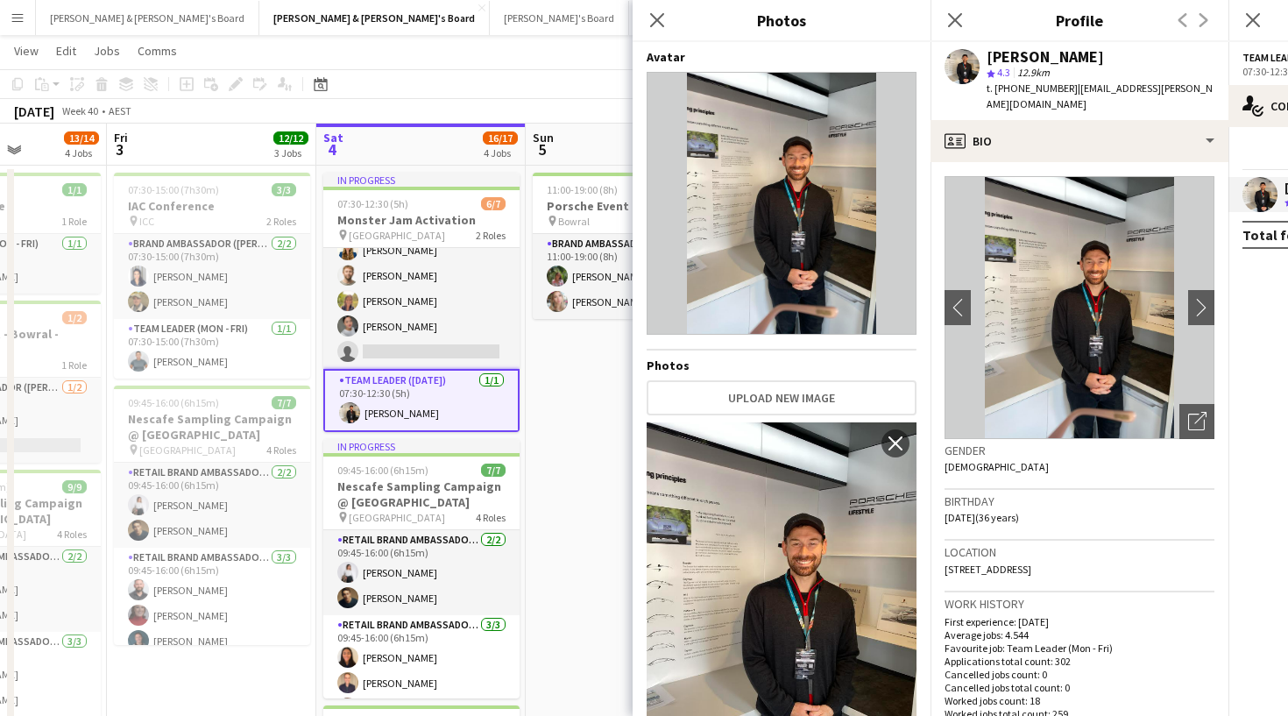
scroll to position [0, 0]
click at [953, 23] on icon at bounding box center [954, 19] width 17 height 17
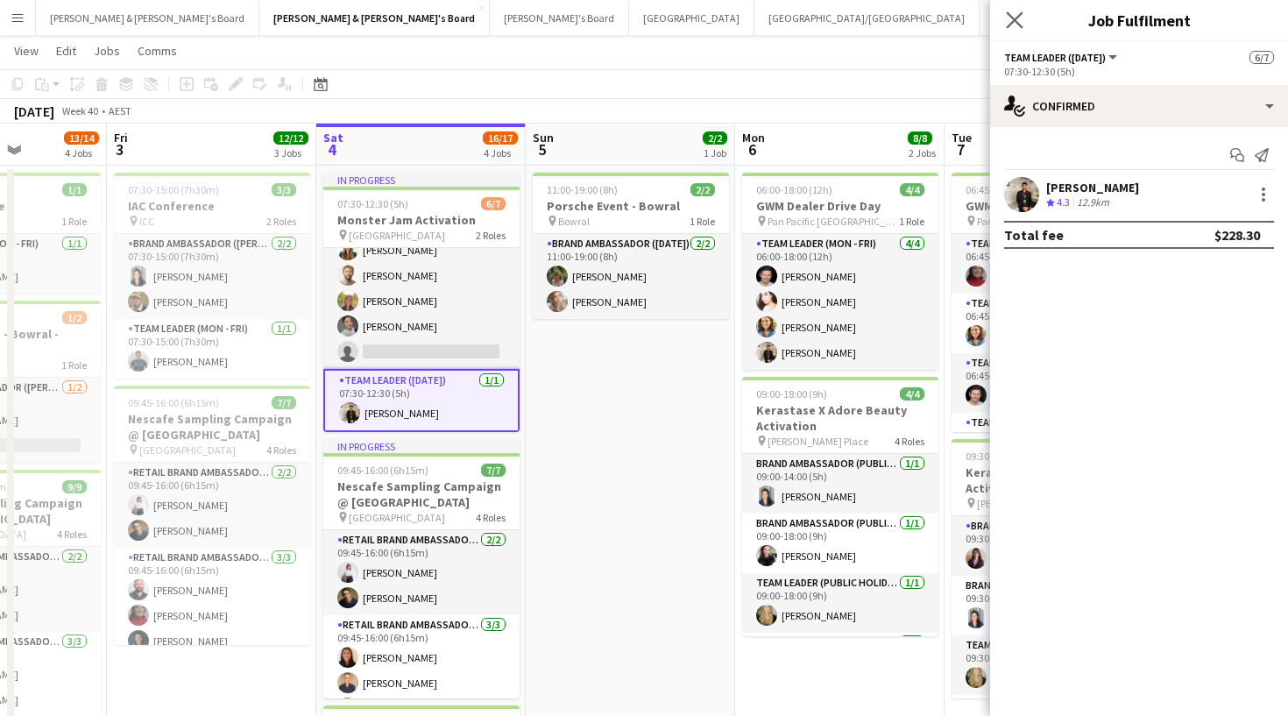
click at [1007, 18] on app-icon "Close pop-in" at bounding box center [1014, 20] width 25 height 25
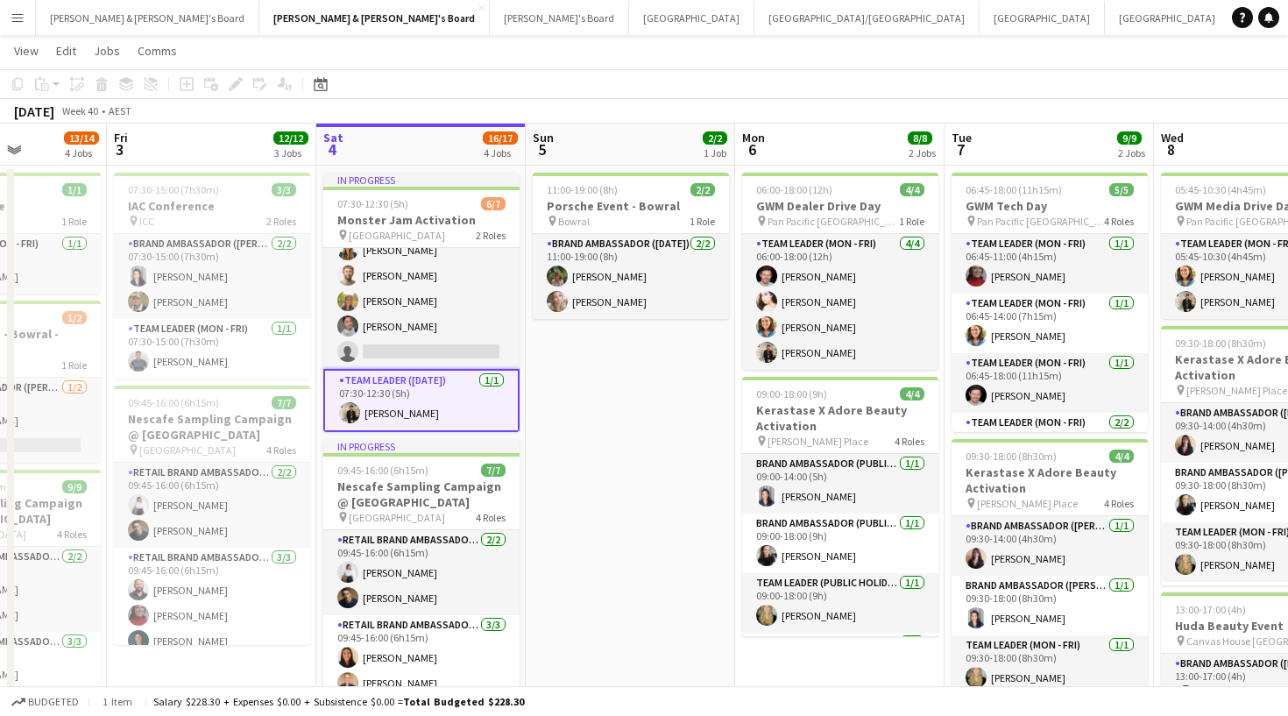
click at [901, 32] on app-navbar "Menu Boards Boards Boards All jobs Status Workforce Workforce My Workforce Recr…" at bounding box center [644, 17] width 1288 height 35
